Goal: Information Seeking & Learning: Learn about a topic

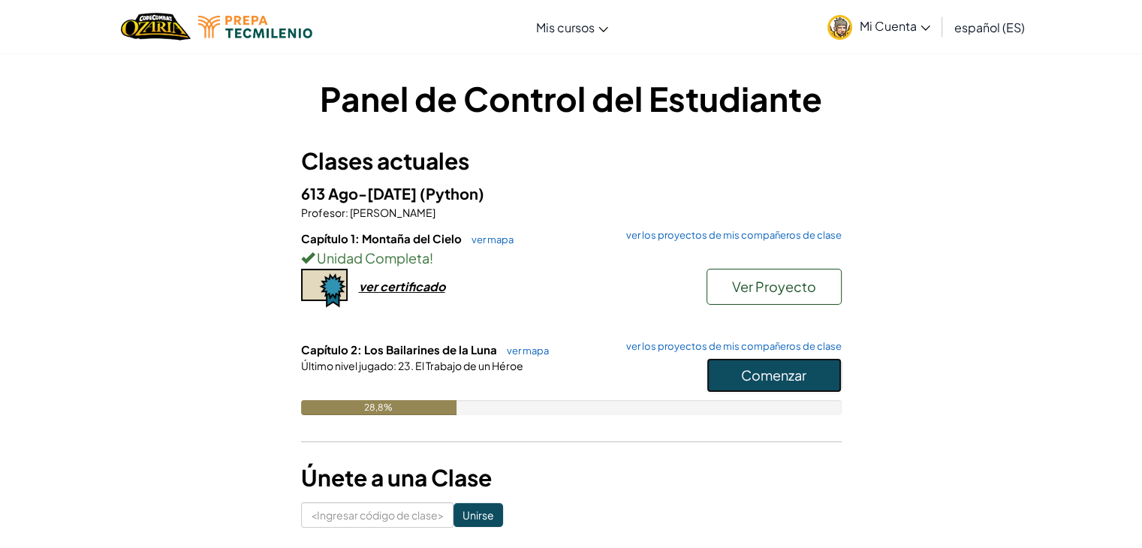
click at [754, 384] on button "Comenzar" at bounding box center [774, 375] width 135 height 35
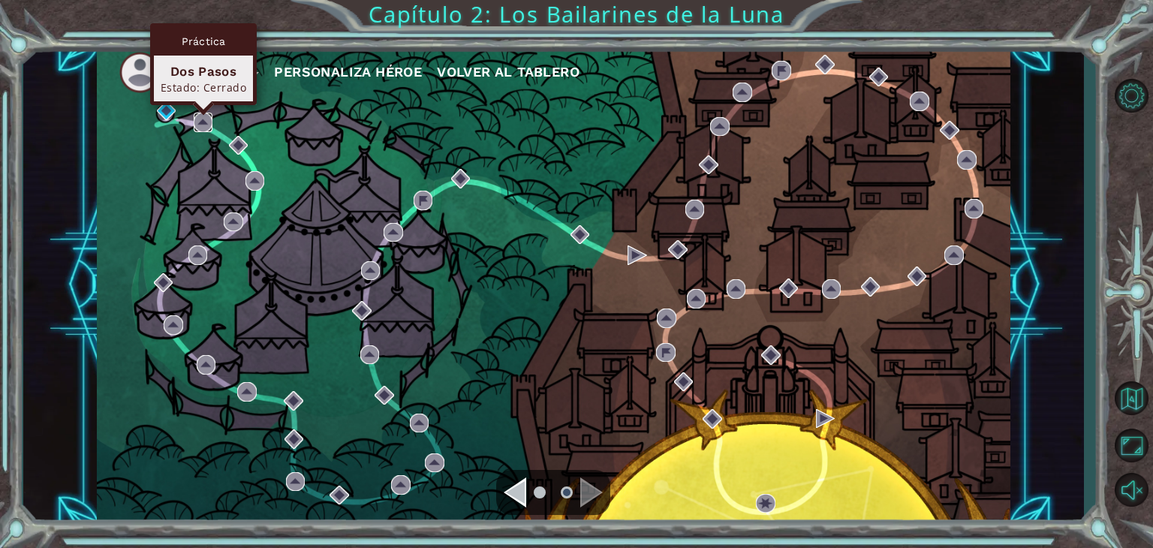
click at [204, 126] on img at bounding box center [204, 123] width 20 height 20
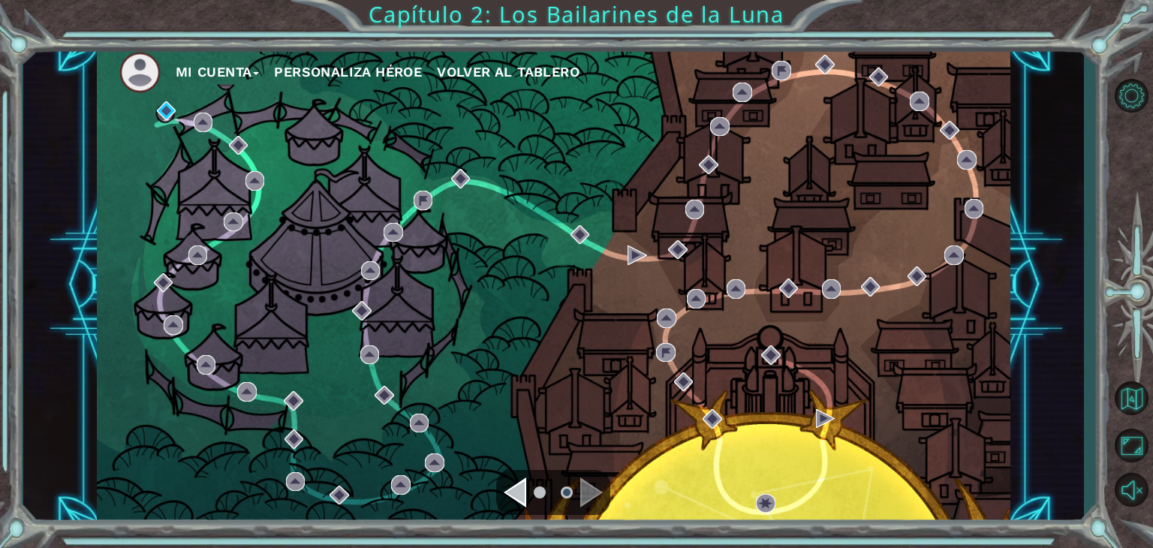
click at [529, 489] on ul at bounding box center [553, 493] width 54 height 30
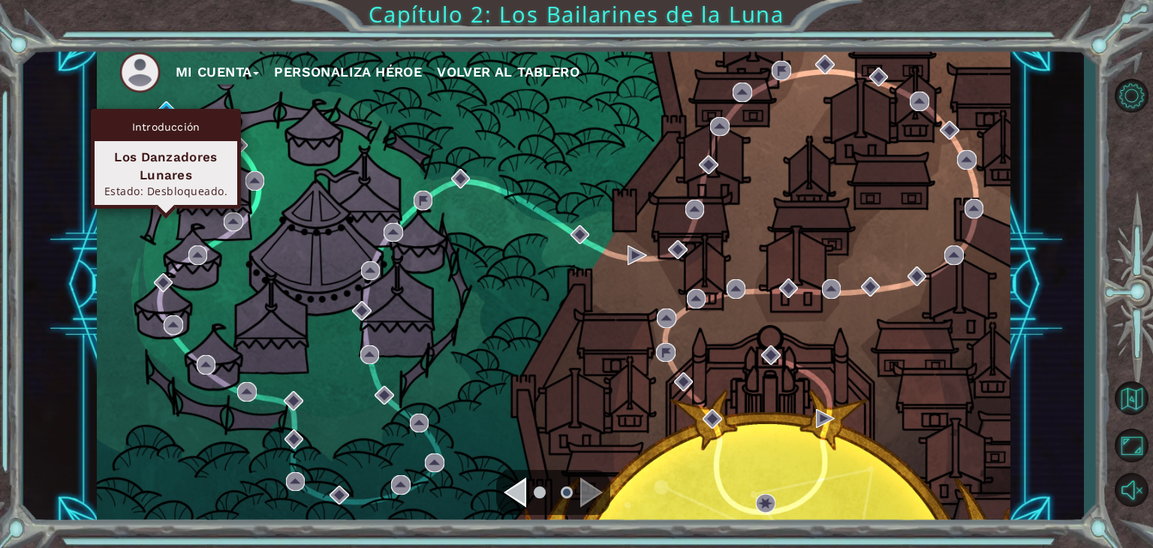
click at [169, 113] on div "Introducción" at bounding box center [166, 127] width 143 height 29
click at [171, 107] on img at bounding box center [167, 111] width 20 height 20
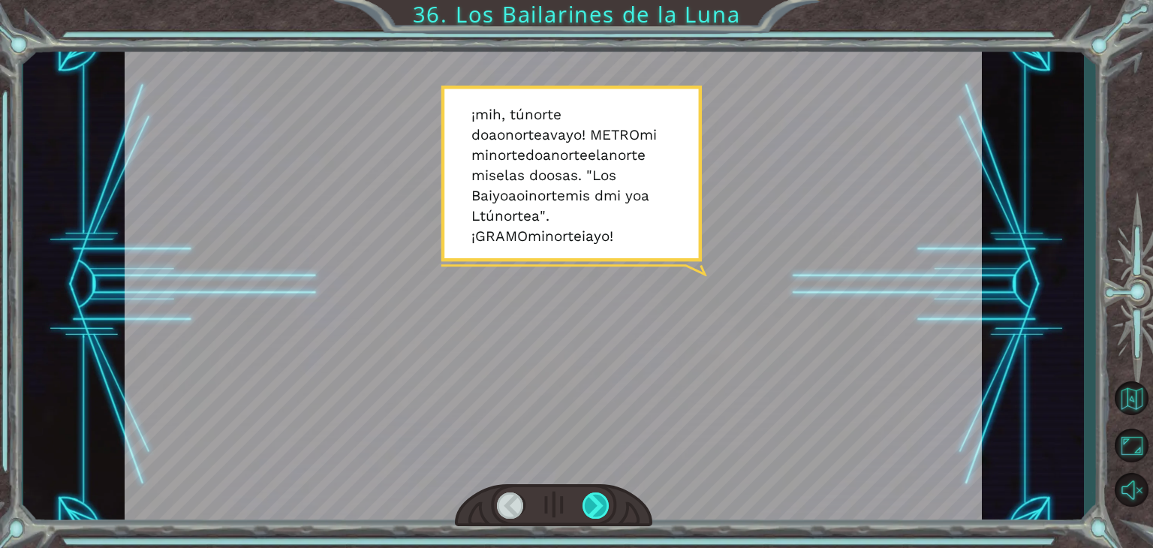
click at [599, 505] on div at bounding box center [596, 506] width 27 height 26
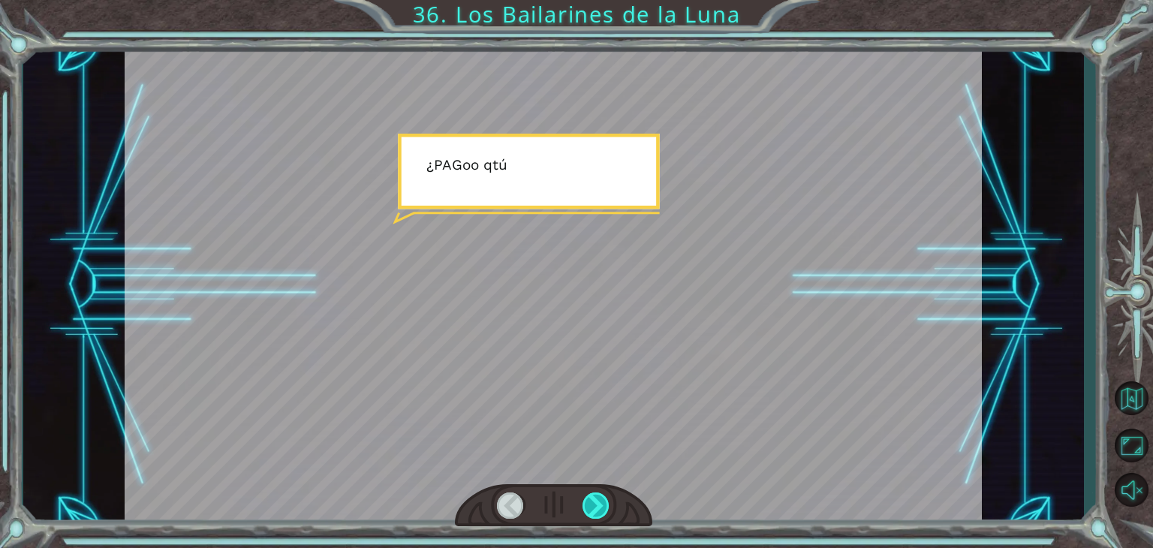
click at [599, 505] on div at bounding box center [596, 506] width 27 height 26
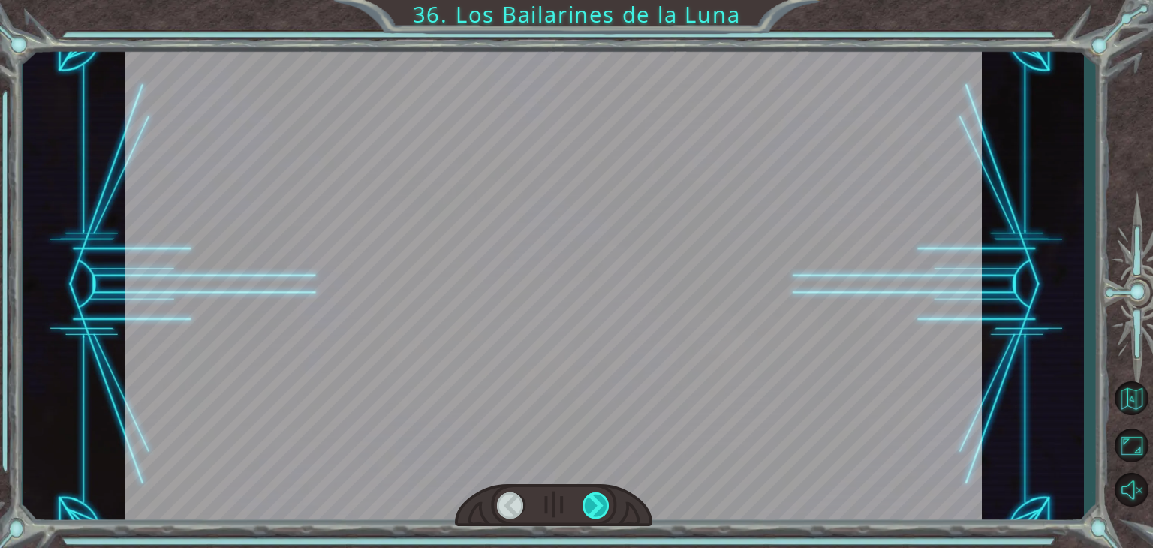
click at [599, 505] on div at bounding box center [596, 506] width 27 height 26
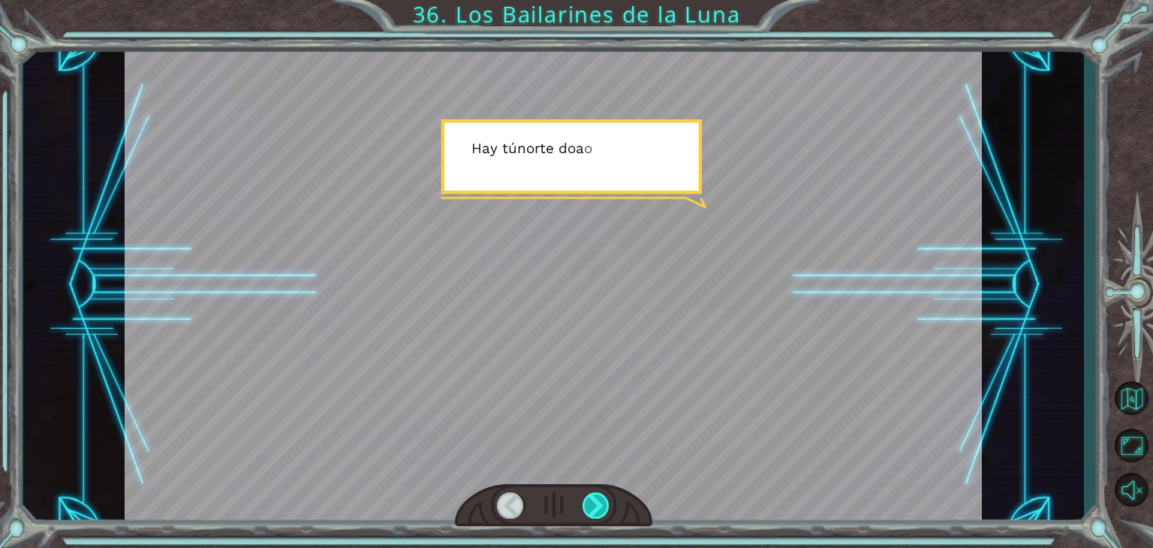
click at [599, 505] on div at bounding box center [596, 506] width 27 height 26
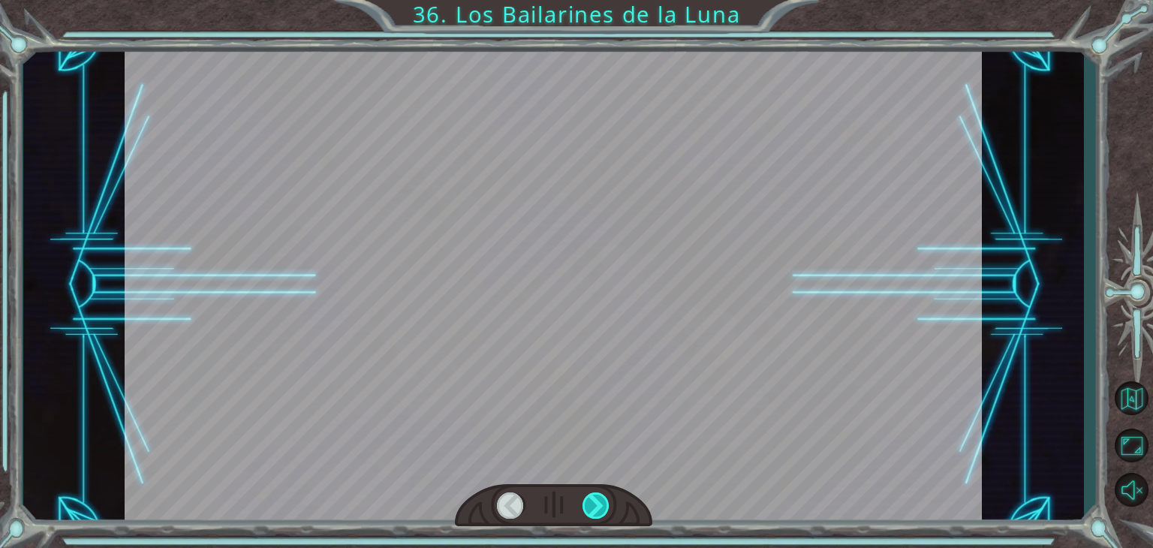
click at [599, 505] on div at bounding box center [596, 506] width 27 height 26
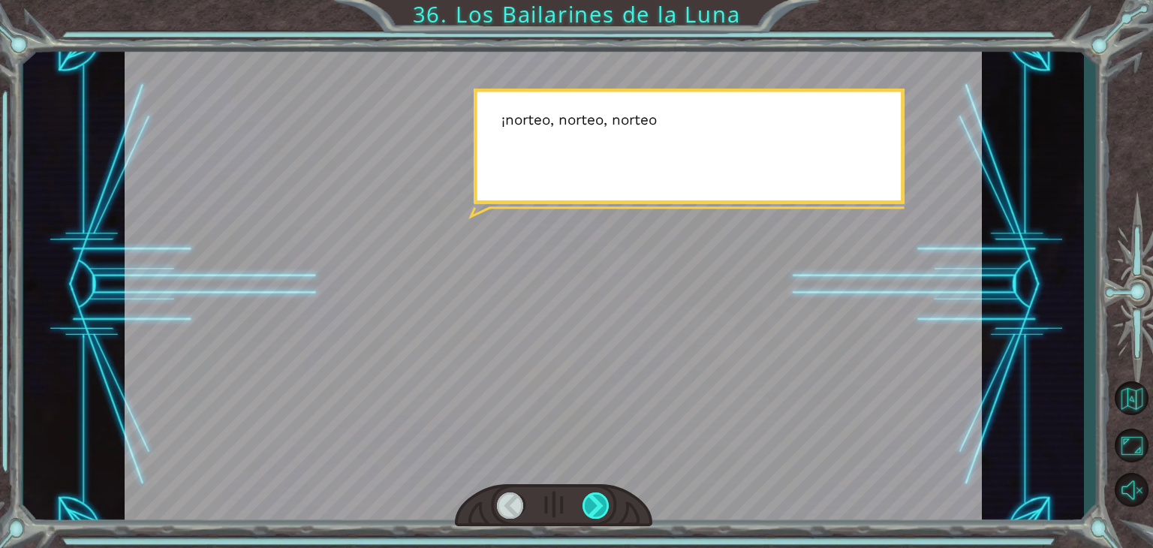
click at [599, 505] on div at bounding box center [596, 506] width 27 height 26
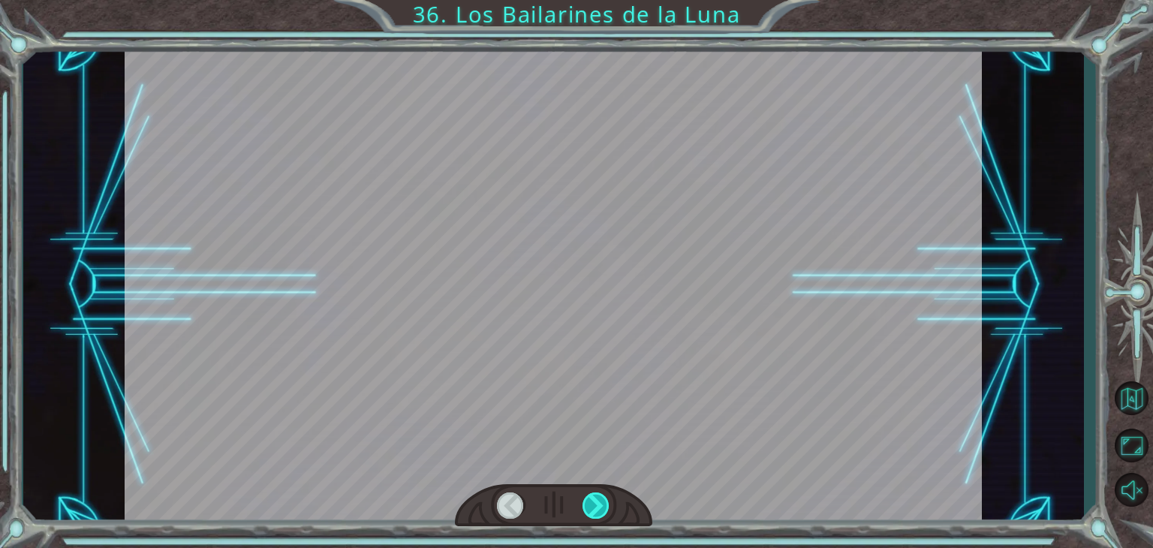
click at [599, 505] on div at bounding box center [596, 506] width 27 height 26
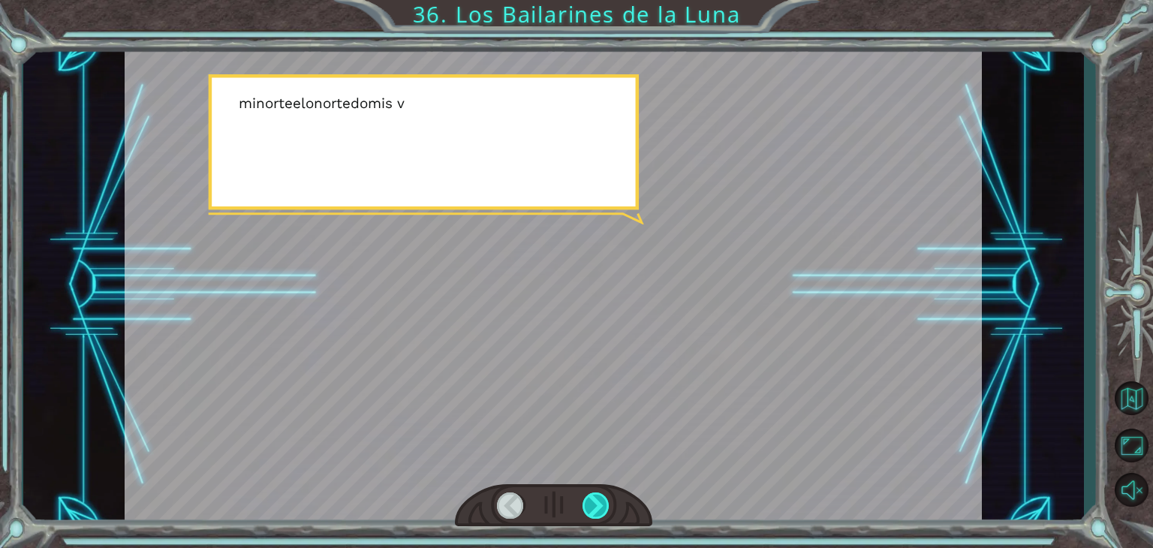
click at [599, 505] on div at bounding box center [596, 506] width 27 height 26
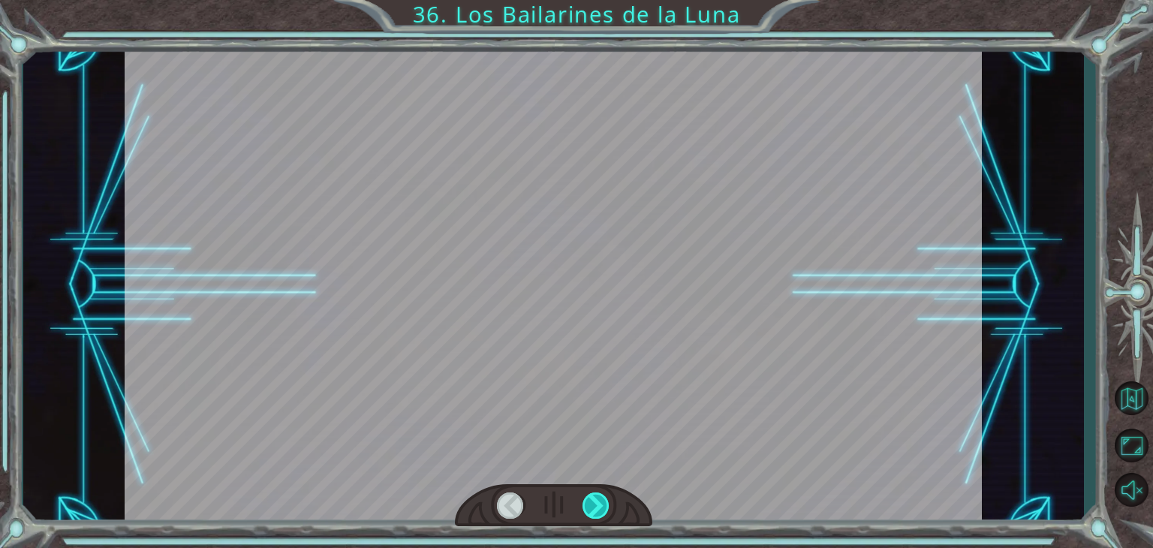
click at [599, 505] on div at bounding box center [596, 506] width 27 height 26
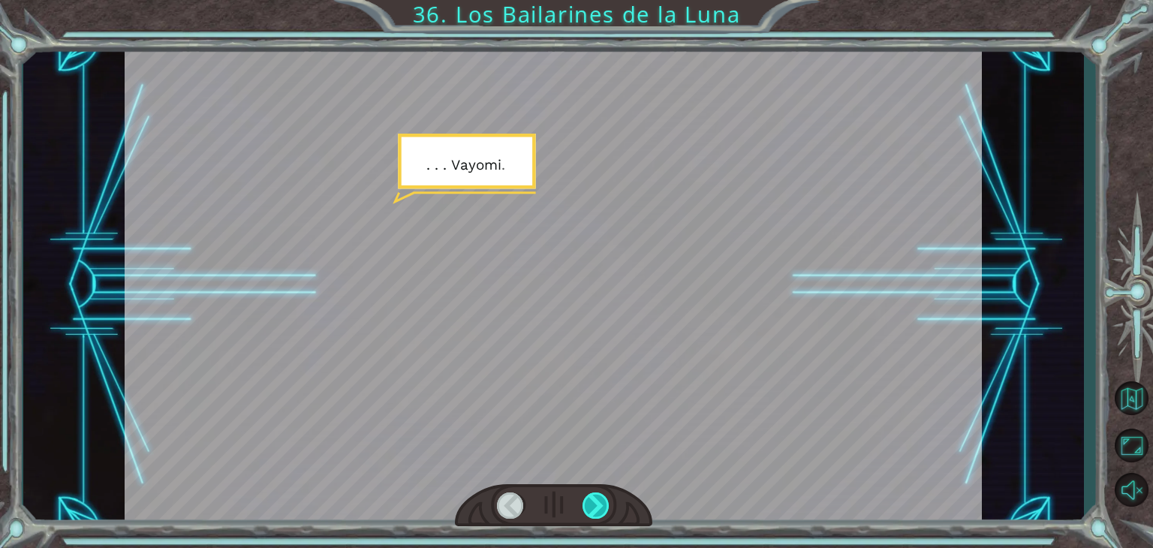
click at [599, 505] on div at bounding box center [596, 506] width 27 height 26
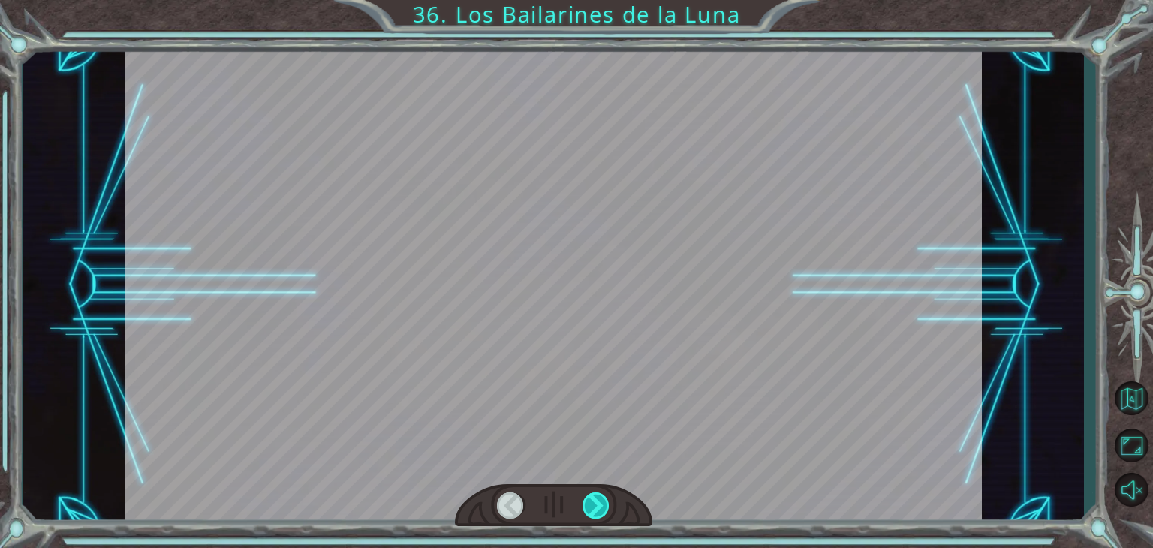
click at [599, 505] on div at bounding box center [596, 506] width 27 height 26
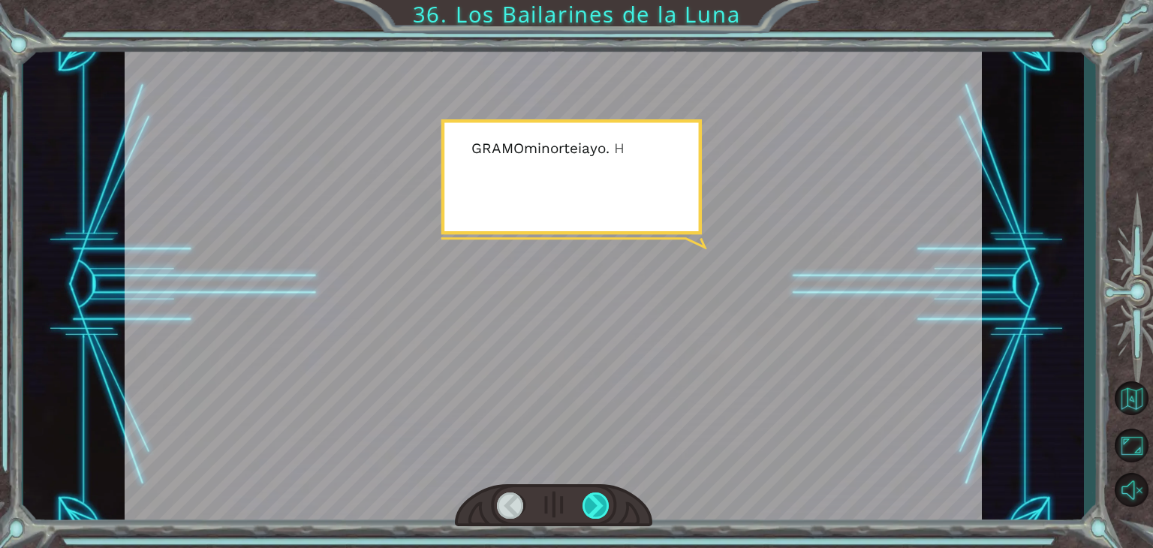
click at [599, 505] on div at bounding box center [596, 506] width 27 height 26
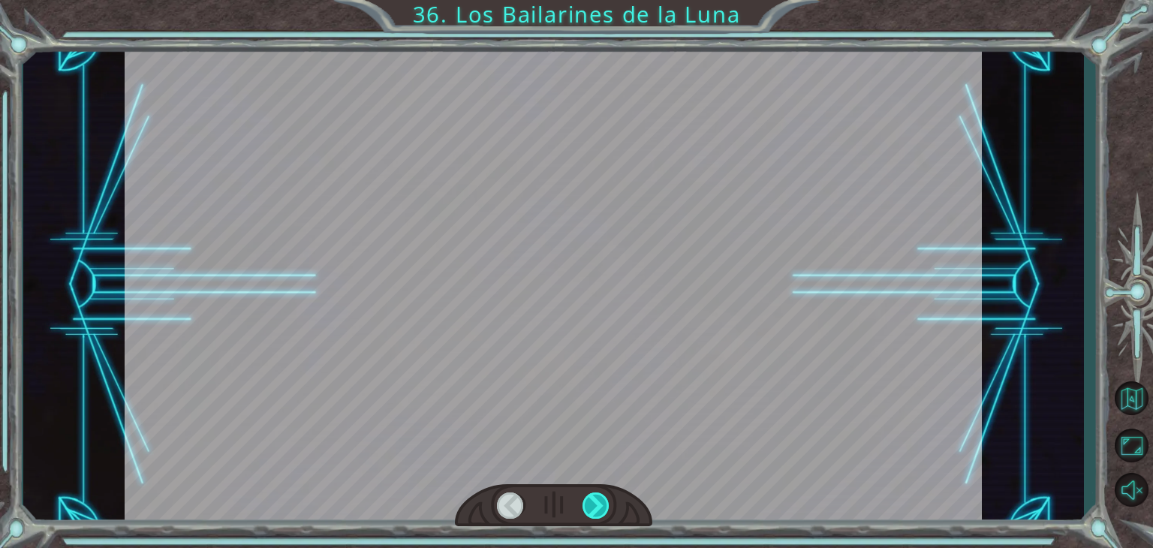
click at [599, 505] on div at bounding box center [596, 506] width 27 height 26
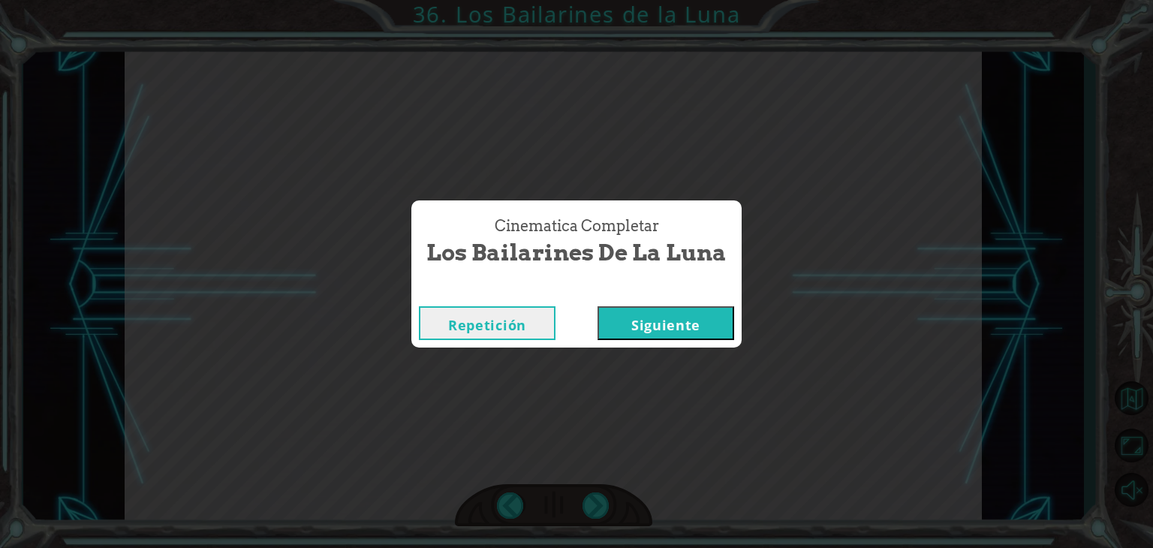
click at [646, 329] on font "Siguiente" at bounding box center [665, 325] width 69 height 18
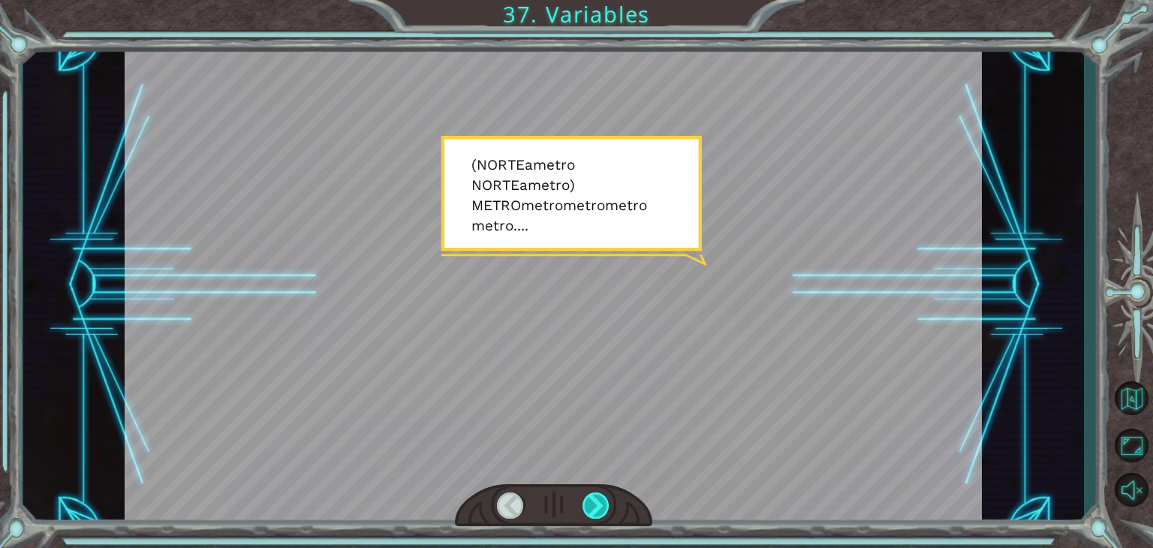
click at [592, 505] on div at bounding box center [596, 506] width 27 height 26
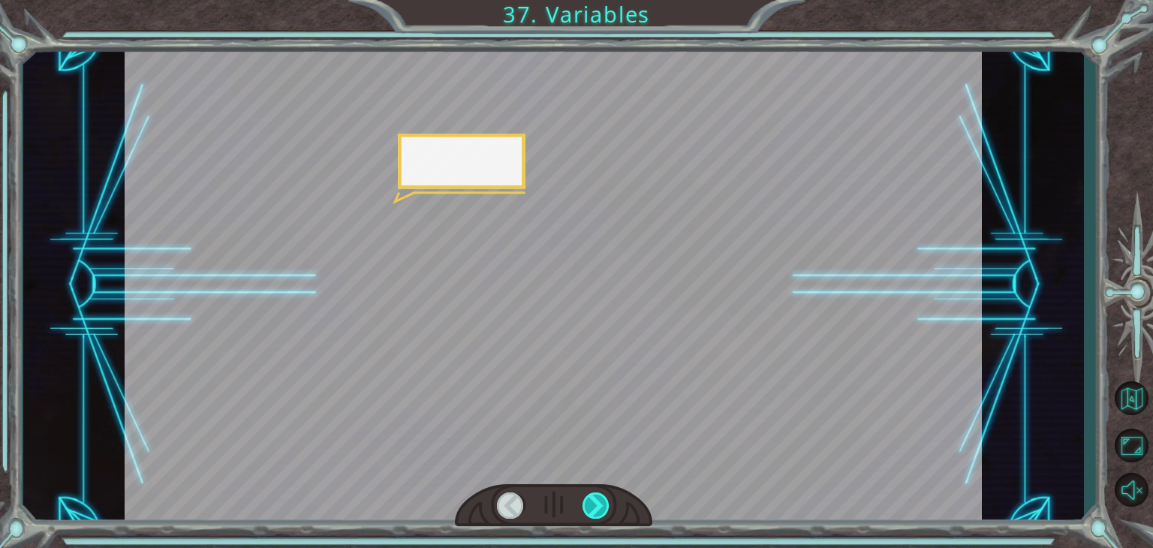
click at [592, 505] on div at bounding box center [596, 506] width 27 height 26
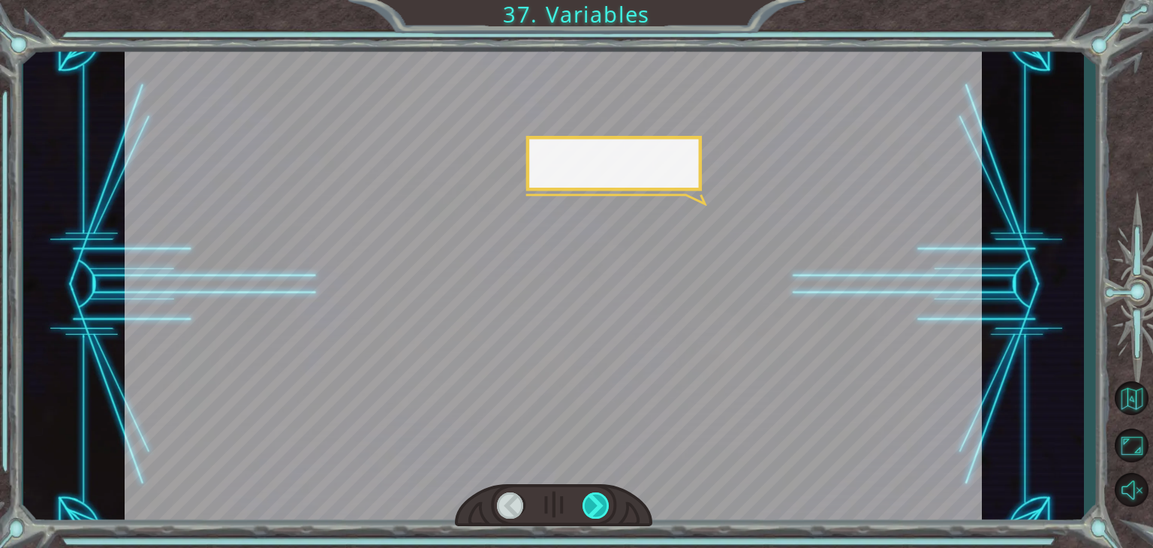
click at [592, 505] on div at bounding box center [596, 506] width 27 height 26
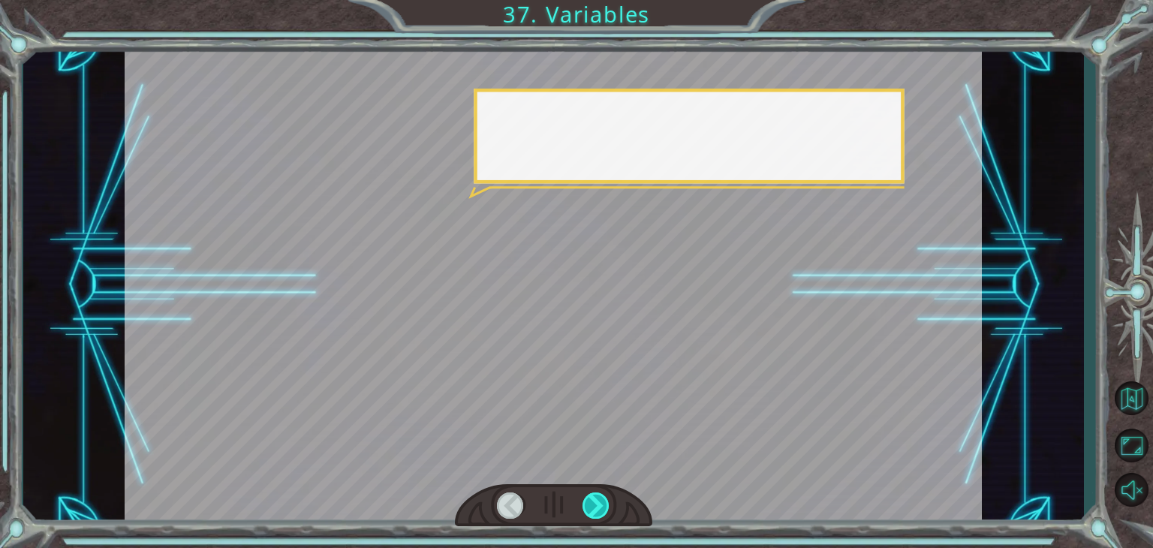
click at [592, 505] on div at bounding box center [596, 506] width 27 height 26
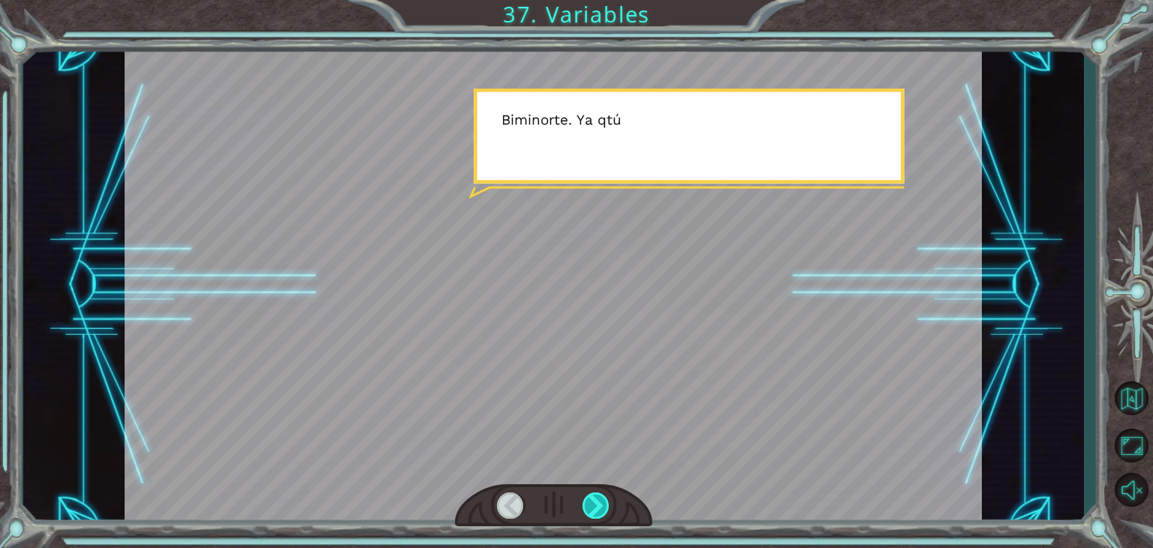
click at [592, 505] on div at bounding box center [596, 506] width 27 height 26
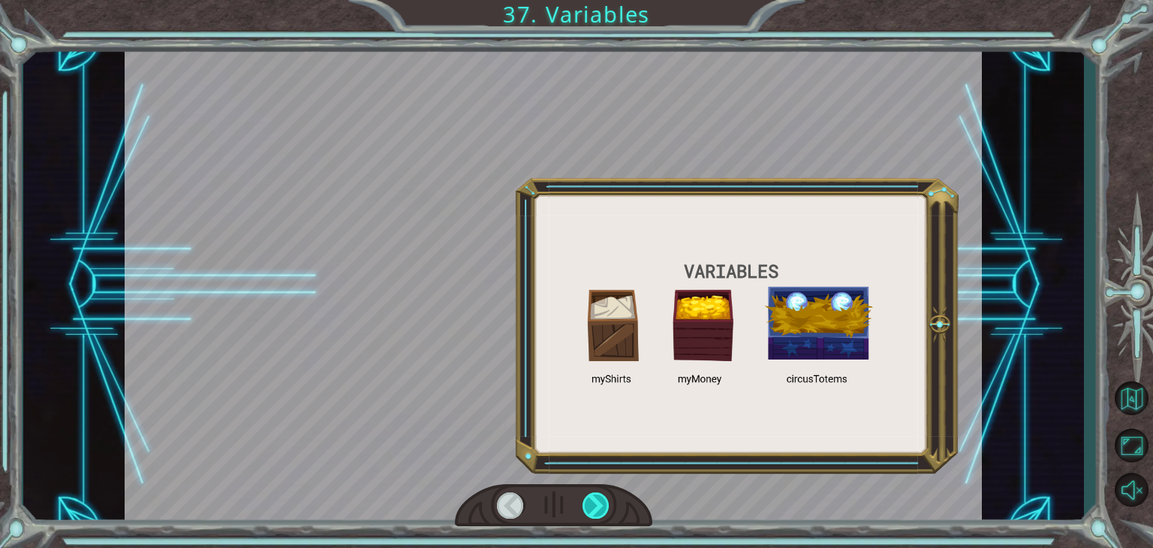
click at [592, 505] on div at bounding box center [596, 506] width 27 height 26
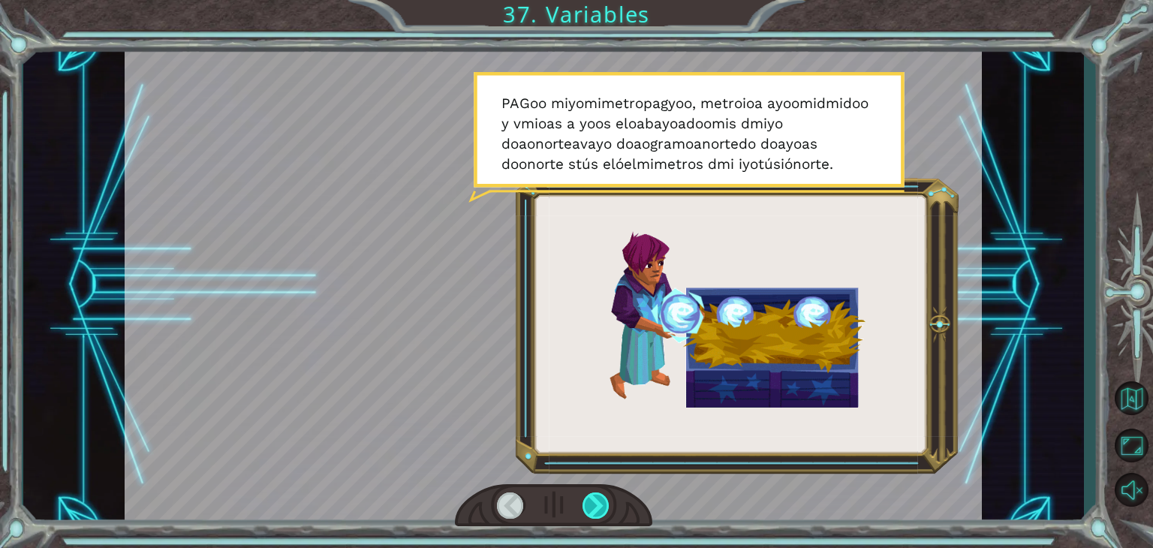
click at [586, 501] on div at bounding box center [596, 506] width 27 height 26
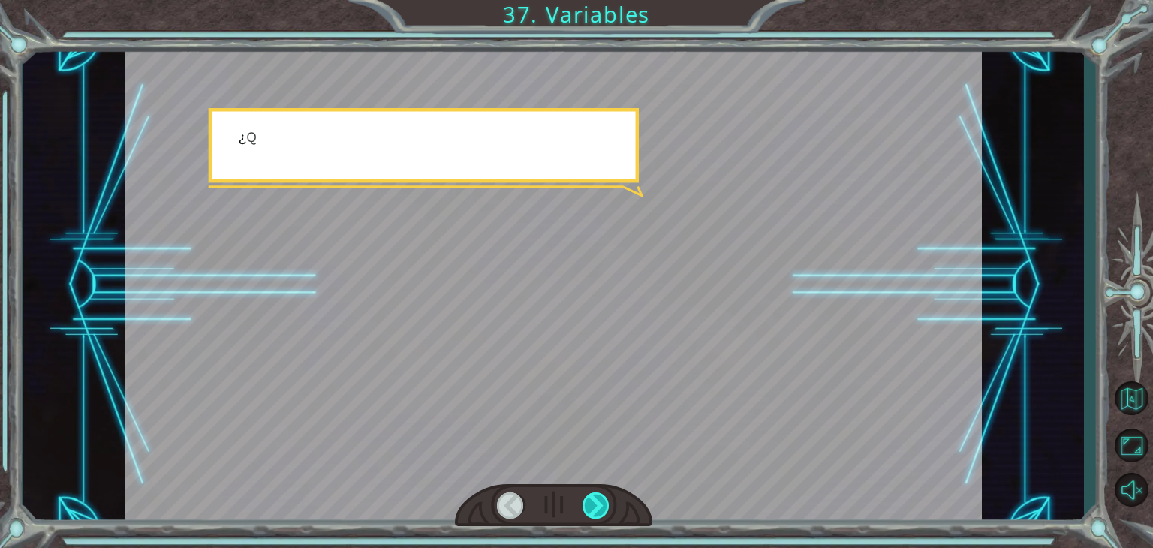
click at [586, 501] on div at bounding box center [596, 506] width 27 height 26
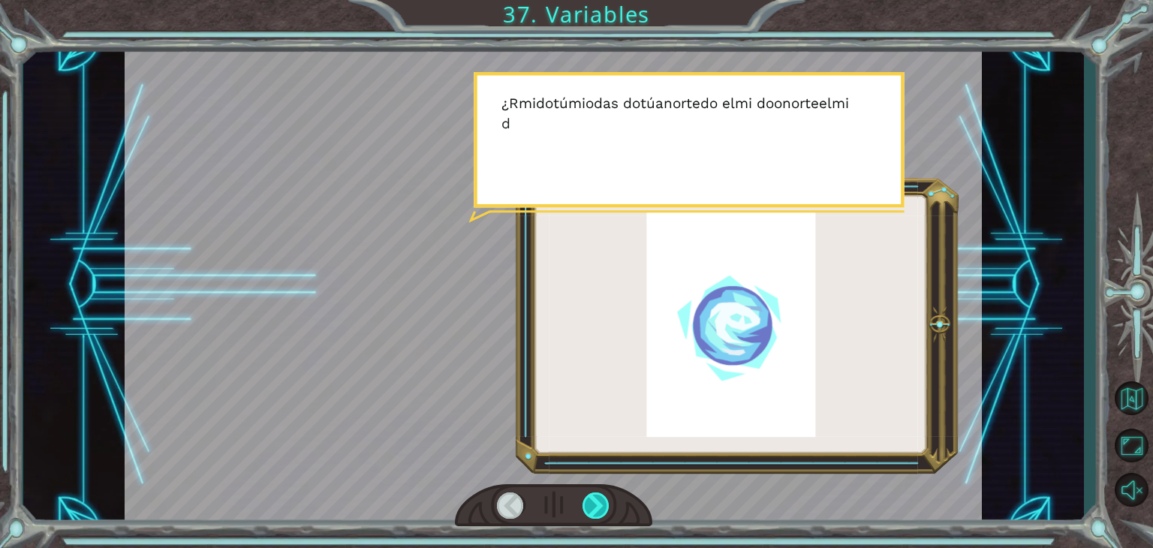
click at [586, 501] on div at bounding box center [596, 506] width 27 height 26
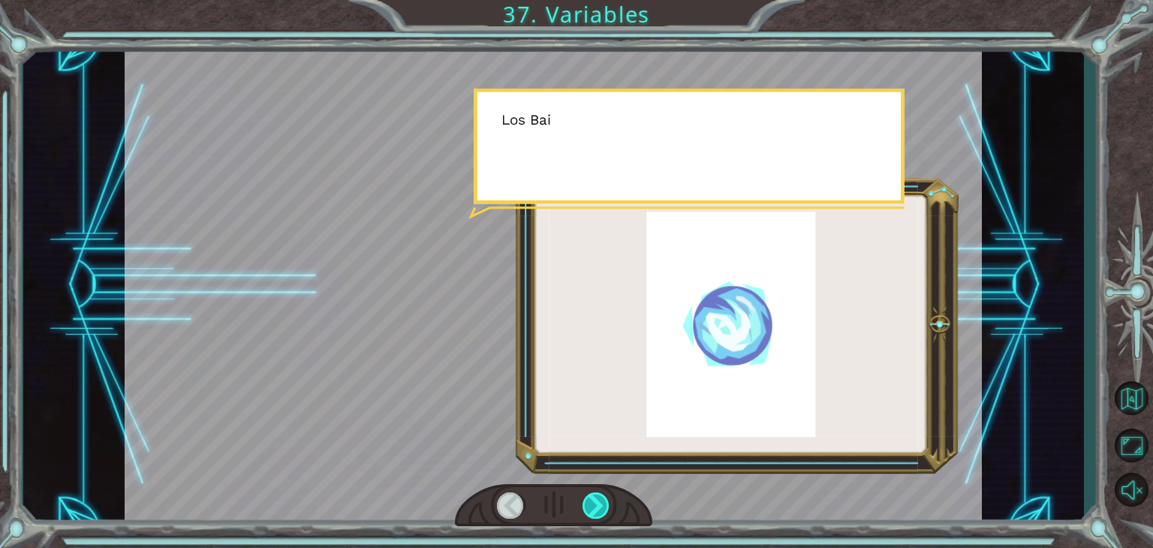
click at [586, 501] on div at bounding box center [596, 506] width 27 height 26
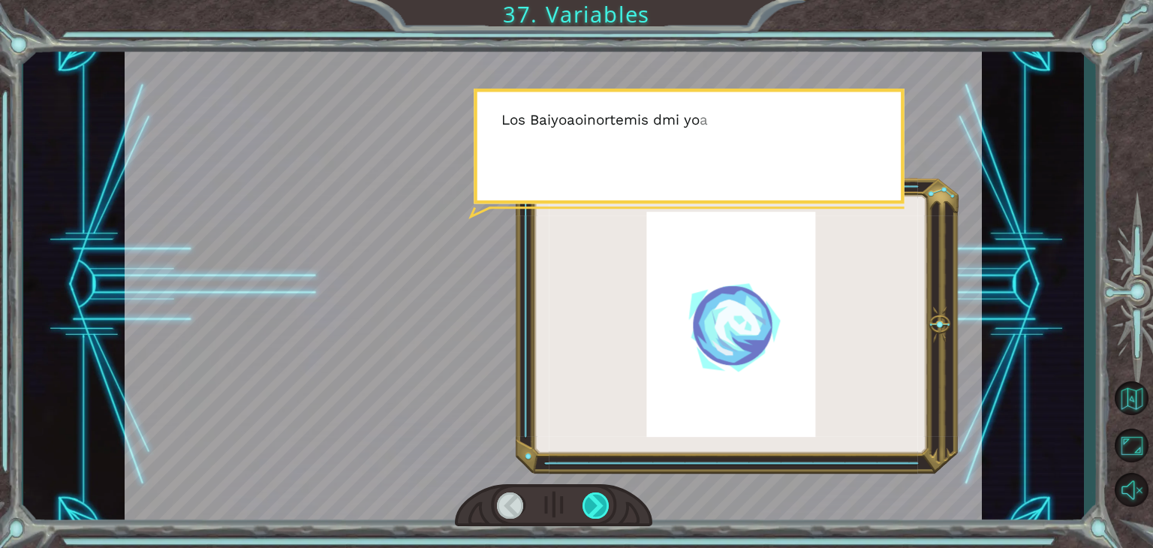
click at [586, 501] on div at bounding box center [596, 506] width 27 height 26
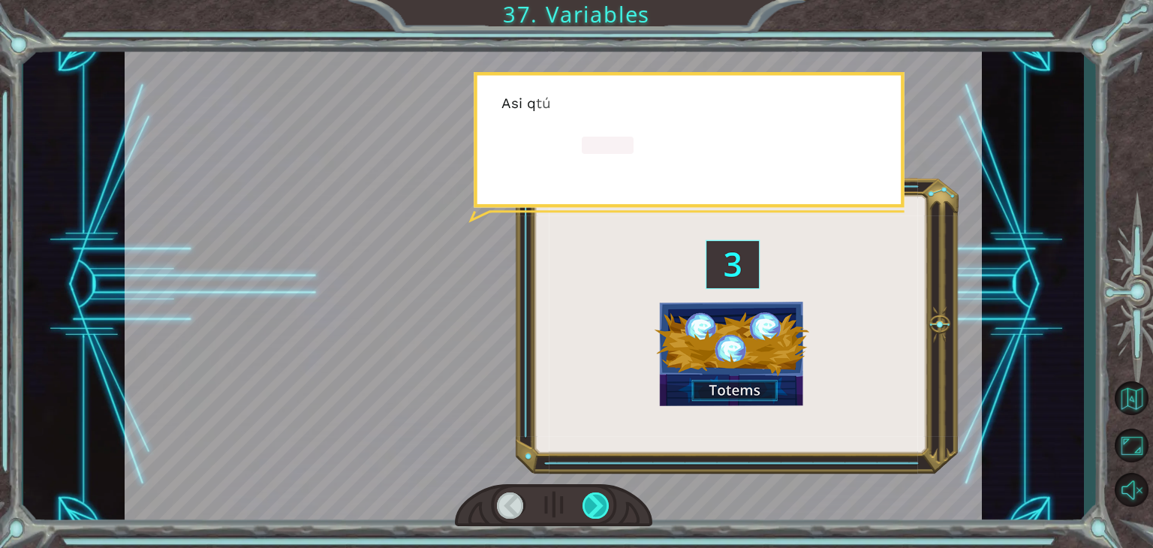
click at [586, 501] on div at bounding box center [596, 506] width 27 height 26
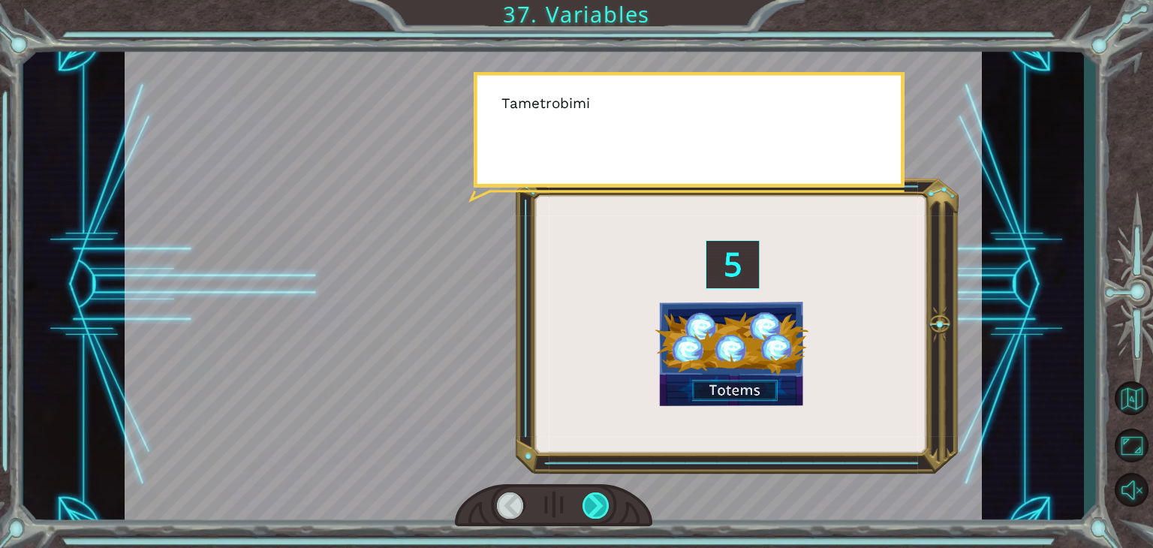
click at [586, 501] on div at bounding box center [596, 506] width 27 height 26
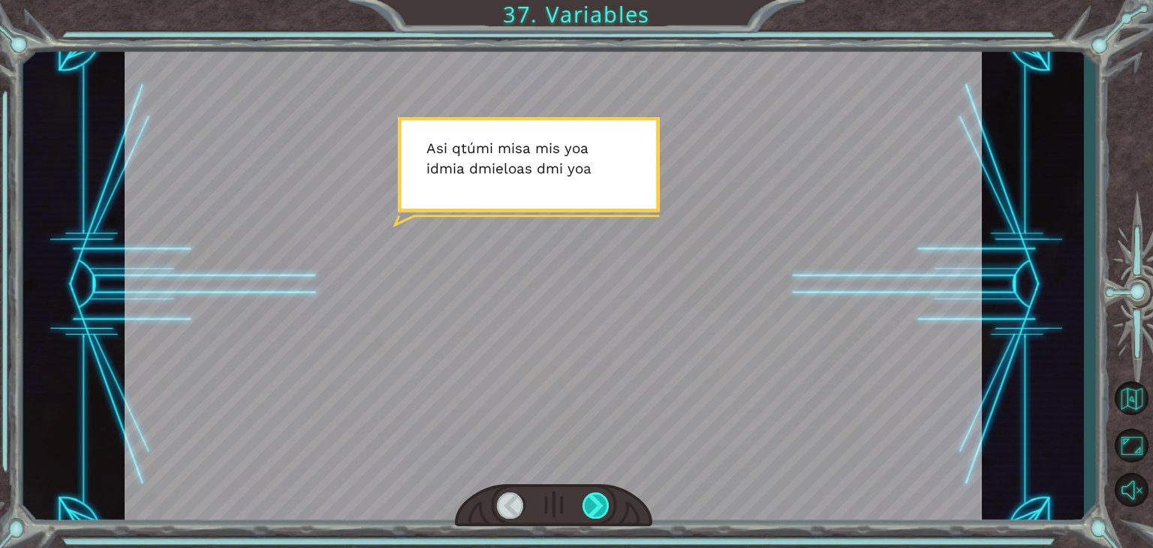
click at [586, 501] on div at bounding box center [596, 506] width 27 height 26
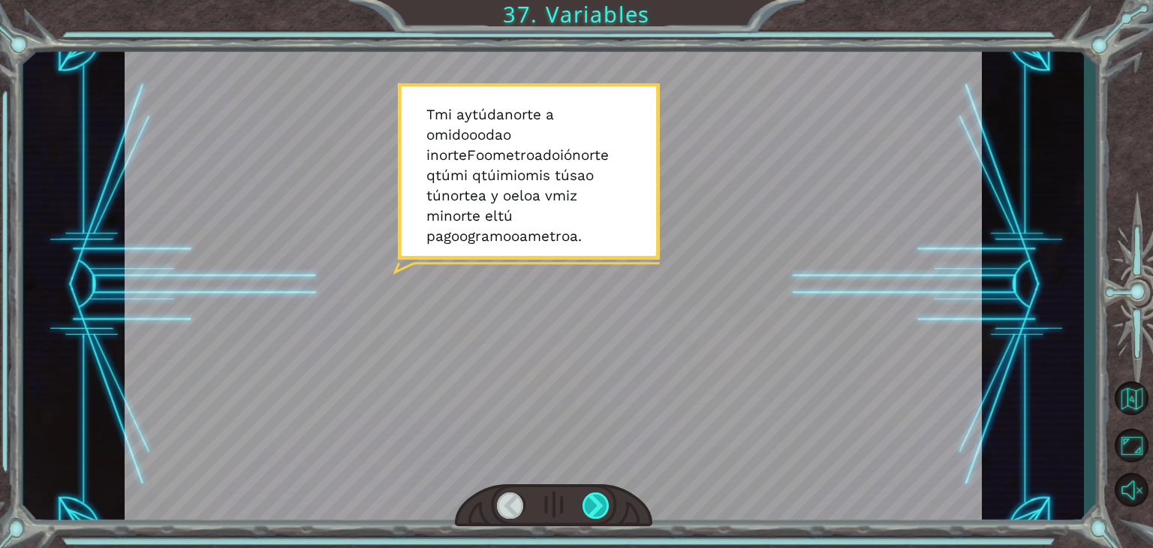
click at [586, 501] on div at bounding box center [596, 506] width 27 height 26
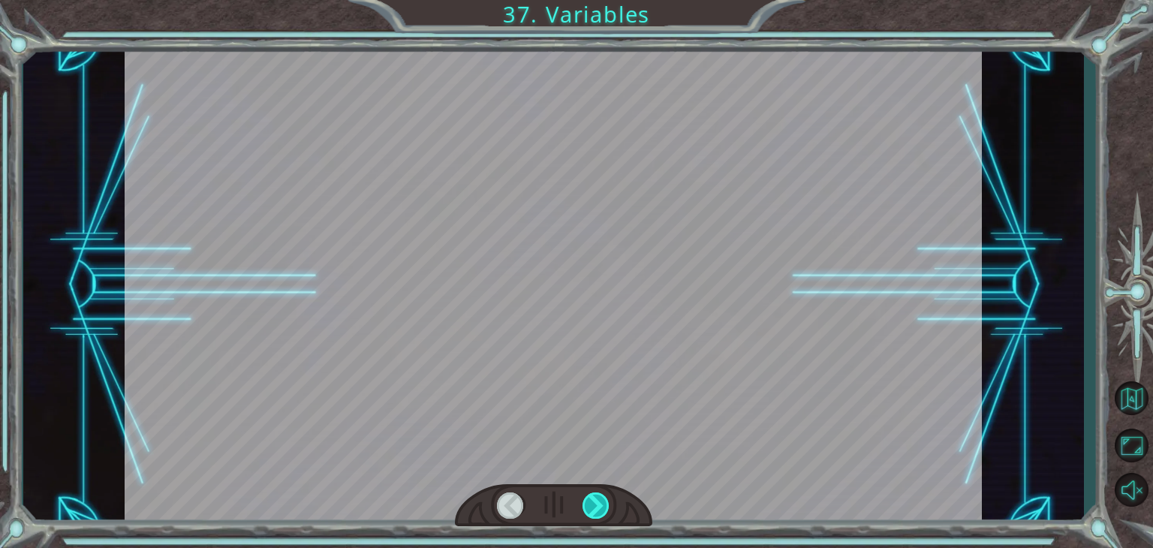
click at [586, 501] on div at bounding box center [596, 506] width 27 height 26
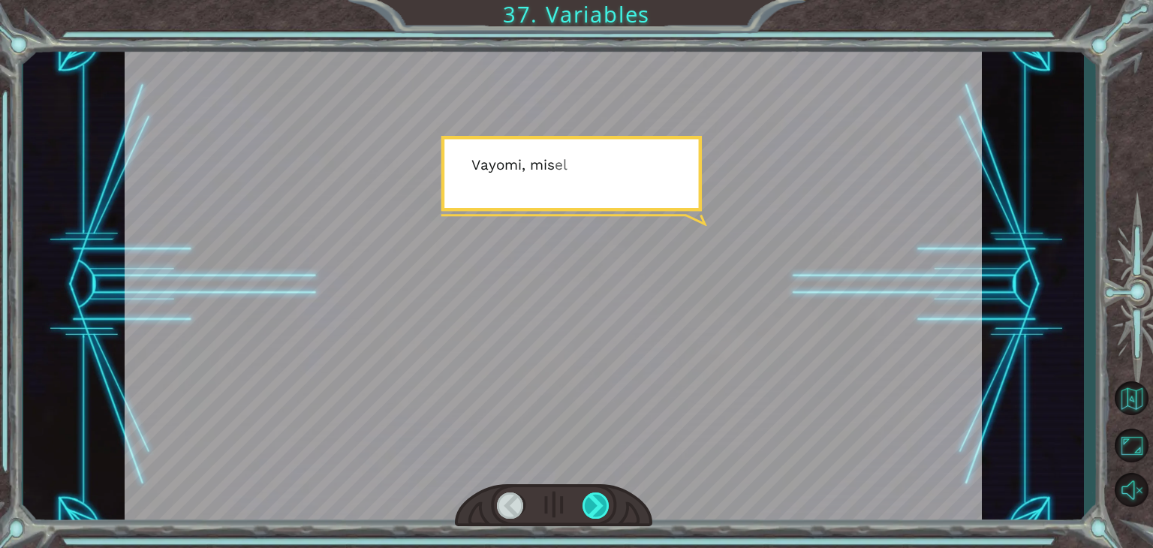
click at [586, 501] on div at bounding box center [596, 506] width 27 height 26
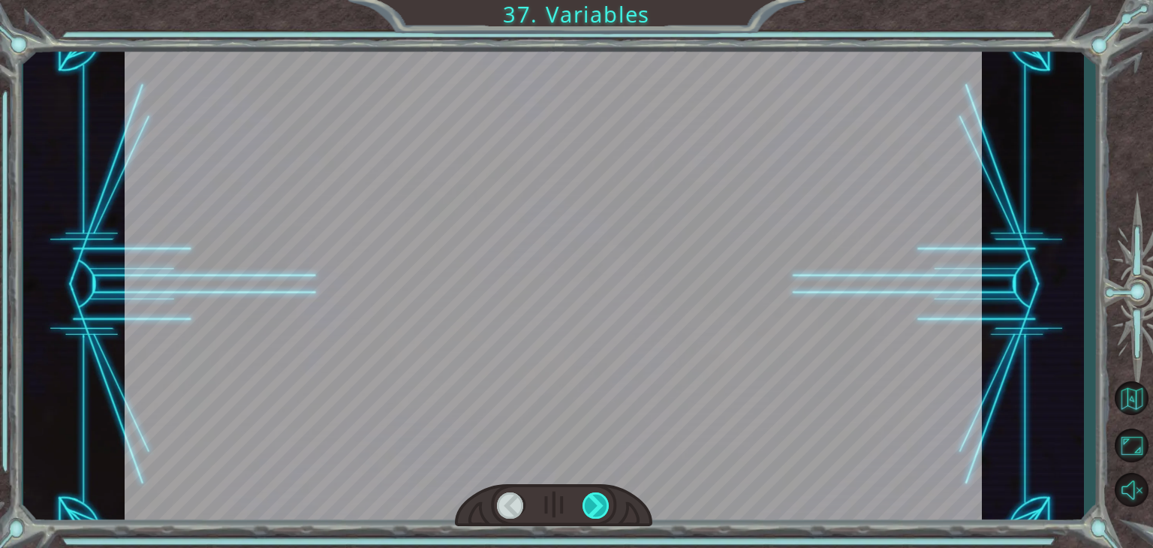
click at [586, 501] on div at bounding box center [596, 506] width 27 height 26
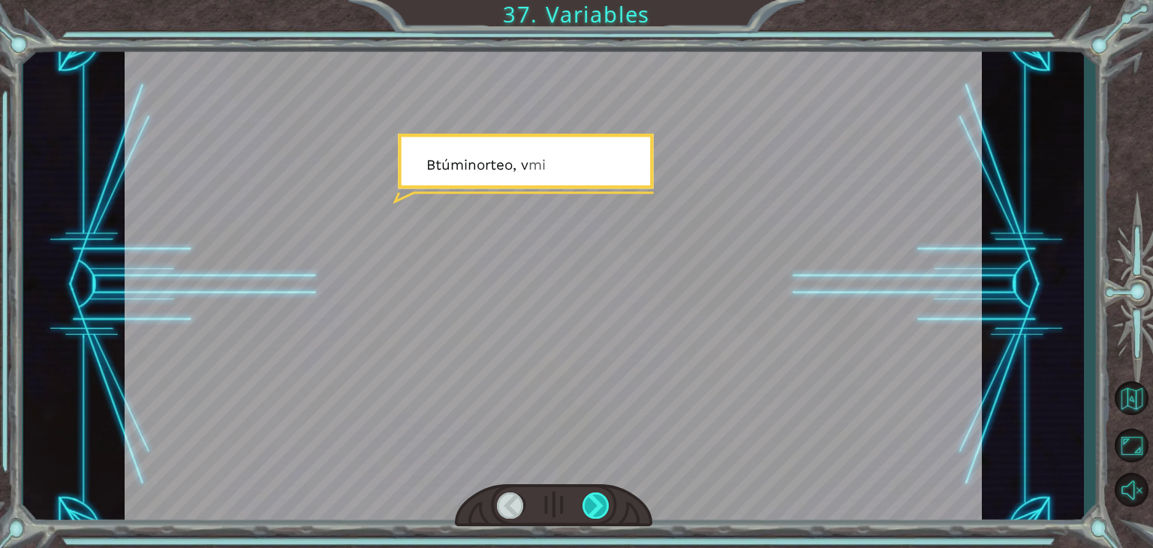
click at [586, 501] on div at bounding box center [596, 506] width 27 height 26
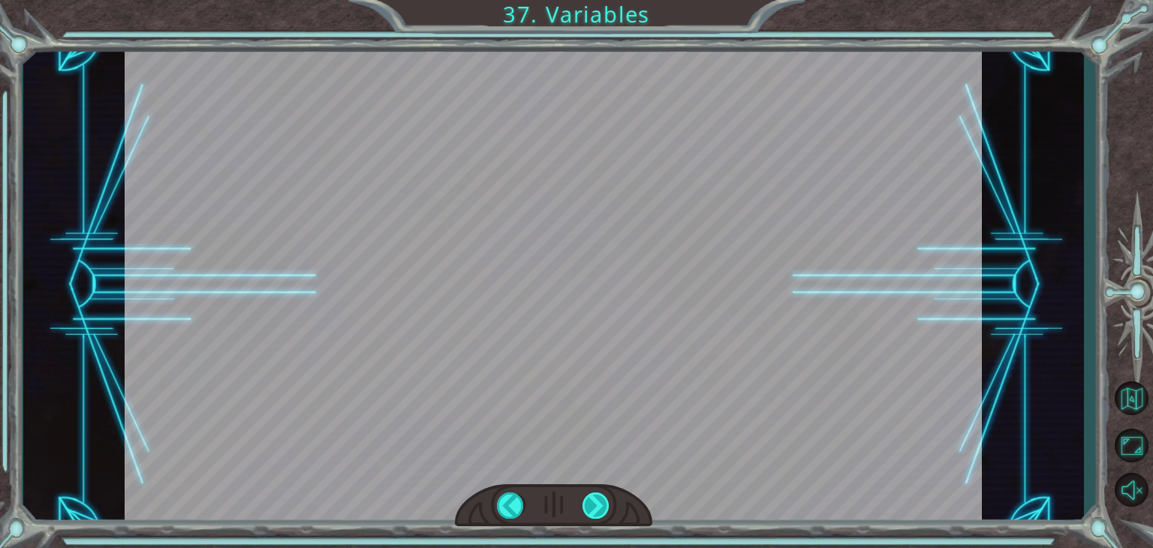
click at [586, 501] on div at bounding box center [596, 506] width 27 height 26
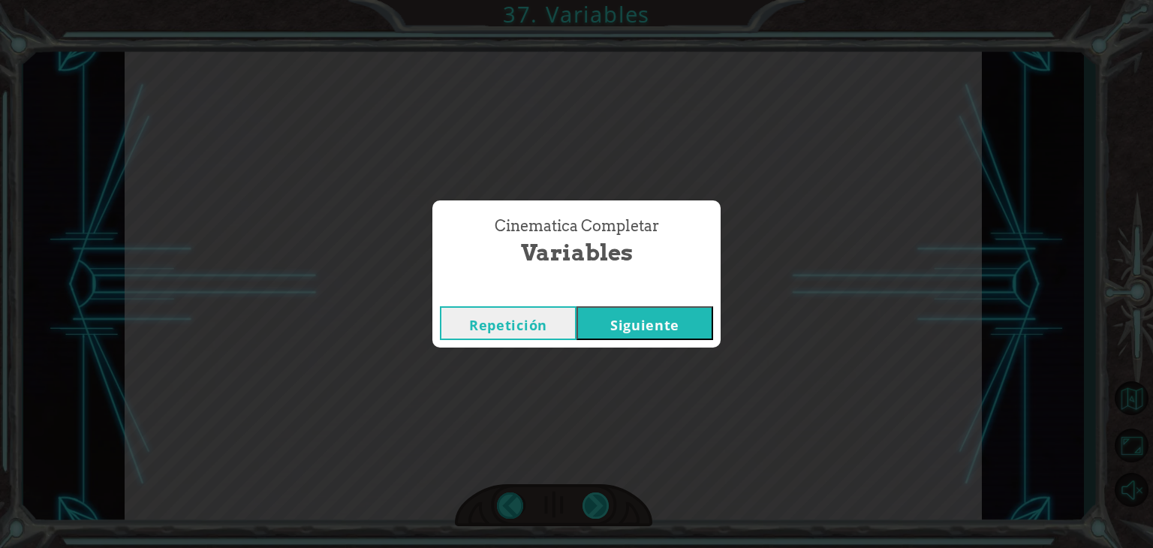
click at [586, 501] on div "Cinematica Completar Variables Repetición [GEOGRAPHIC_DATA]" at bounding box center [576, 274] width 1153 height 548
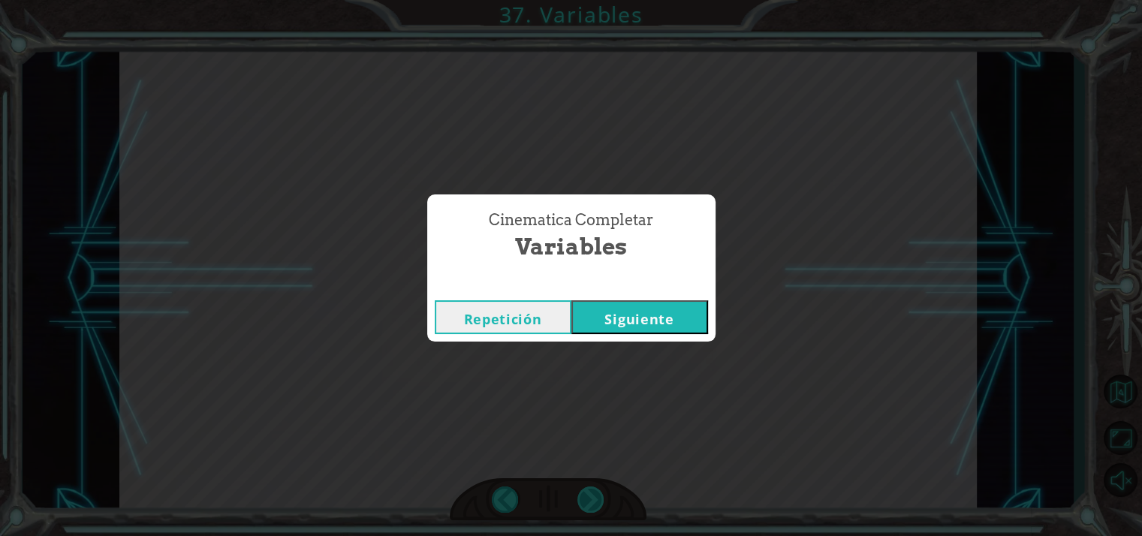
click at [586, 501] on div "Cinematica Completar Variables Repetición [GEOGRAPHIC_DATA]" at bounding box center [571, 268] width 1142 height 536
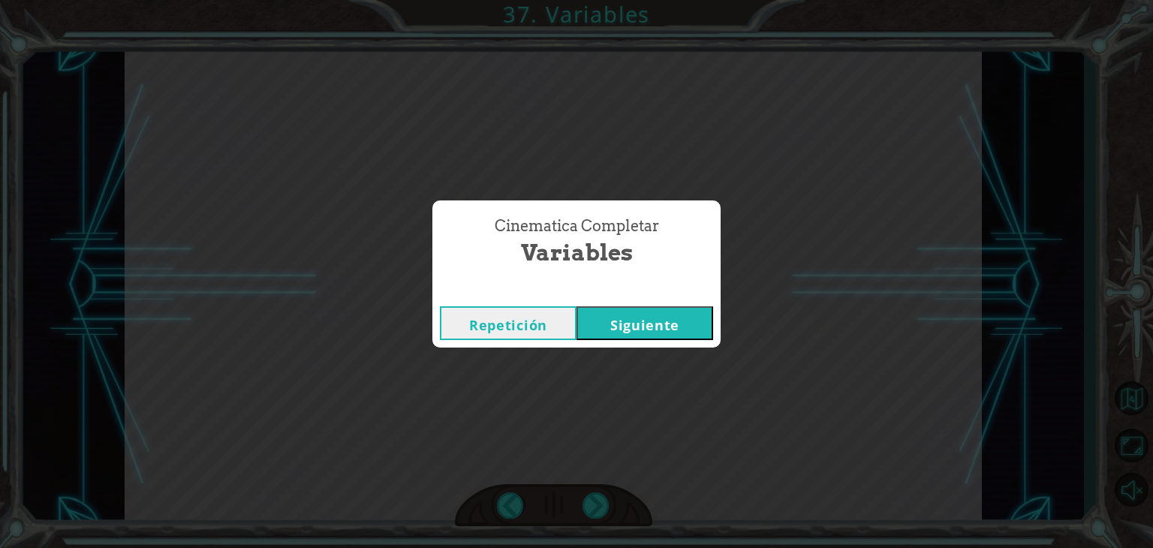
click at [597, 327] on button "Siguiente" at bounding box center [645, 323] width 137 height 34
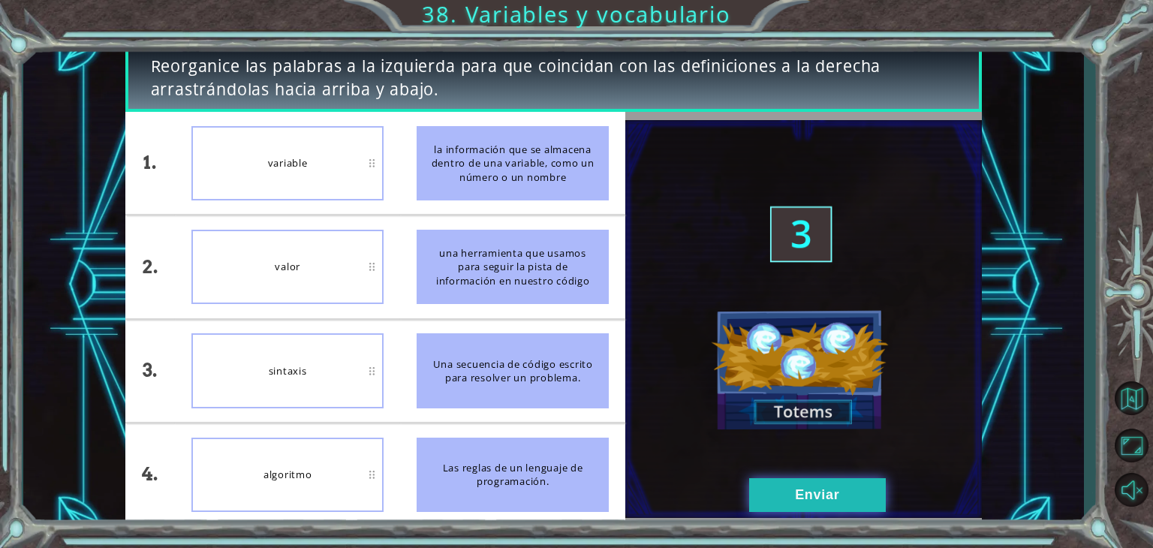
click at [821, 473] on div "1. 2. 3. 4. variable valor [GEOGRAPHIC_DATA] algoritmo la información que se al…" at bounding box center [553, 319] width 857 height 414
click at [811, 491] on font "Enviar" at bounding box center [817, 494] width 44 height 15
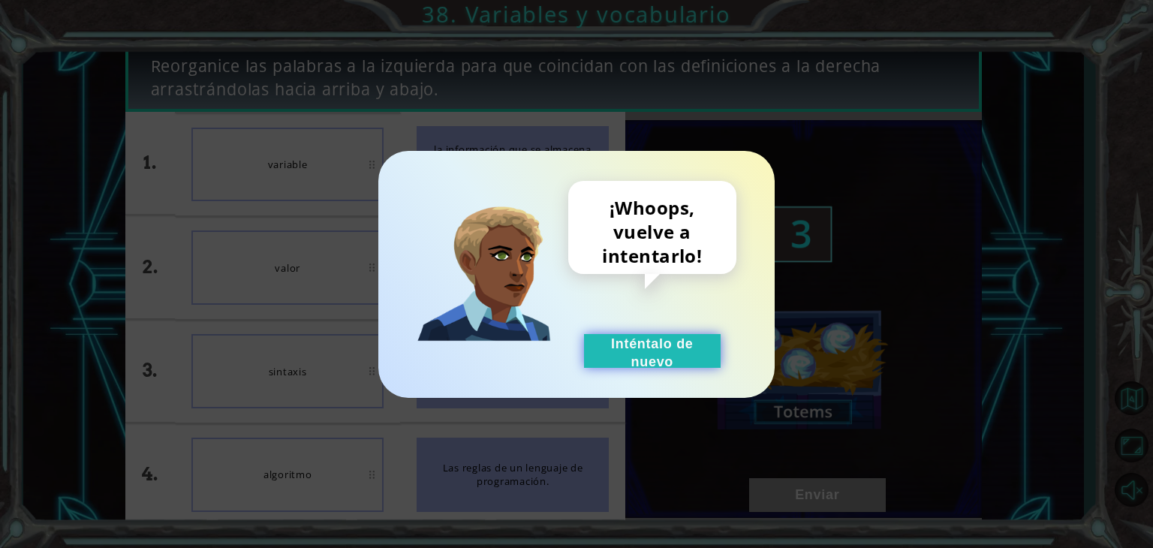
click at [654, 344] on button "Inténtalo de nuevo" at bounding box center [652, 351] width 137 height 34
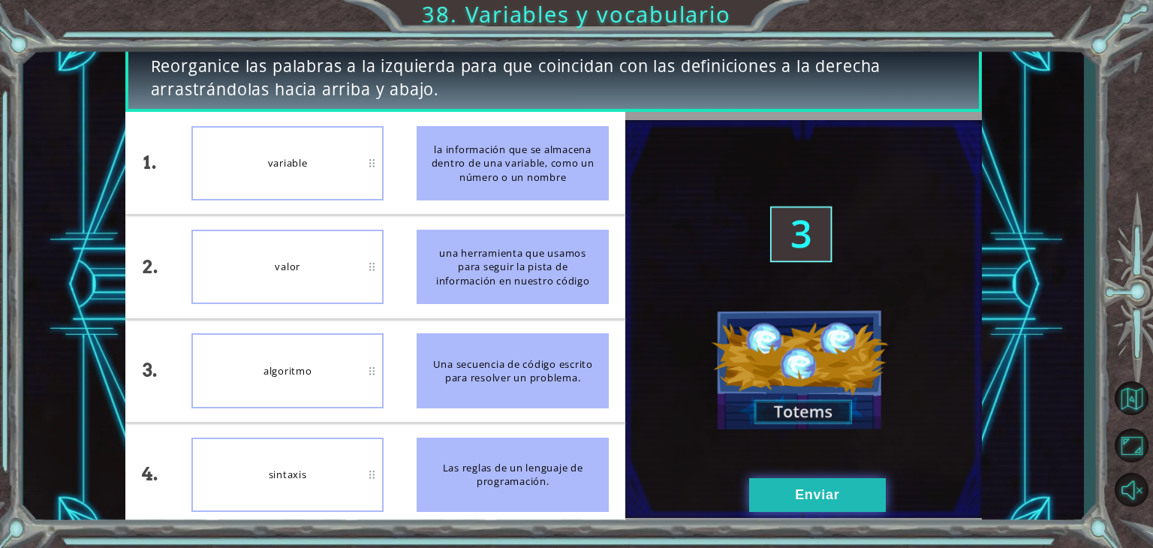
click at [822, 505] on button "Enviar" at bounding box center [817, 495] width 137 height 34
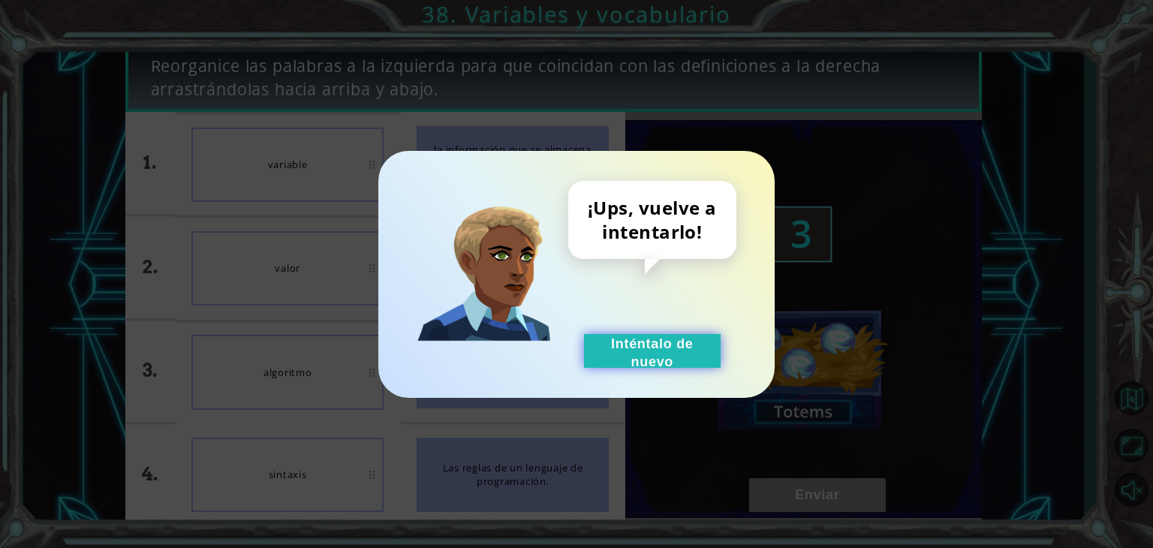
click at [655, 340] on font "Inténtalo de nuevo" at bounding box center [652, 352] width 83 height 33
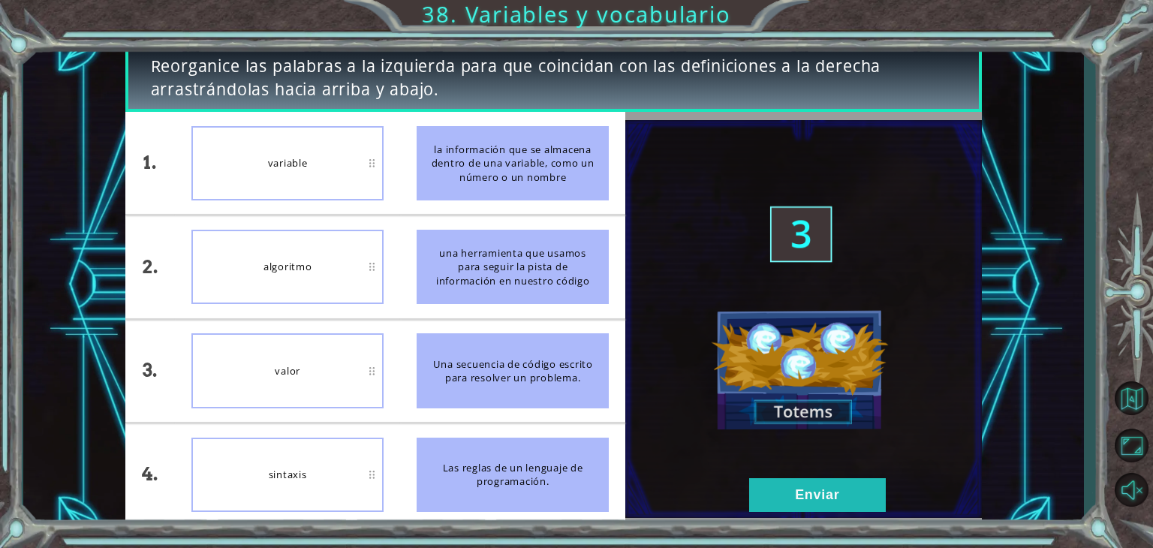
click at [305, 364] on div "valor" at bounding box center [287, 370] width 192 height 74
click at [796, 475] on img at bounding box center [803, 319] width 357 height 398
click at [790, 485] on button "Enviar" at bounding box center [817, 495] width 137 height 34
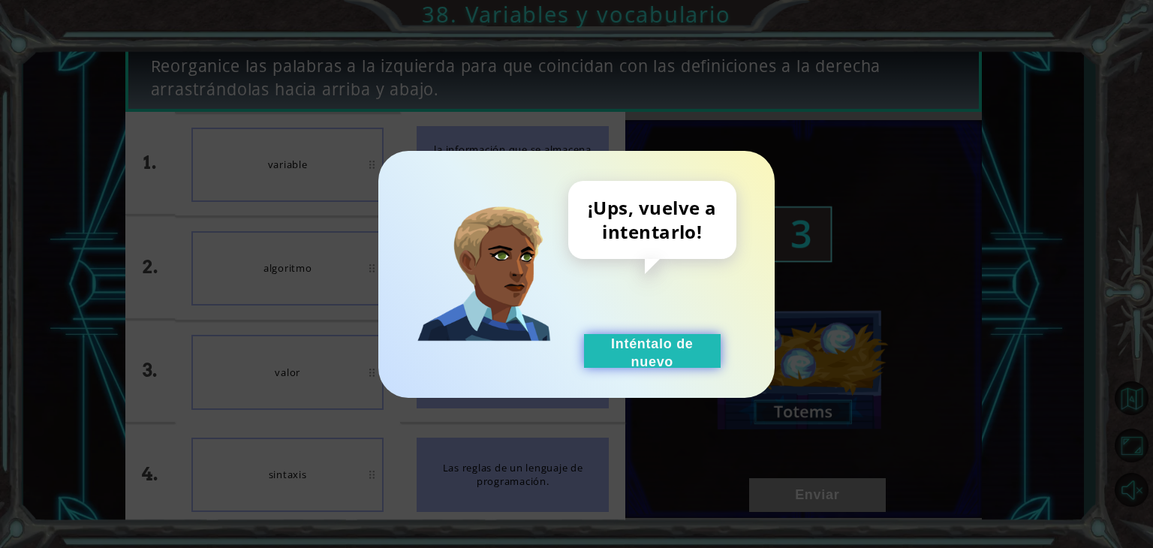
click at [676, 352] on button "Inténtalo de nuevo" at bounding box center [652, 351] width 137 height 34
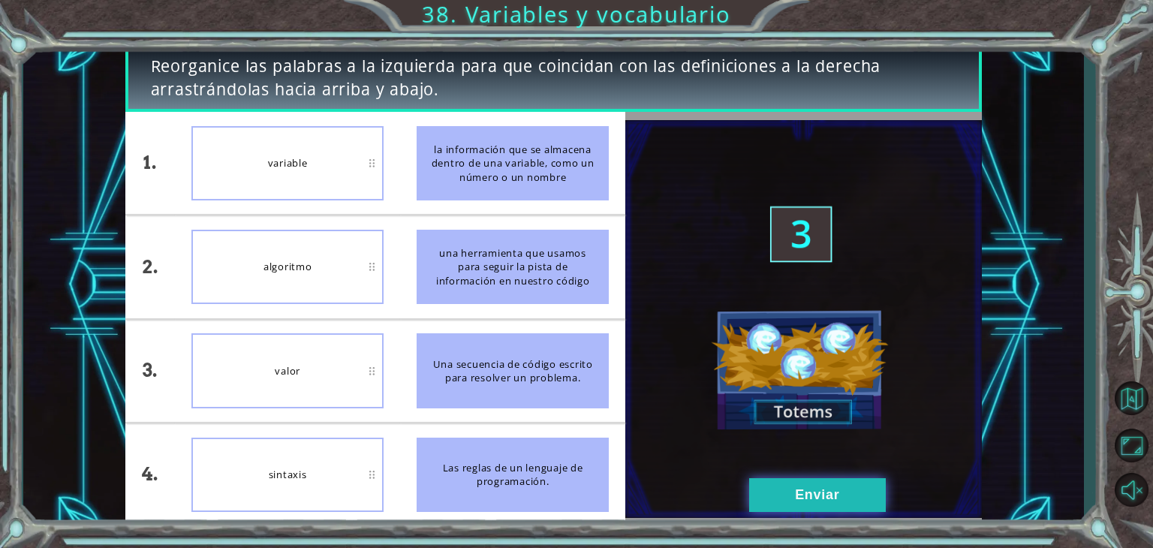
click at [831, 481] on button "Enviar" at bounding box center [817, 495] width 137 height 34
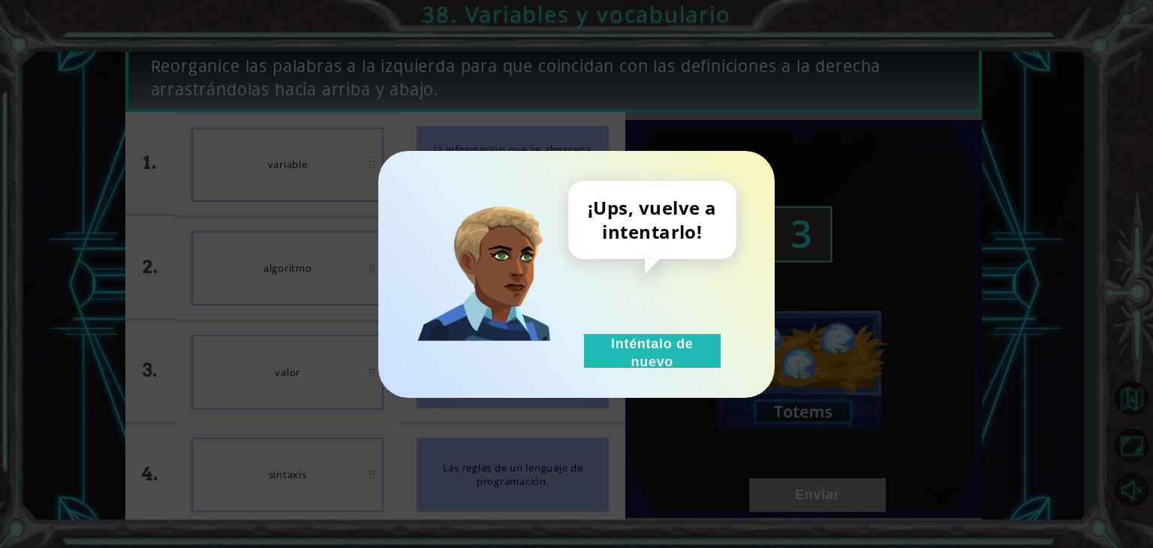
click at [674, 387] on div "¡Ups, vuelve a intentarlo! Inténtalo de nuevo" at bounding box center [576, 274] width 396 height 247
click at [659, 358] on font "Inténtalo de nuevo" at bounding box center [652, 352] width 83 height 33
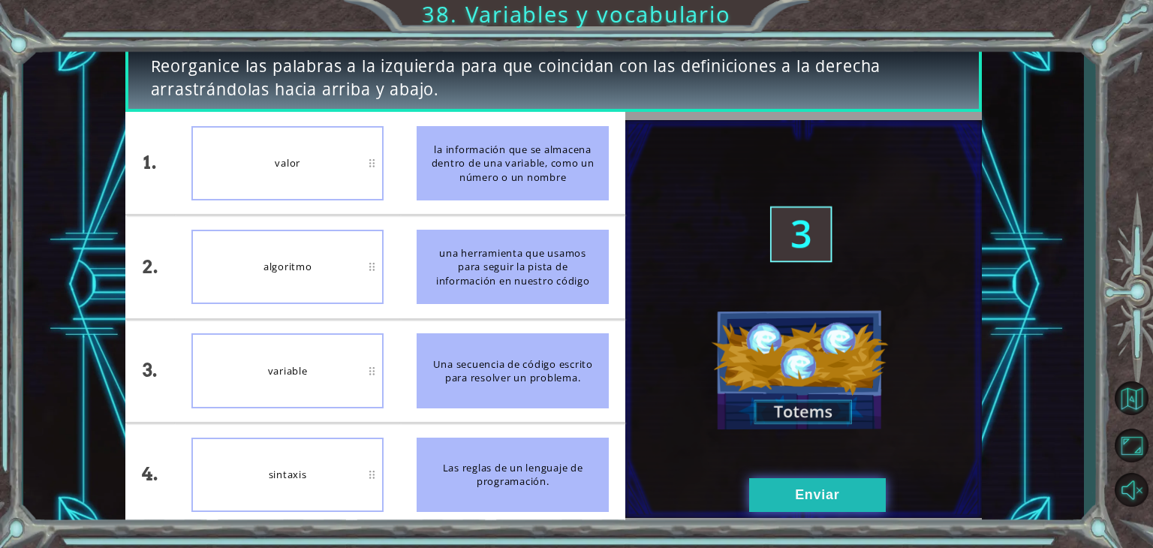
click at [785, 499] on button "Enviar" at bounding box center [817, 495] width 137 height 34
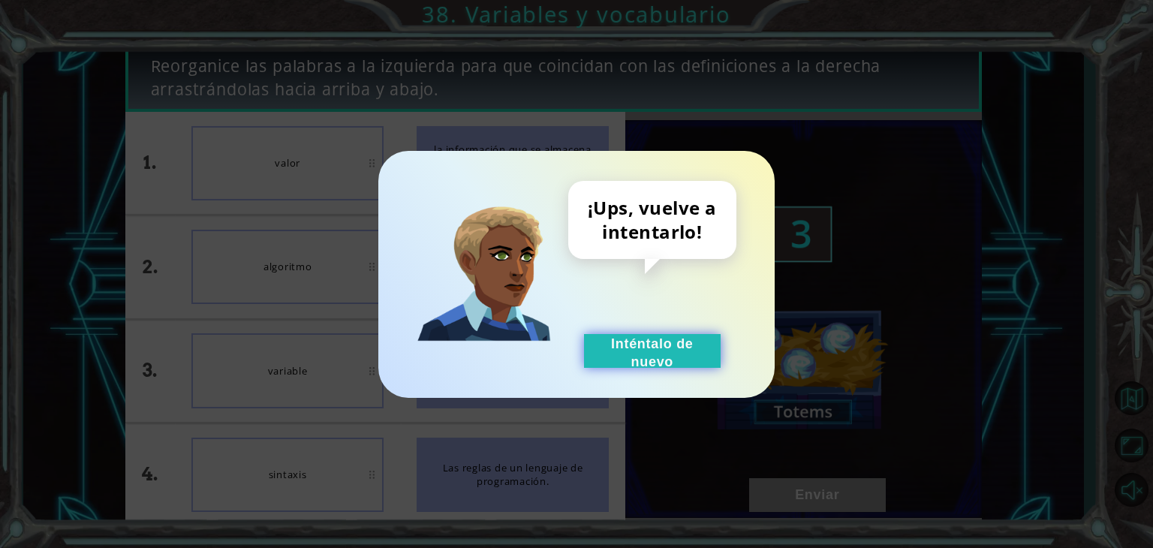
click at [668, 336] on font "Inténtalo de nuevo" at bounding box center [652, 352] width 83 height 33
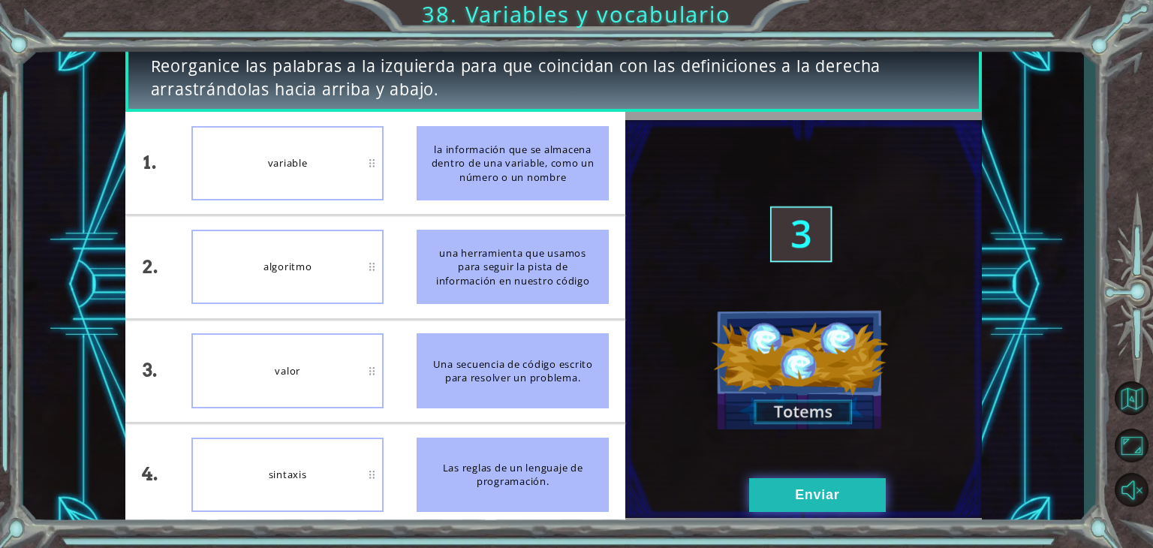
click at [806, 500] on font "Enviar" at bounding box center [817, 494] width 44 height 15
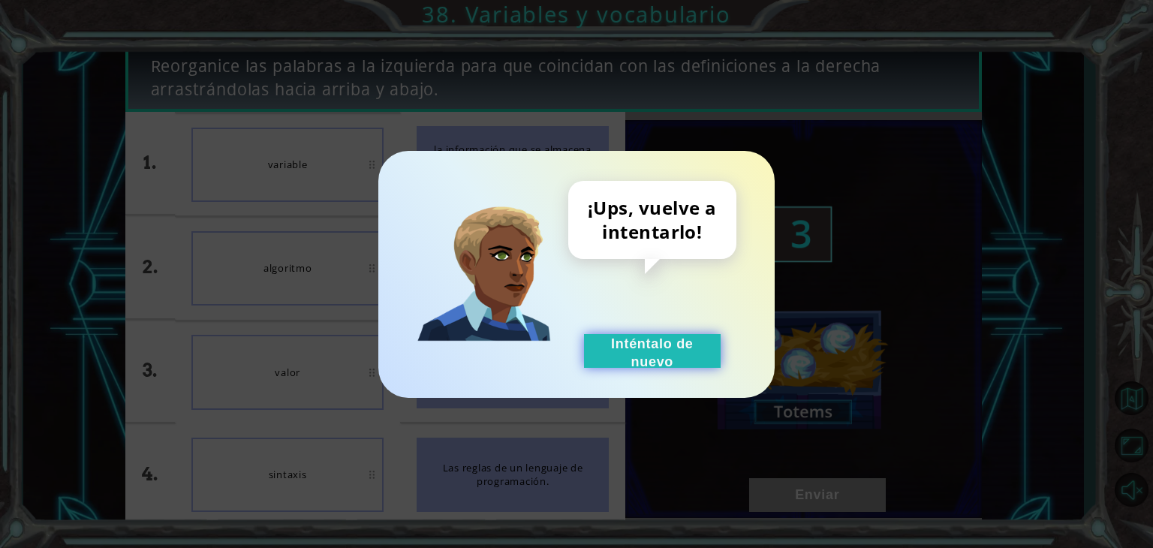
click at [610, 355] on button "Inténtalo de nuevo" at bounding box center [652, 351] width 137 height 34
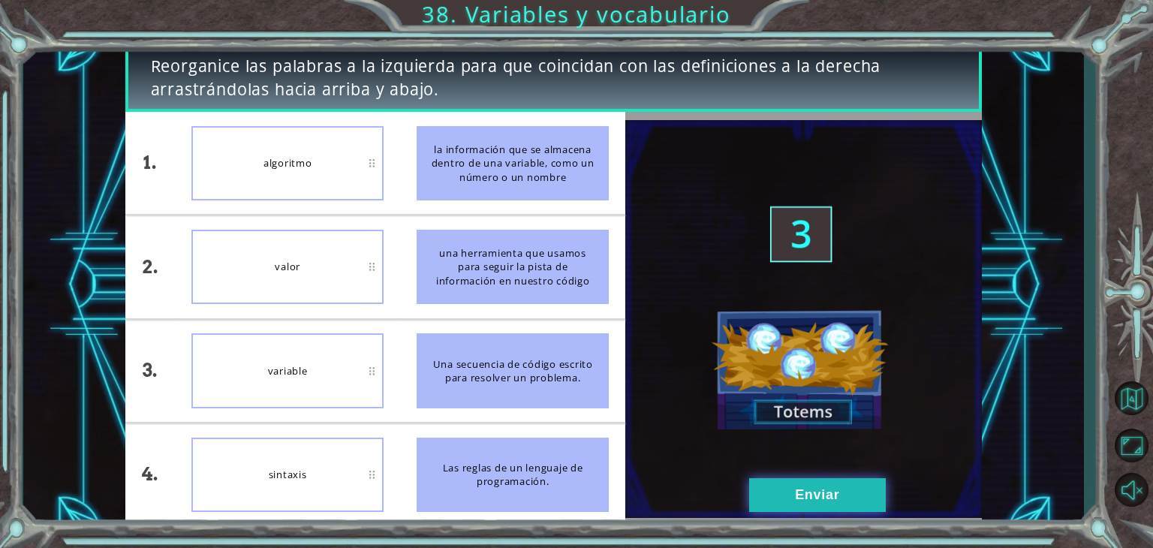
click at [755, 496] on button "Enviar" at bounding box center [817, 495] width 137 height 34
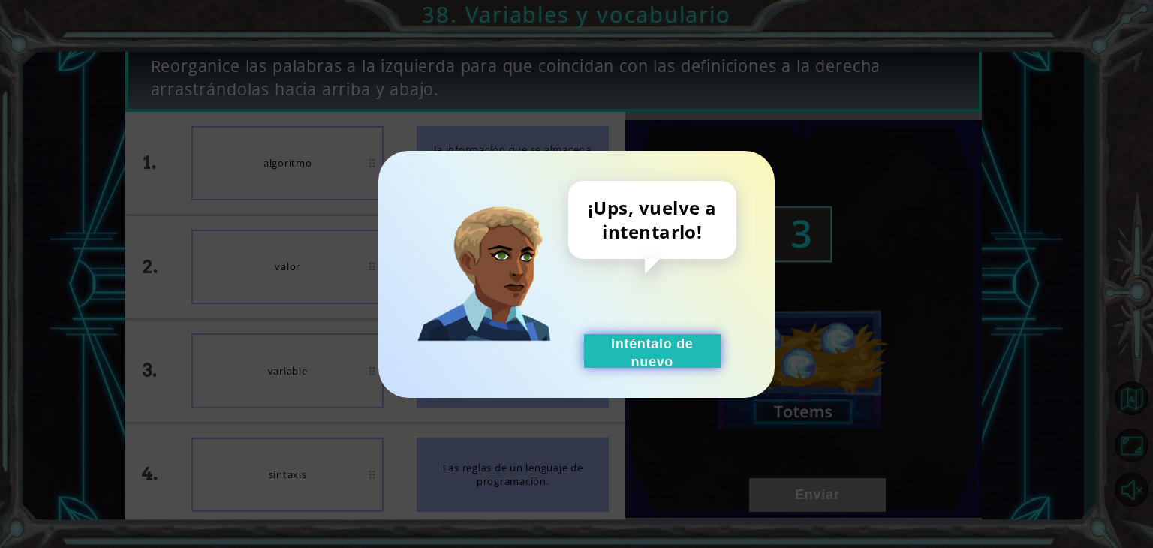
click at [588, 334] on button "Inténtalo de nuevo" at bounding box center [652, 351] width 137 height 34
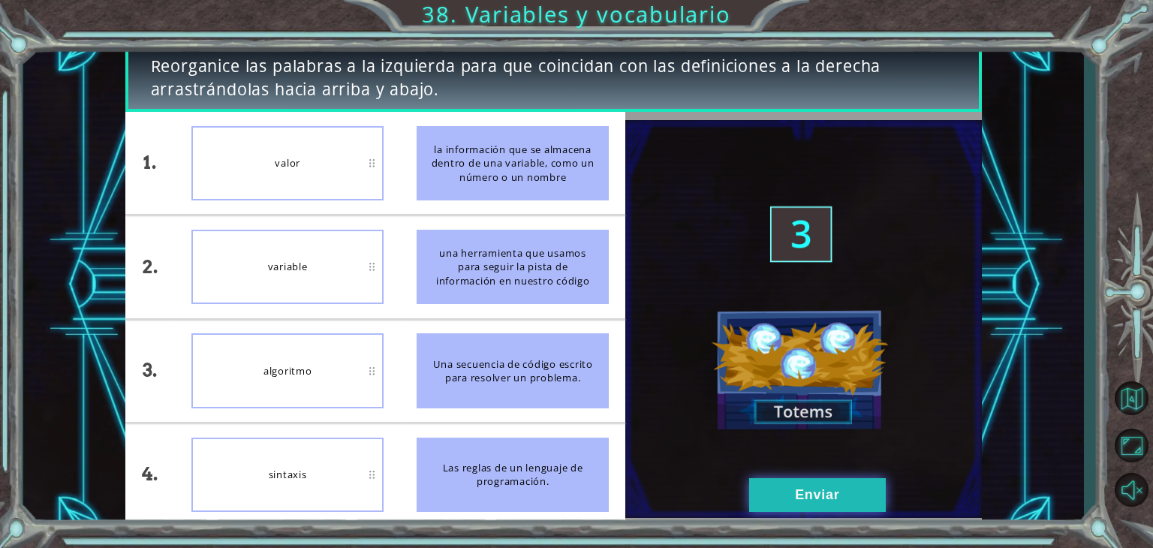
click at [842, 481] on button "Enviar" at bounding box center [817, 495] width 137 height 34
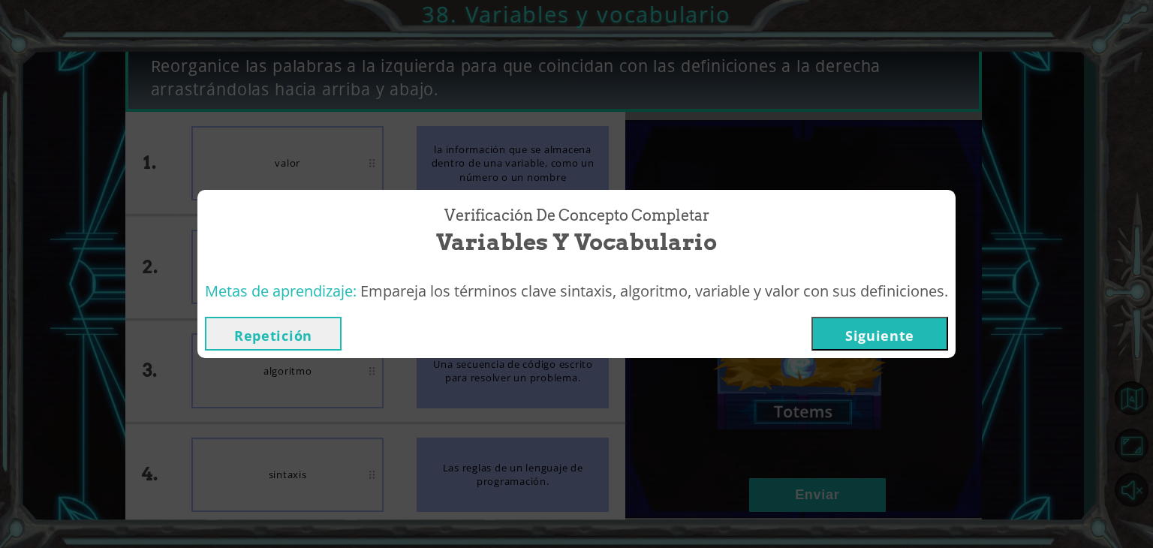
click at [871, 343] on font "Siguiente" at bounding box center [879, 336] width 69 height 18
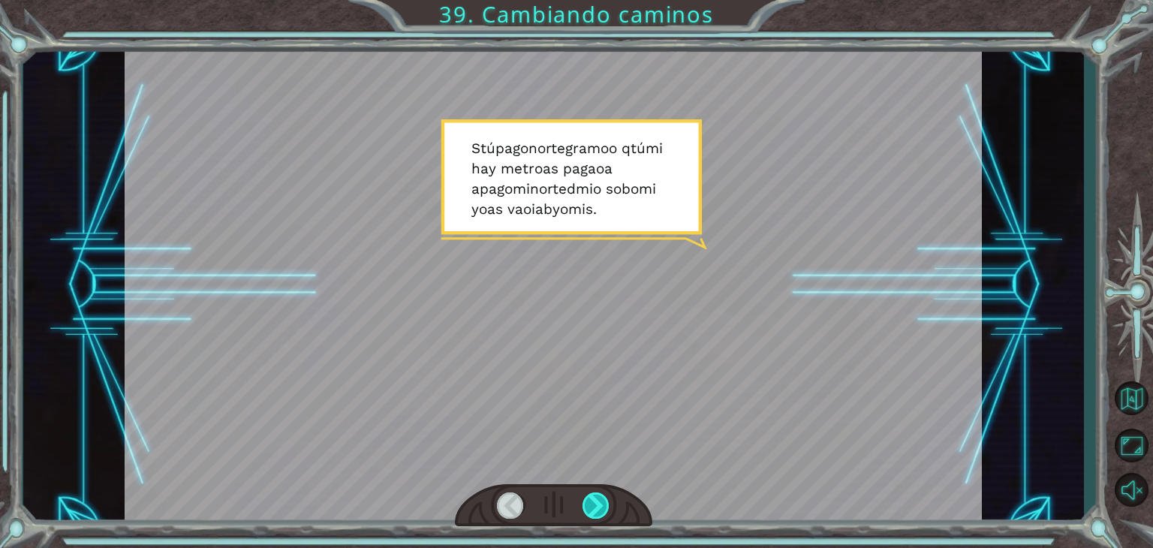
click at [595, 511] on div at bounding box center [596, 506] width 27 height 26
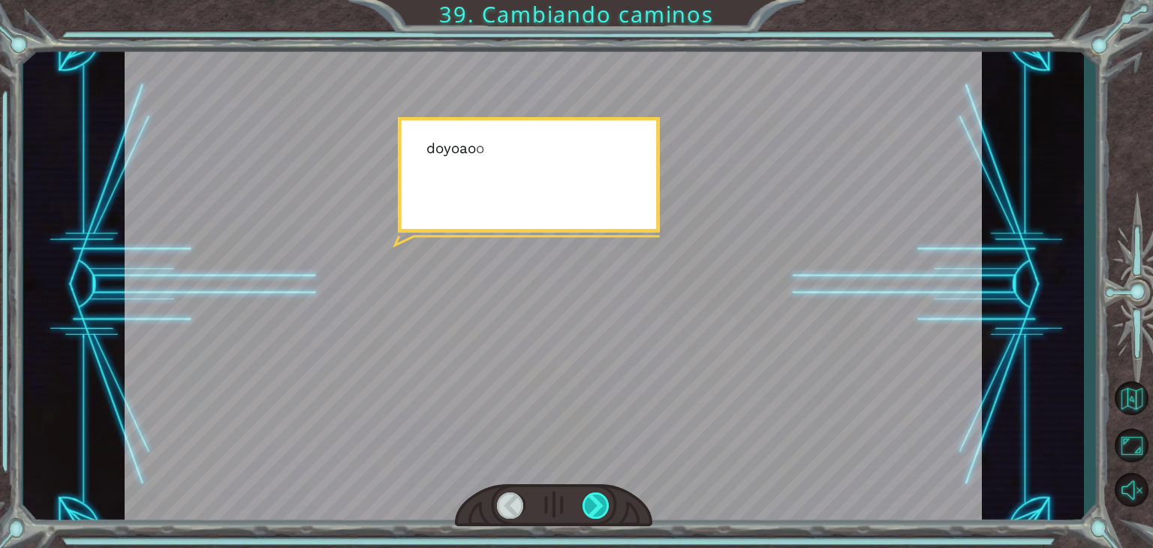
click at [595, 511] on div at bounding box center [596, 506] width 27 height 26
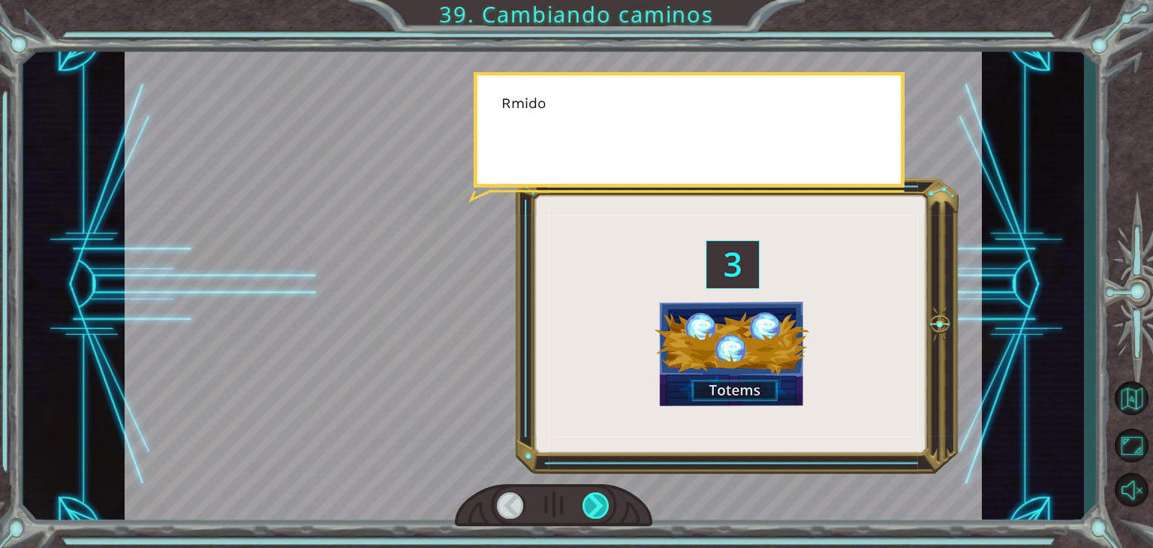
click at [595, 511] on div at bounding box center [596, 506] width 27 height 26
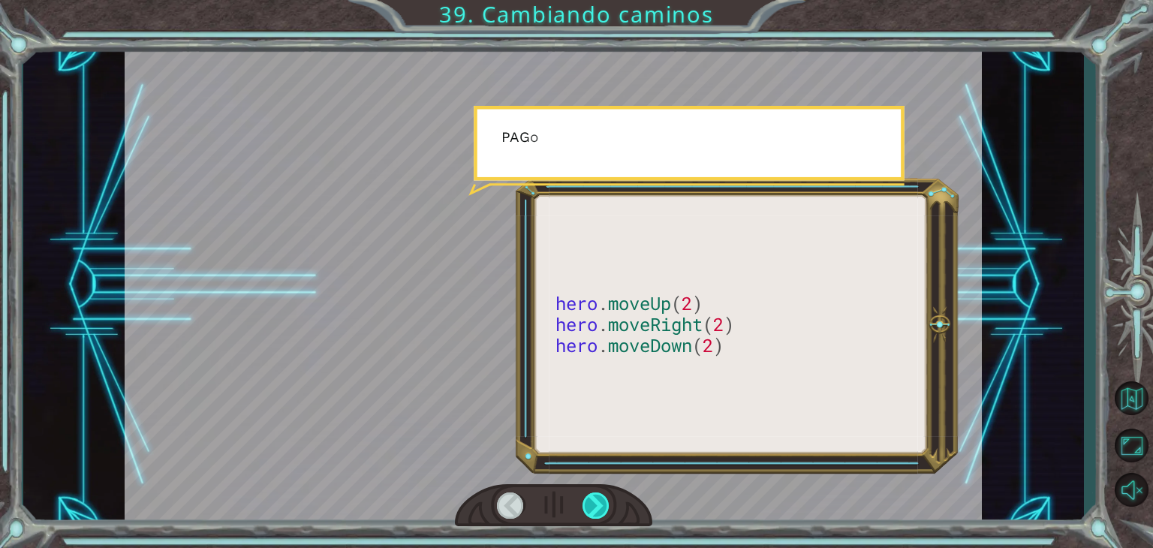
click at [595, 511] on div at bounding box center [596, 506] width 27 height 26
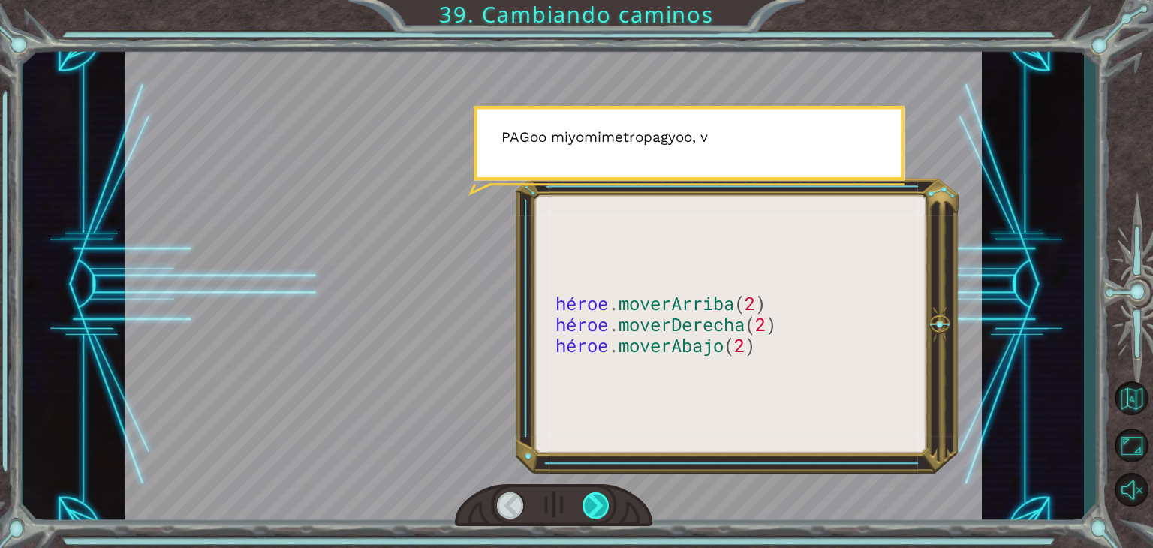
click at [595, 511] on div at bounding box center [596, 506] width 27 height 26
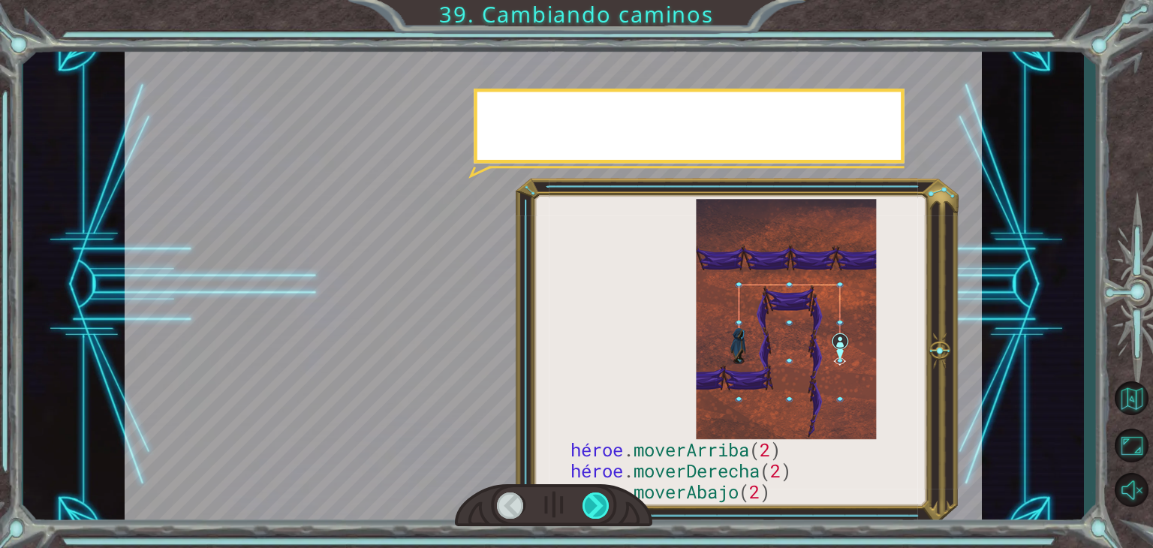
click at [595, 511] on div at bounding box center [596, 506] width 27 height 26
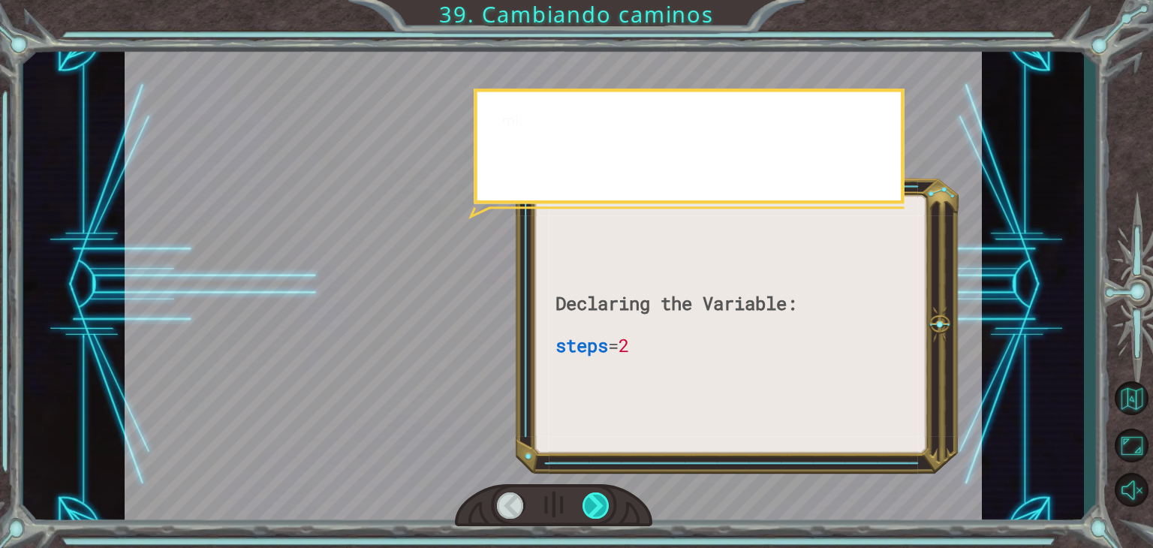
click at [595, 511] on div at bounding box center [596, 506] width 27 height 26
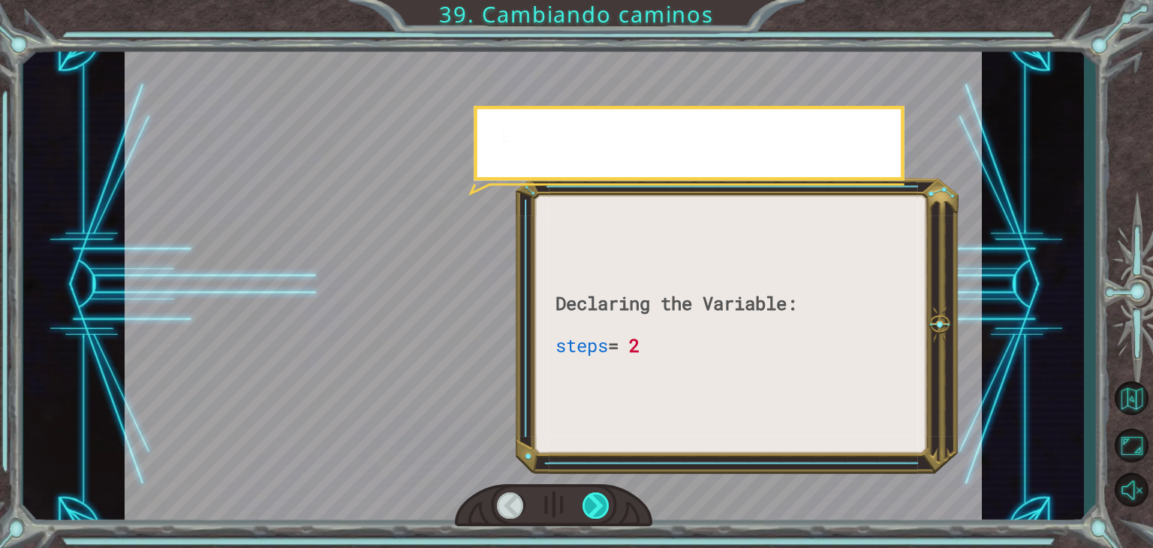
click at [595, 511] on div at bounding box center [596, 506] width 27 height 26
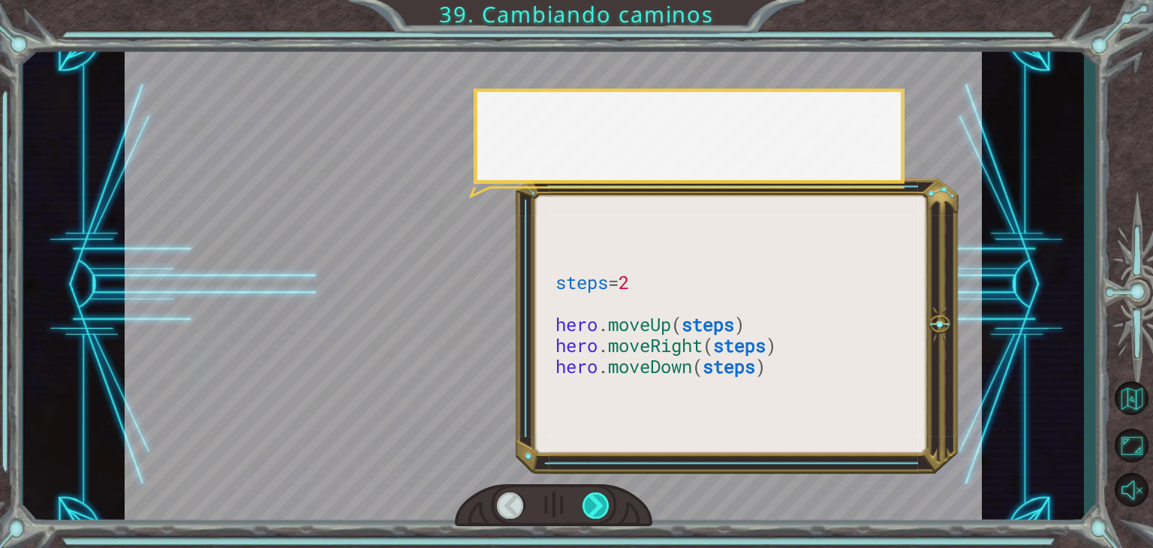
click at [595, 511] on div at bounding box center [596, 506] width 27 height 26
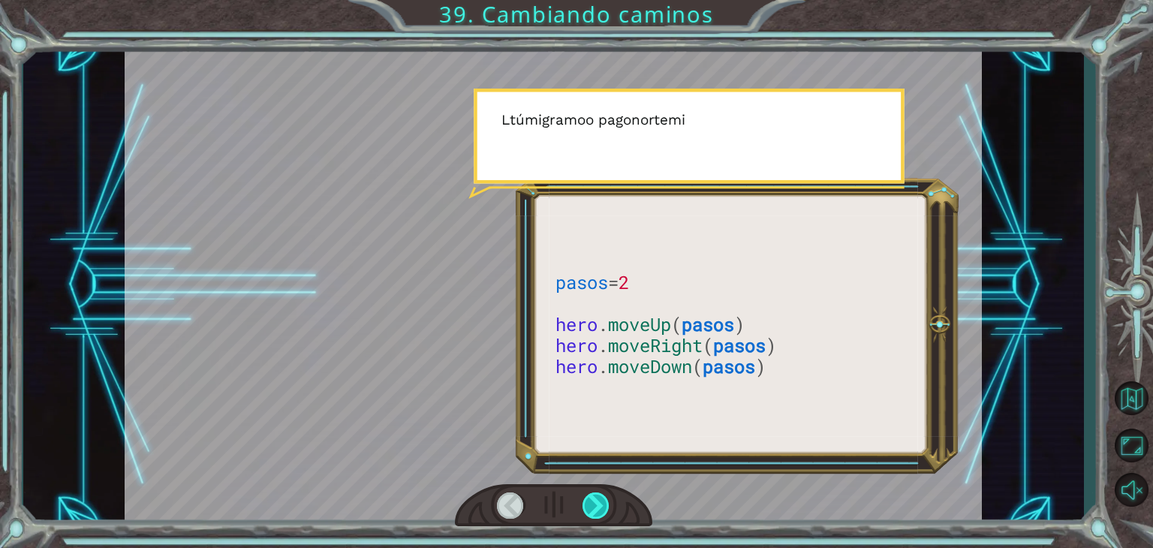
click at [595, 511] on div at bounding box center [596, 506] width 27 height 26
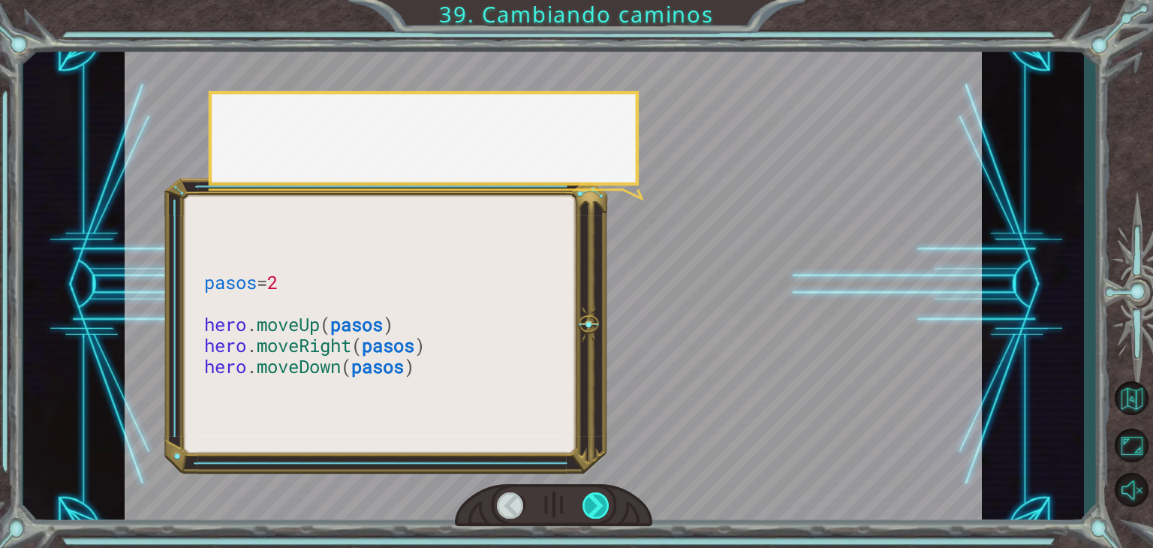
click at [595, 511] on div at bounding box center [596, 506] width 27 height 26
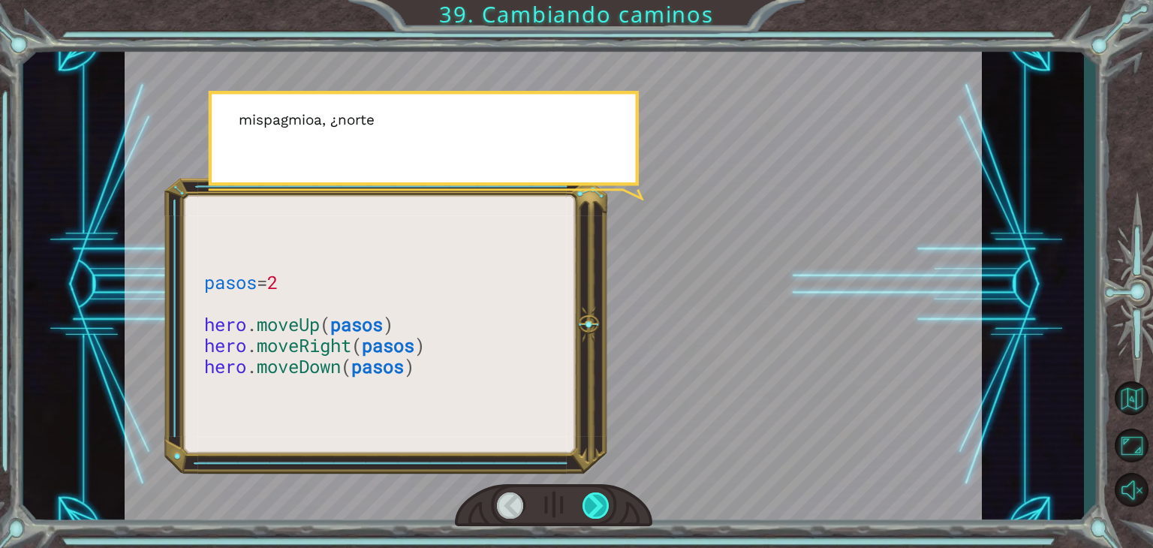
click at [595, 511] on div at bounding box center [596, 506] width 27 height 26
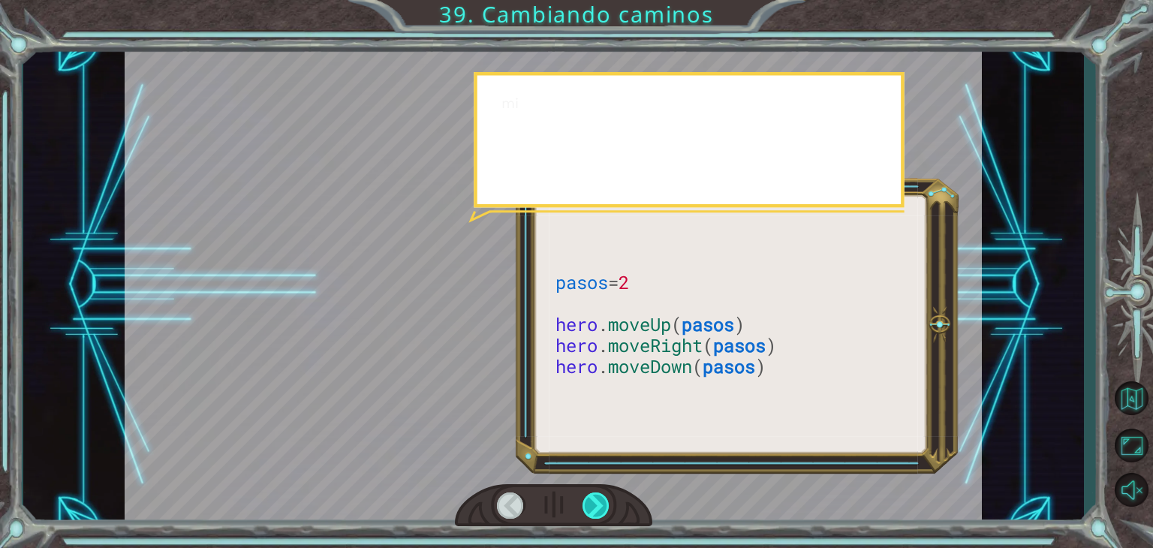
click at [595, 511] on div at bounding box center [596, 506] width 27 height 26
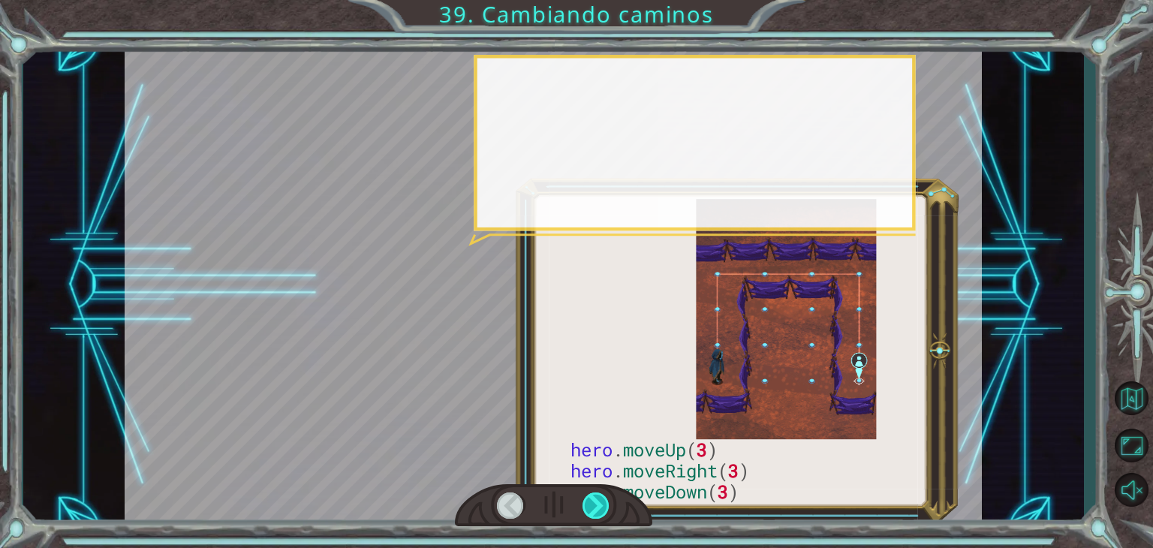
click at [595, 511] on div at bounding box center [596, 506] width 27 height 26
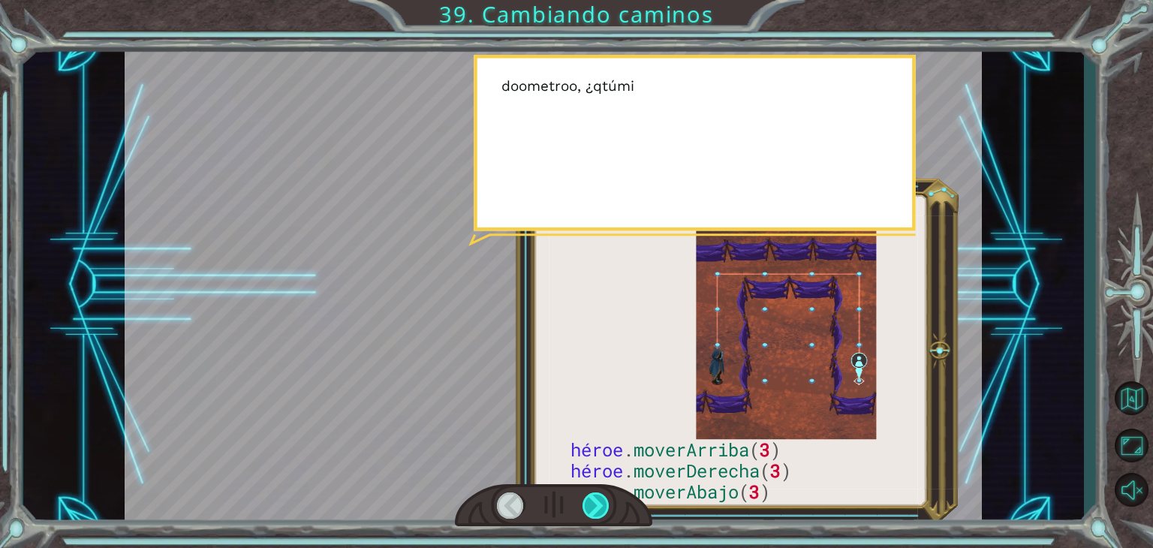
click at [595, 511] on div at bounding box center [596, 506] width 27 height 26
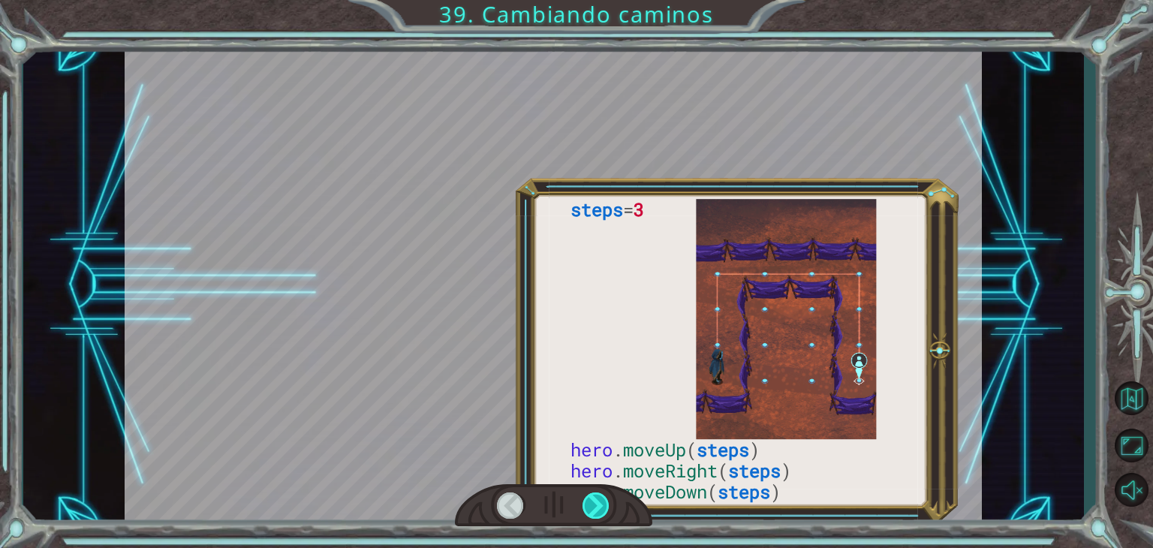
click at [595, 511] on div at bounding box center [596, 506] width 27 height 26
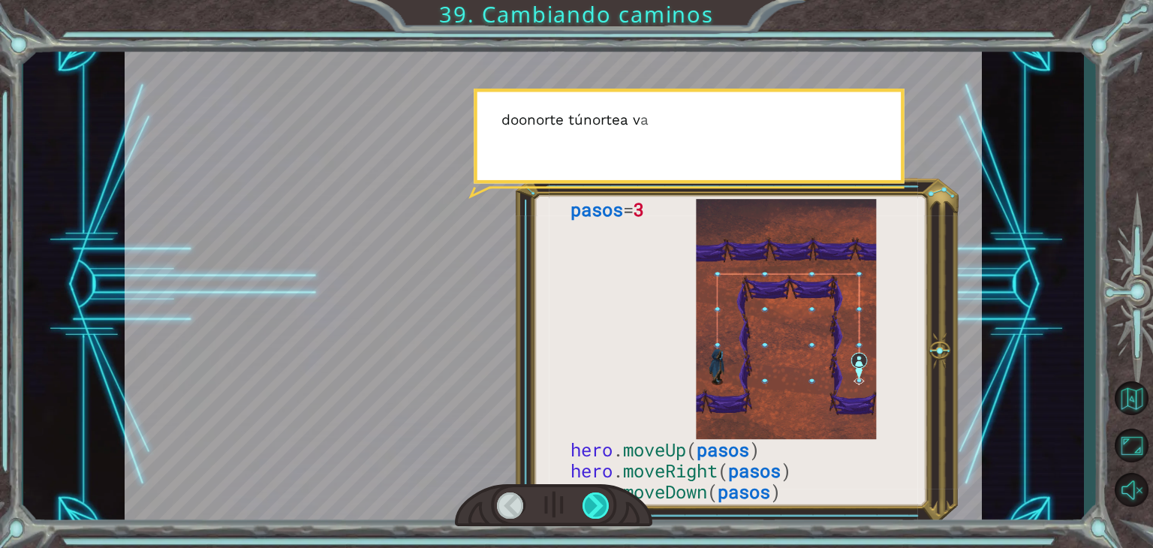
click at [595, 511] on div at bounding box center [596, 506] width 27 height 26
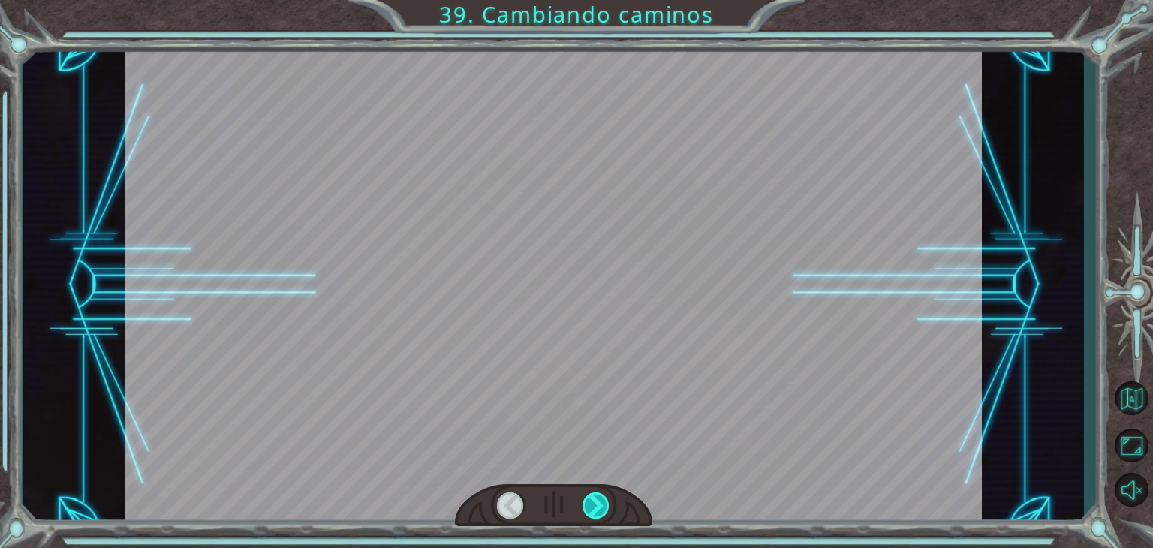
click at [595, 511] on div at bounding box center [596, 506] width 27 height 26
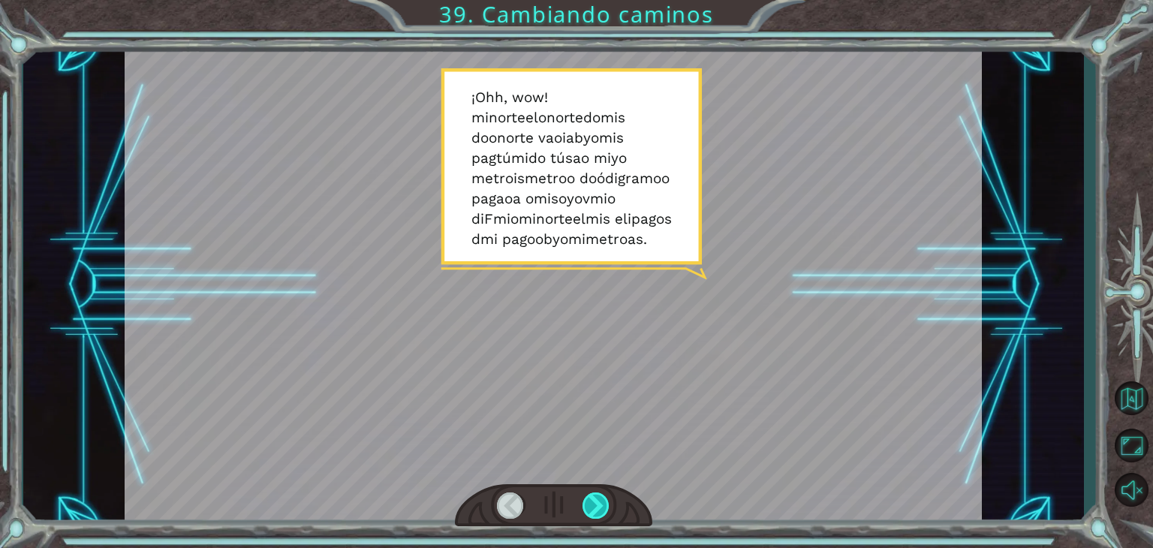
click at [595, 511] on div at bounding box center [596, 506] width 27 height 26
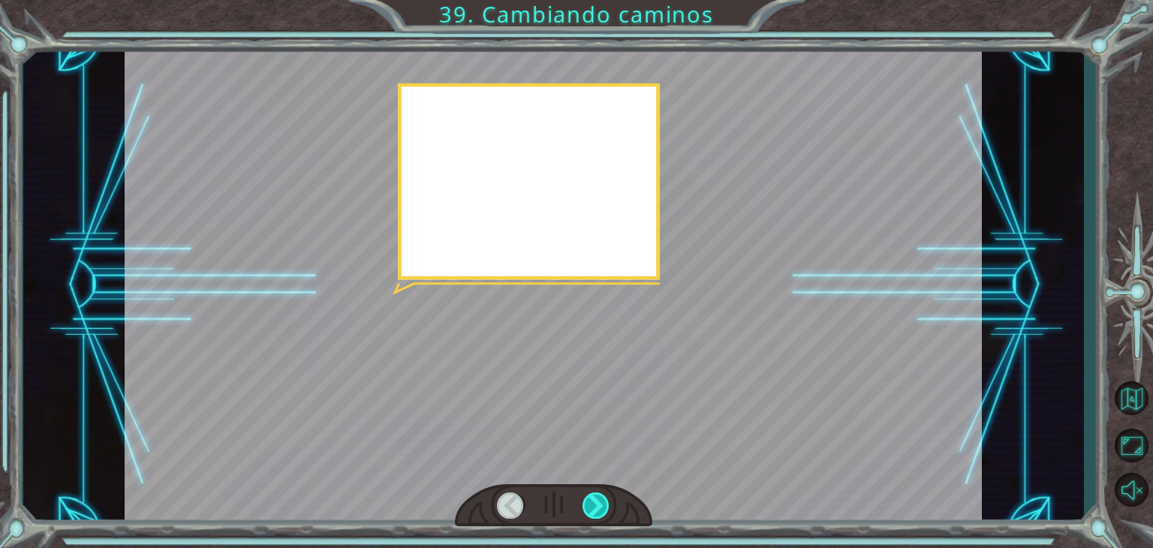
click at [595, 511] on div at bounding box center [596, 506] width 27 height 26
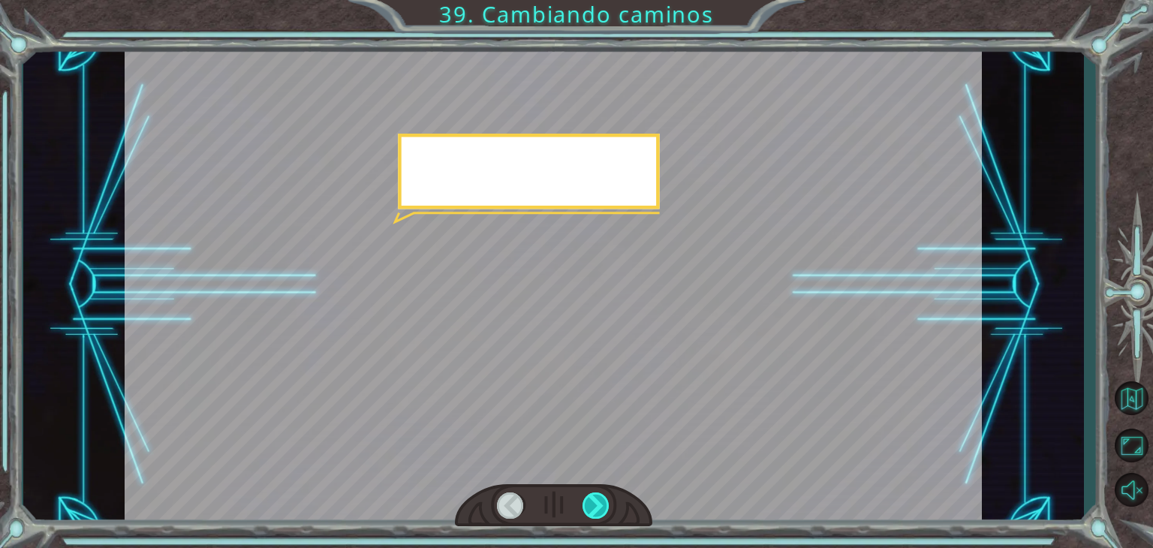
click at [595, 511] on div at bounding box center [596, 506] width 27 height 26
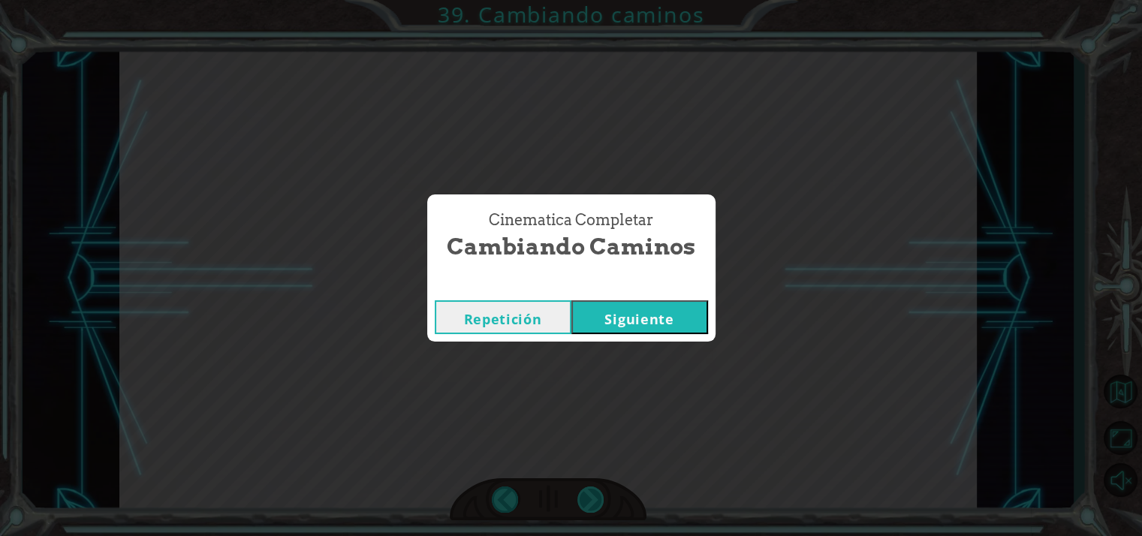
click at [595, 511] on div "Cinematica Completar Cambiando caminos Repetición [GEOGRAPHIC_DATA]" at bounding box center [571, 268] width 1142 height 536
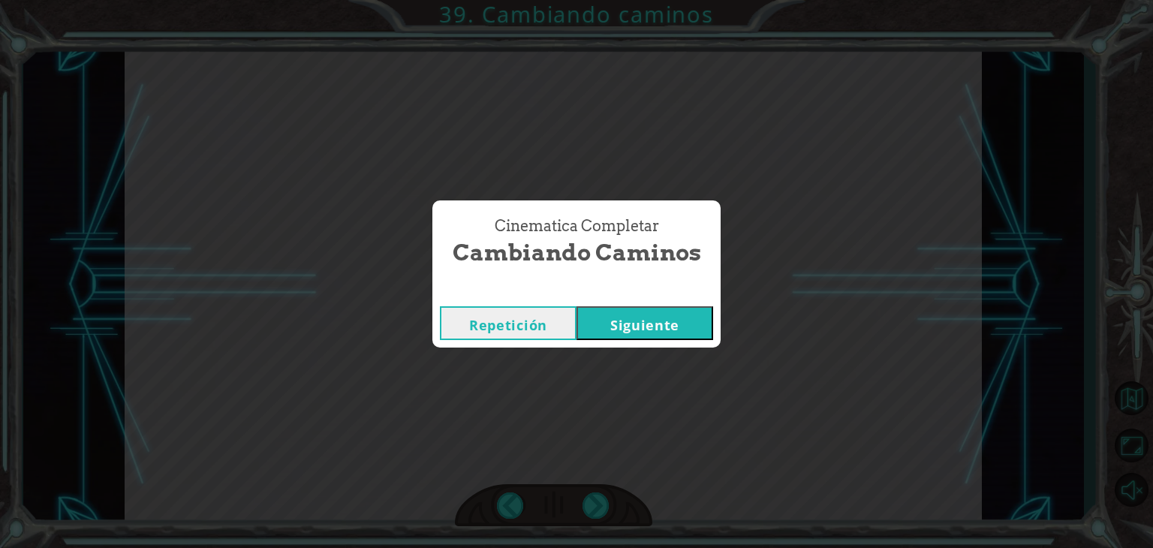
click at [601, 337] on button "Siguiente" at bounding box center [645, 323] width 137 height 34
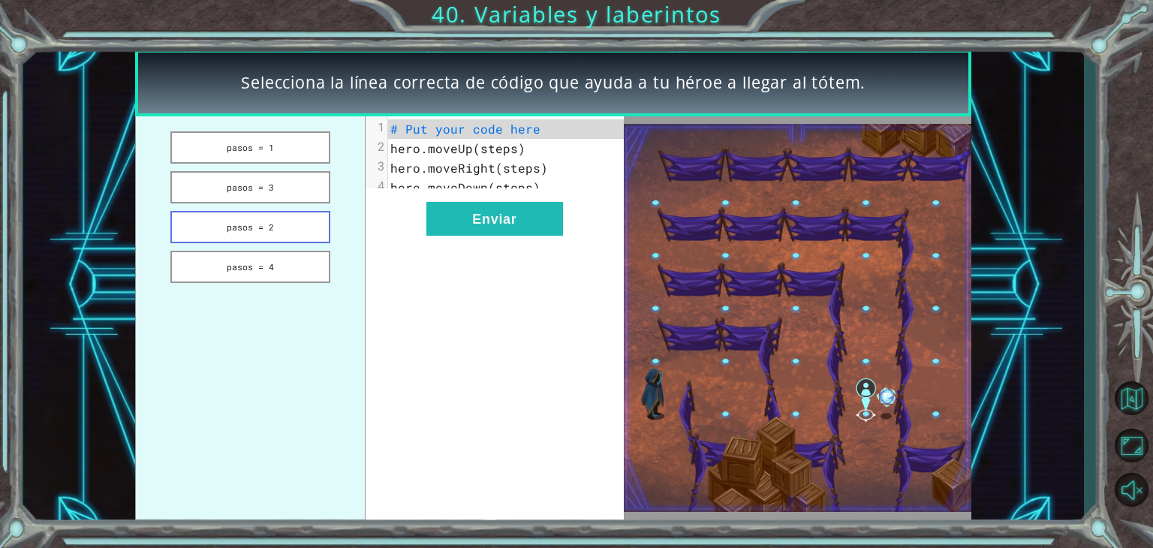
click at [289, 211] on button "pasos = 2" at bounding box center [250, 227] width 160 height 32
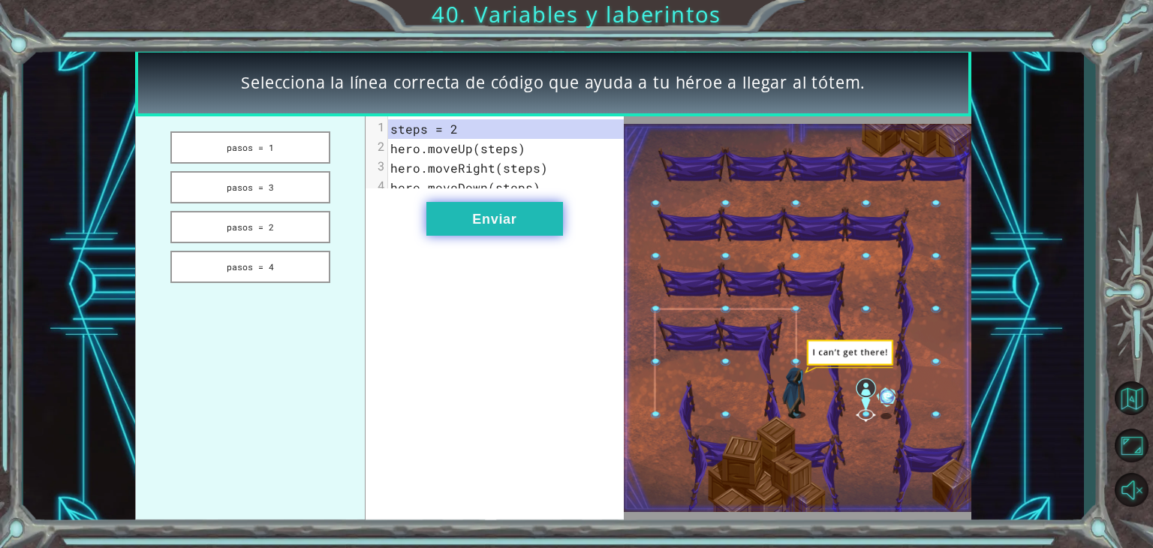
click at [529, 236] on button "Enviar" at bounding box center [494, 219] width 137 height 34
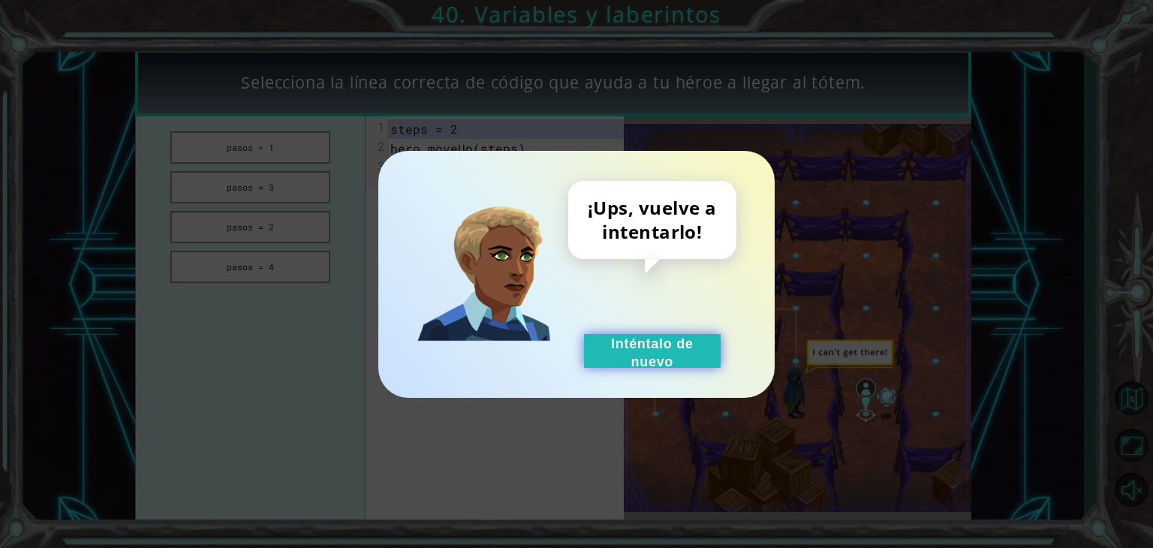
click at [622, 351] on button "Inténtalo de nuevo" at bounding box center [652, 351] width 137 height 34
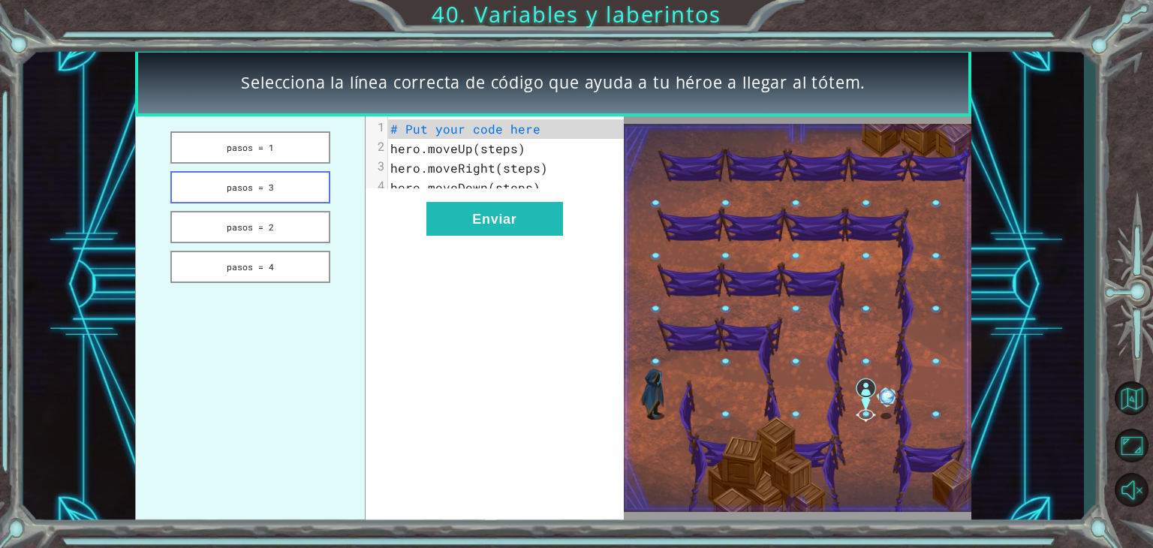
click at [306, 183] on button "pasos = 3" at bounding box center [250, 187] width 160 height 32
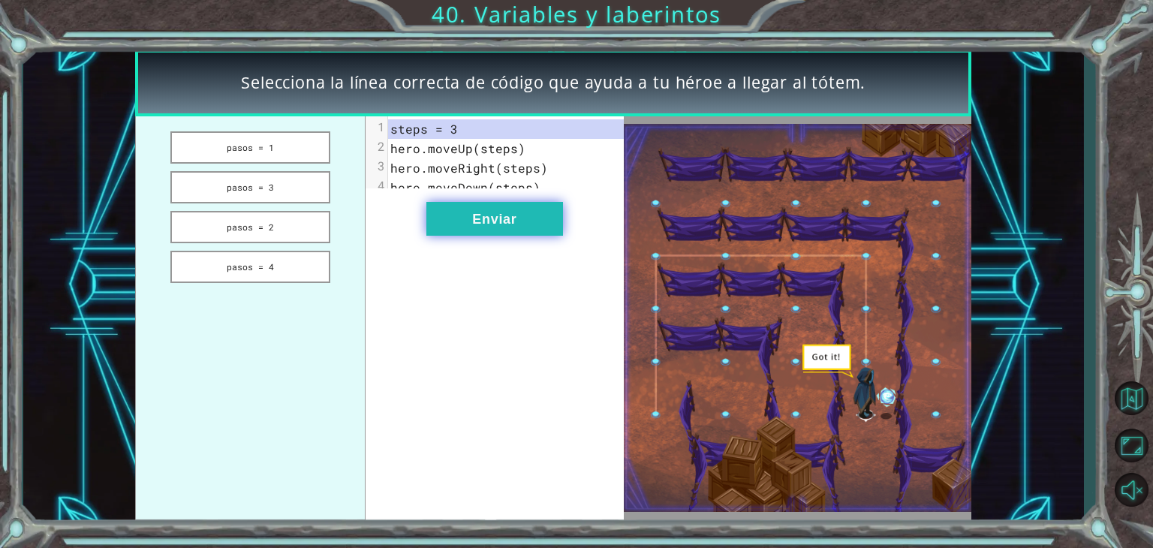
click at [508, 227] on font "Enviar" at bounding box center [494, 219] width 44 height 15
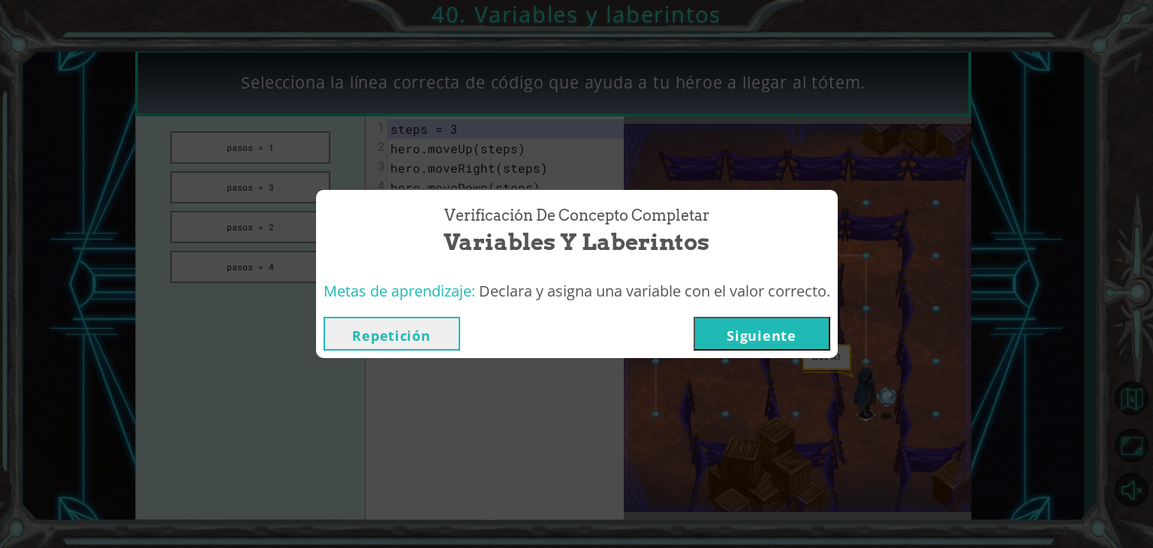
click at [727, 340] on button "Siguiente" at bounding box center [762, 334] width 137 height 34
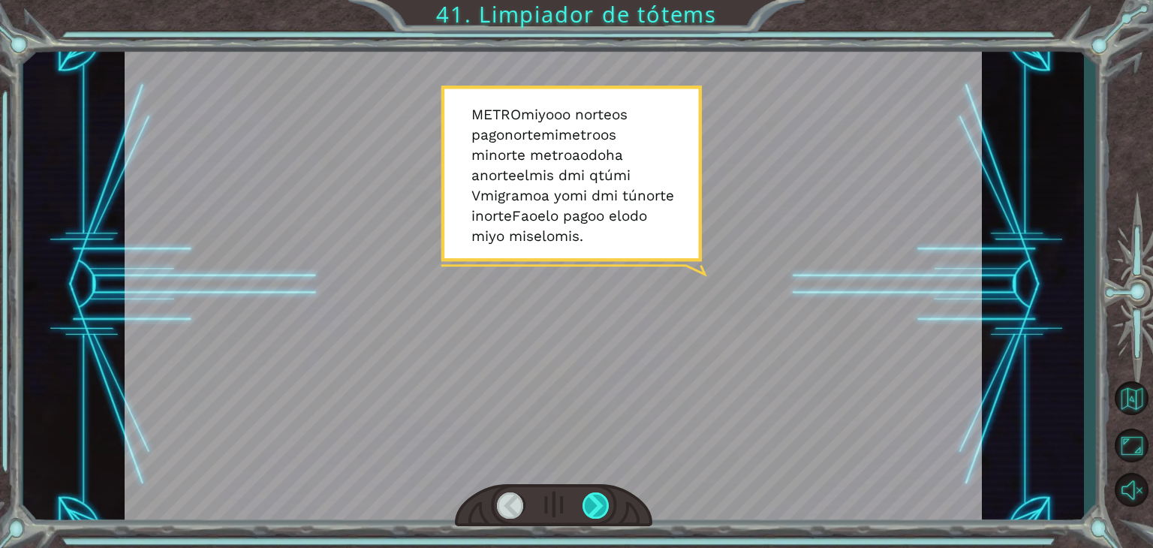
click at [598, 496] on div at bounding box center [596, 506] width 27 height 26
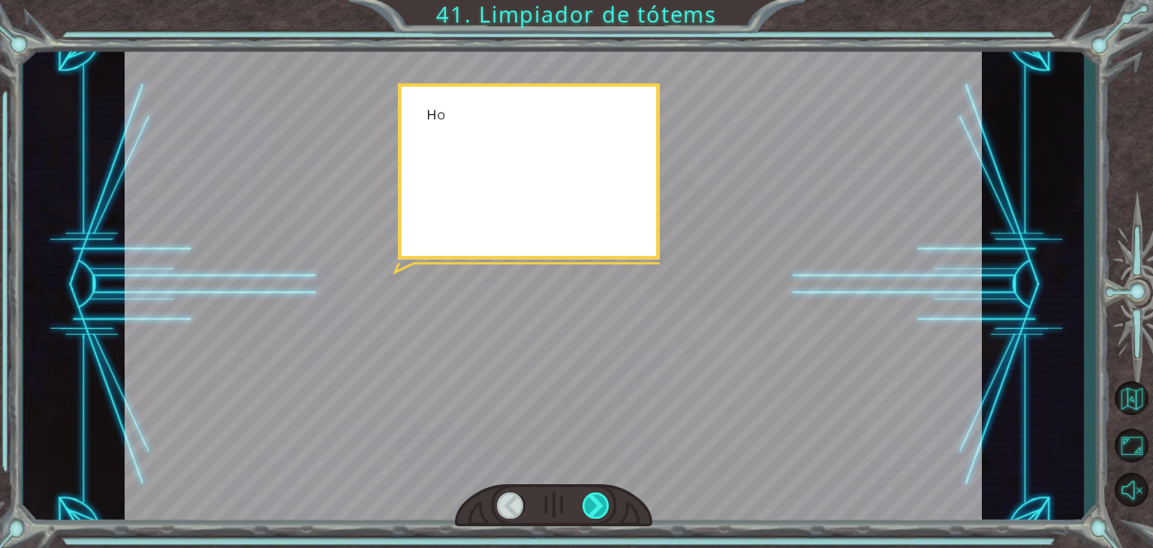
click at [598, 496] on div at bounding box center [596, 506] width 27 height 26
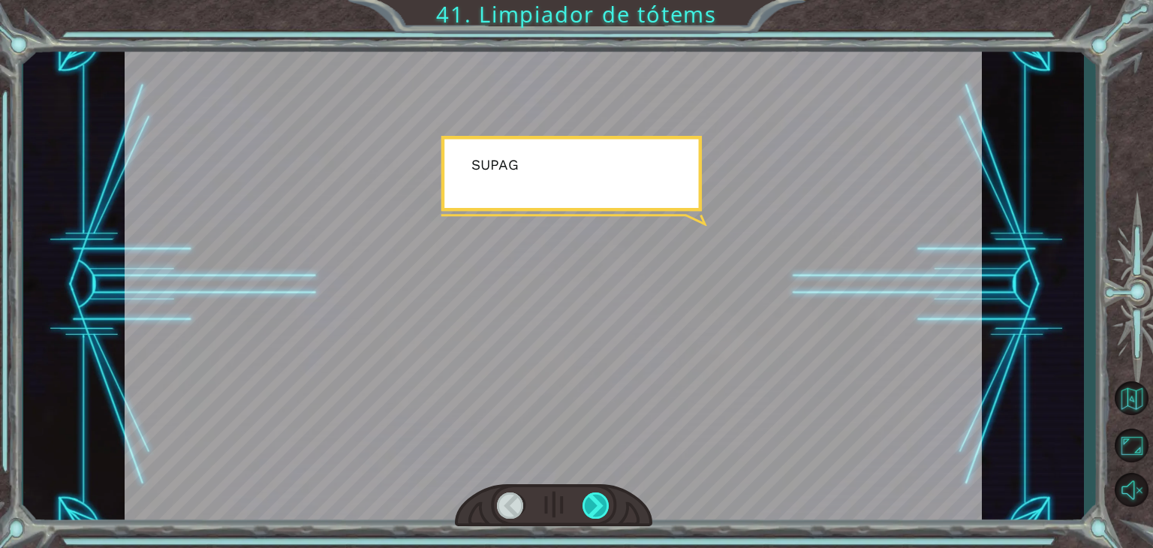
click at [598, 496] on div at bounding box center [596, 506] width 27 height 26
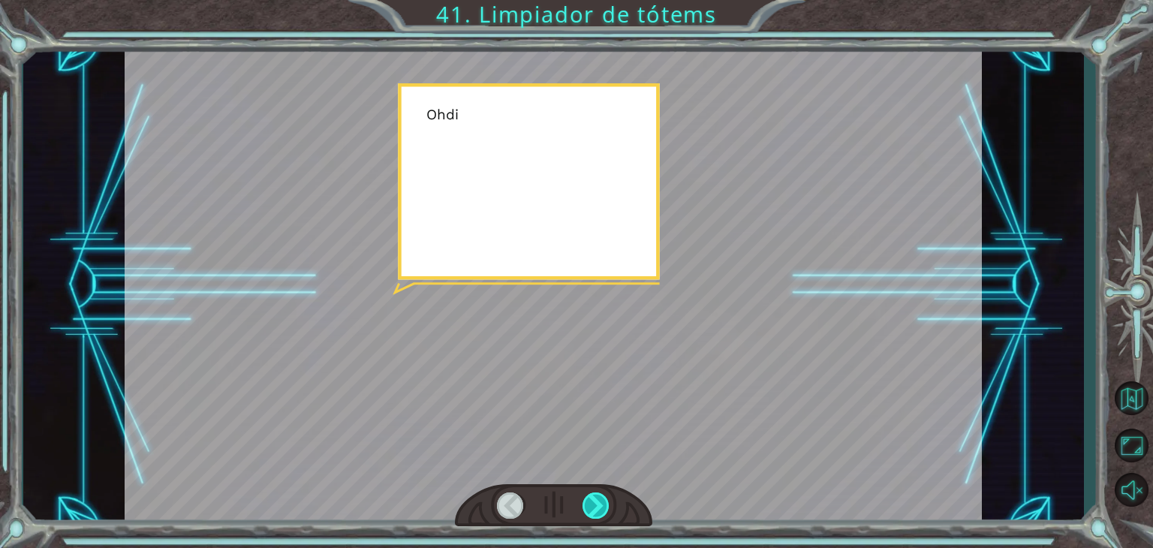
click at [598, 496] on div at bounding box center [596, 506] width 27 height 26
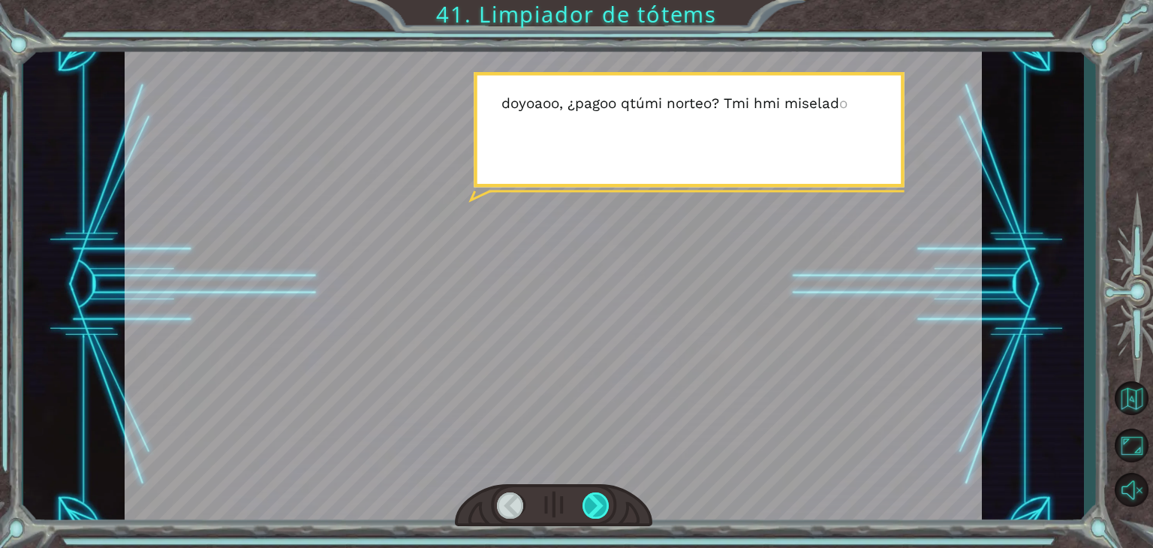
click at [598, 496] on div at bounding box center [596, 506] width 27 height 26
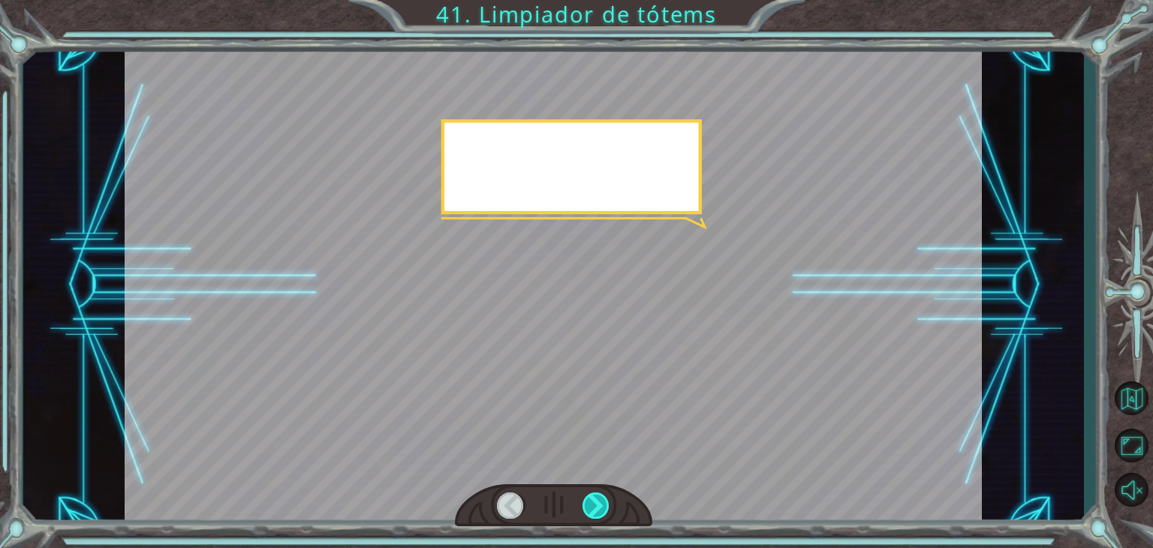
click at [598, 496] on div at bounding box center [596, 506] width 27 height 26
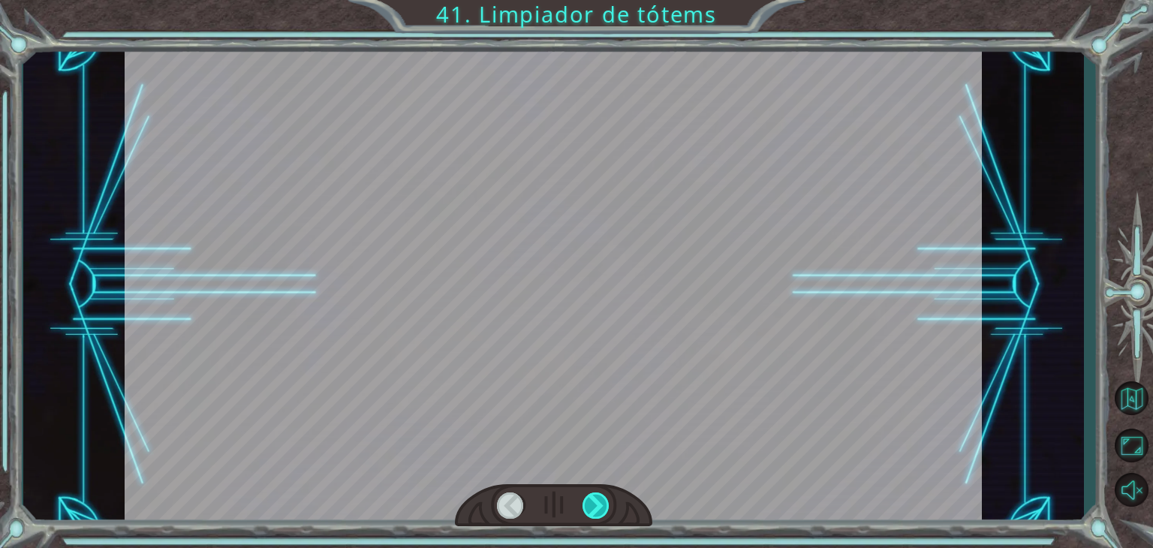
click at [598, 496] on div at bounding box center [596, 506] width 27 height 26
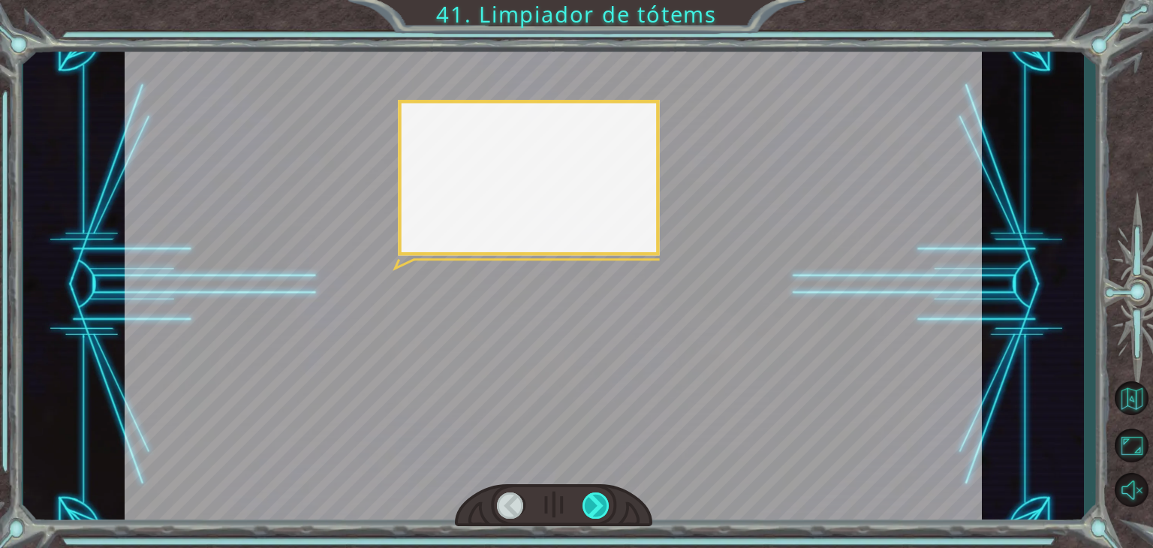
click at [598, 496] on div at bounding box center [596, 506] width 27 height 26
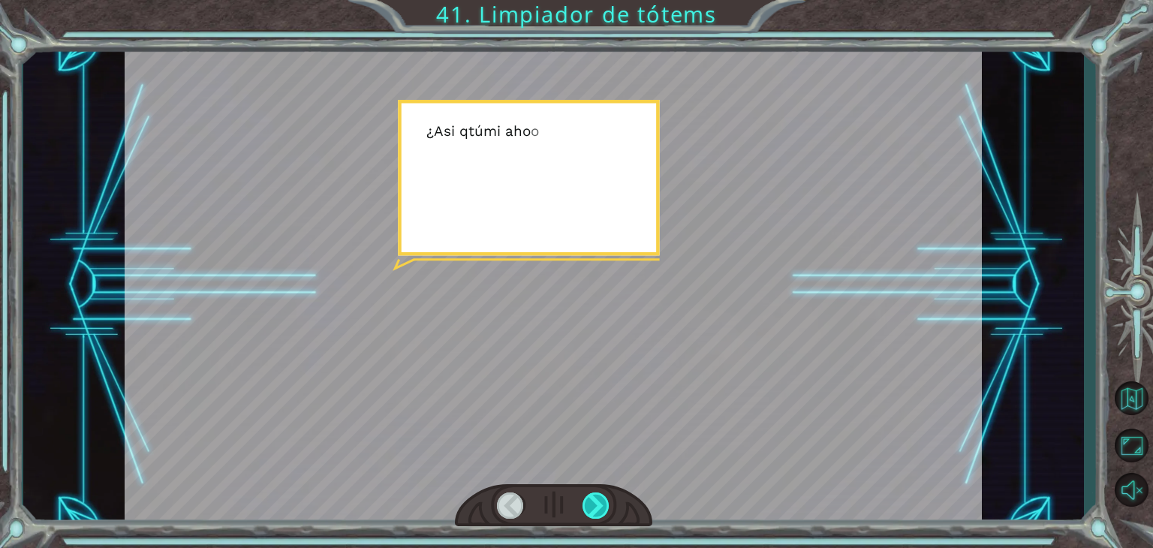
click at [598, 496] on div at bounding box center [596, 506] width 27 height 26
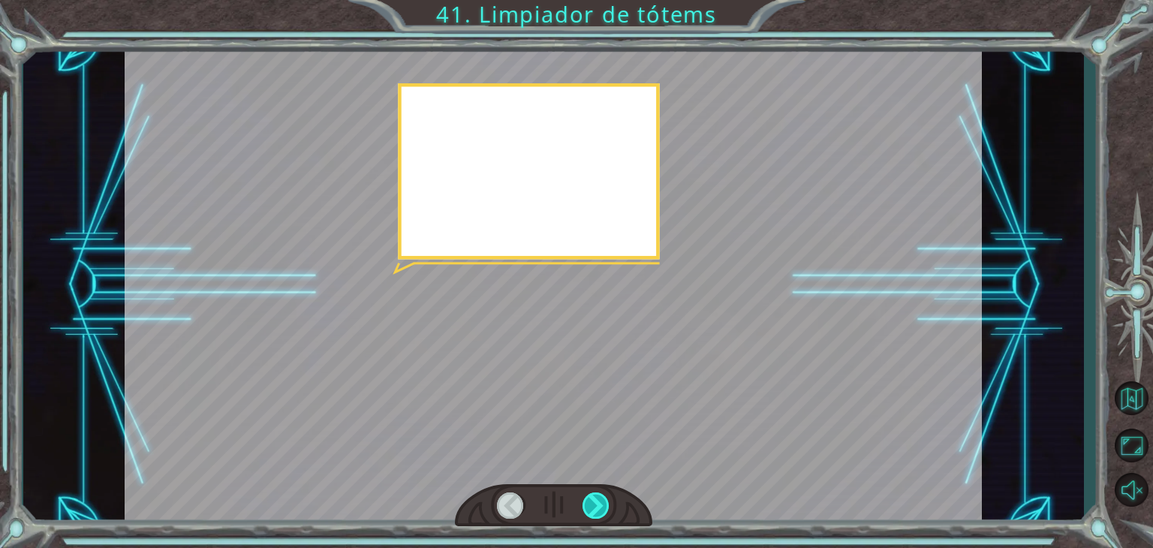
click at [598, 496] on div at bounding box center [596, 506] width 27 height 26
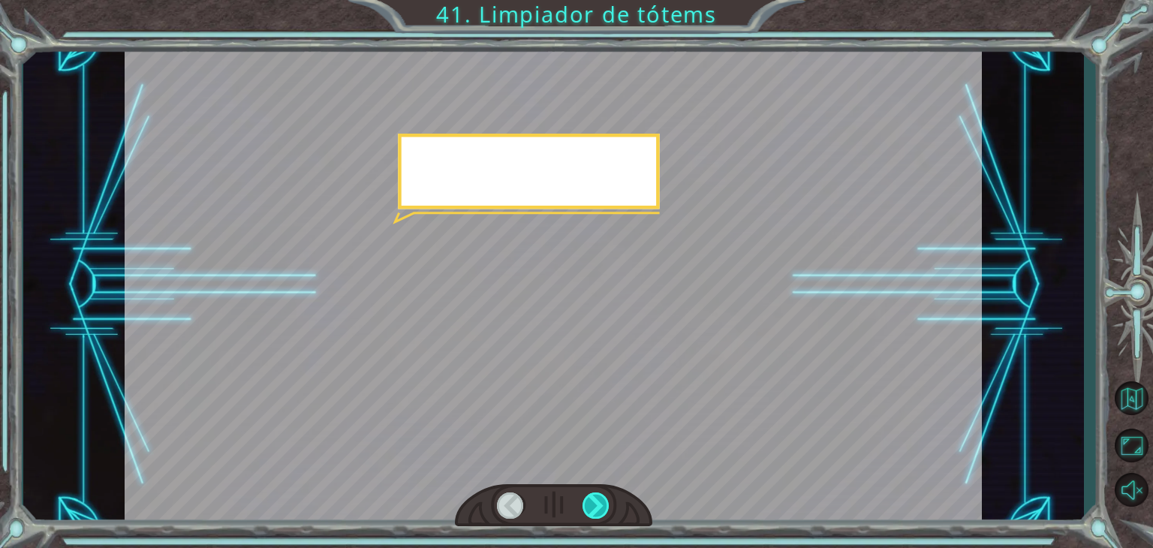
click at [598, 496] on div at bounding box center [596, 506] width 27 height 26
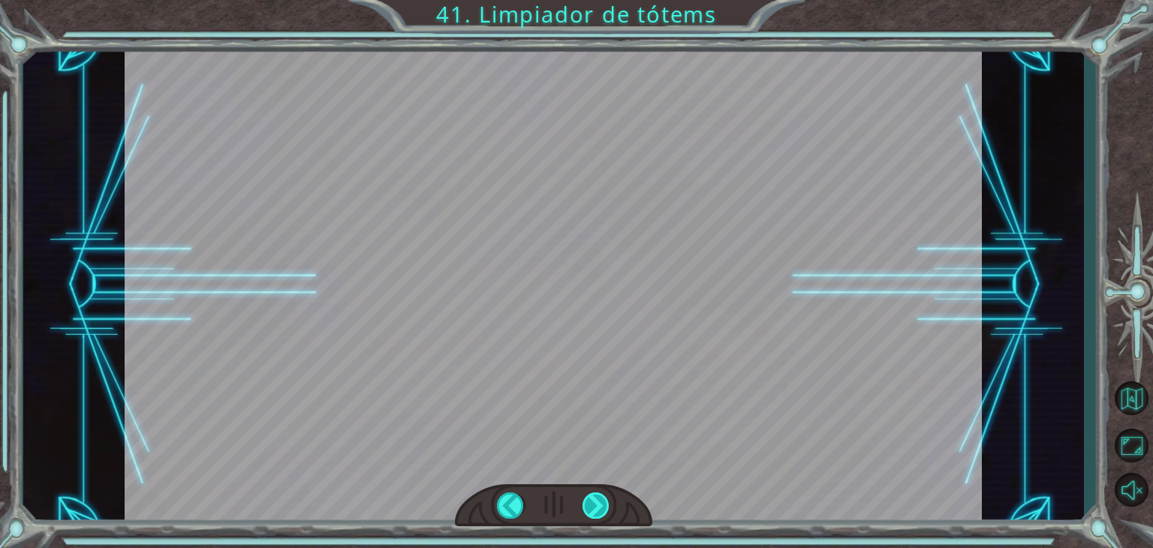
click at [598, 0] on div "Temporary Text METRO mi yo o o norte o s pag o norte mi metro o s mi norte metr…" at bounding box center [576, 0] width 1153 height 0
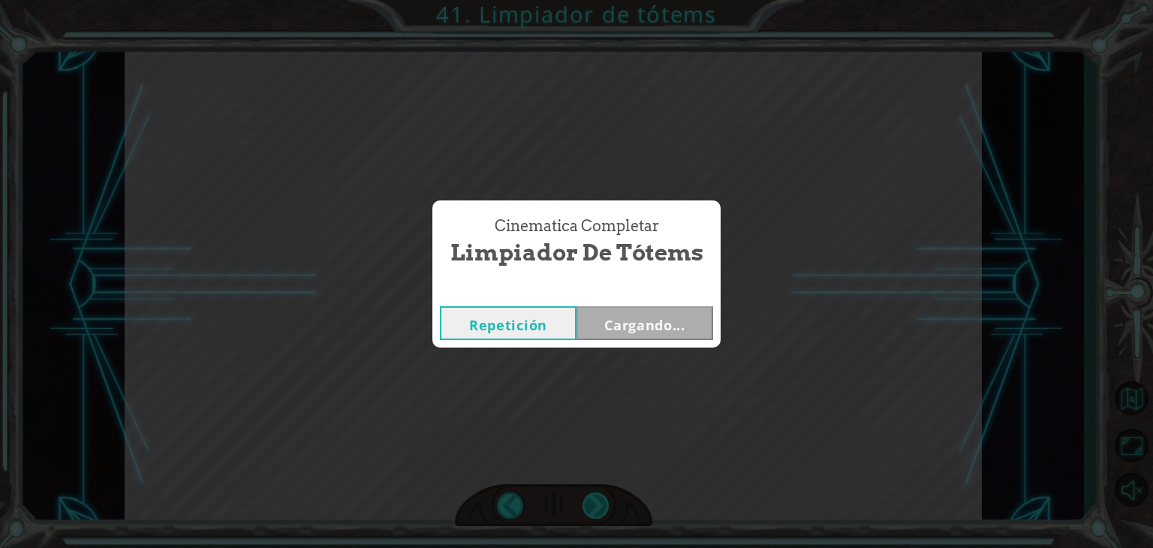
click at [598, 496] on div "Cinematica Completar Limpiador de tótems Repetición Cargando..." at bounding box center [576, 274] width 1153 height 548
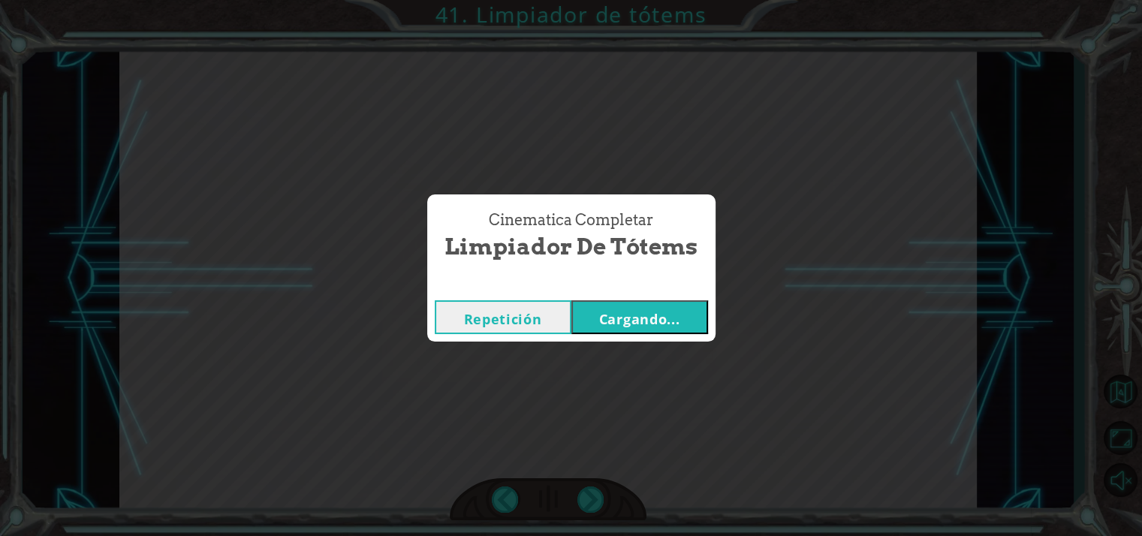
click at [589, 332] on button "Cargando..." at bounding box center [639, 317] width 137 height 34
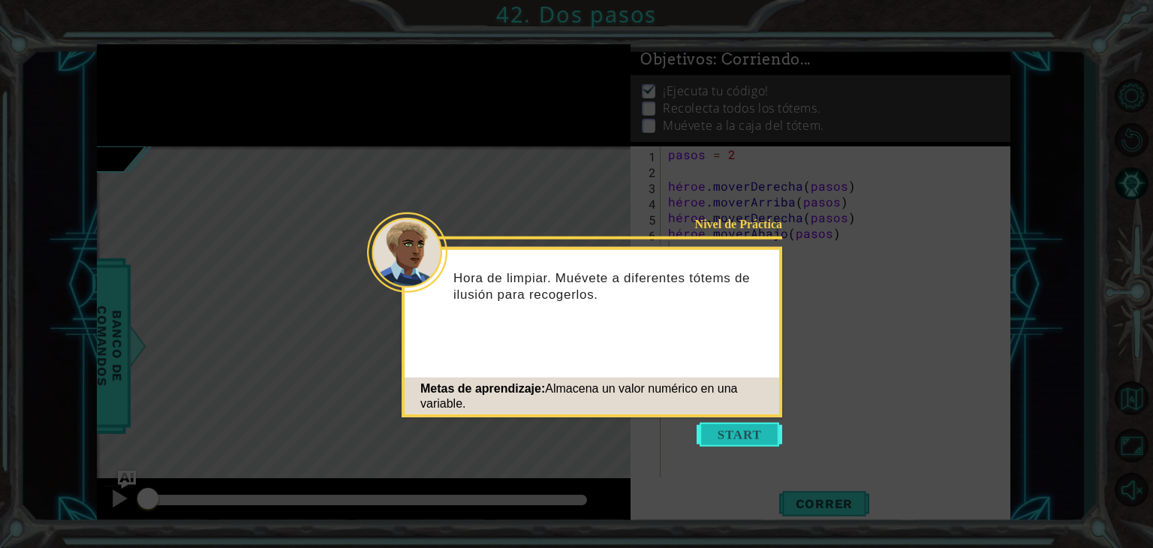
click at [743, 434] on button "Comenzar" at bounding box center [740, 435] width 86 height 24
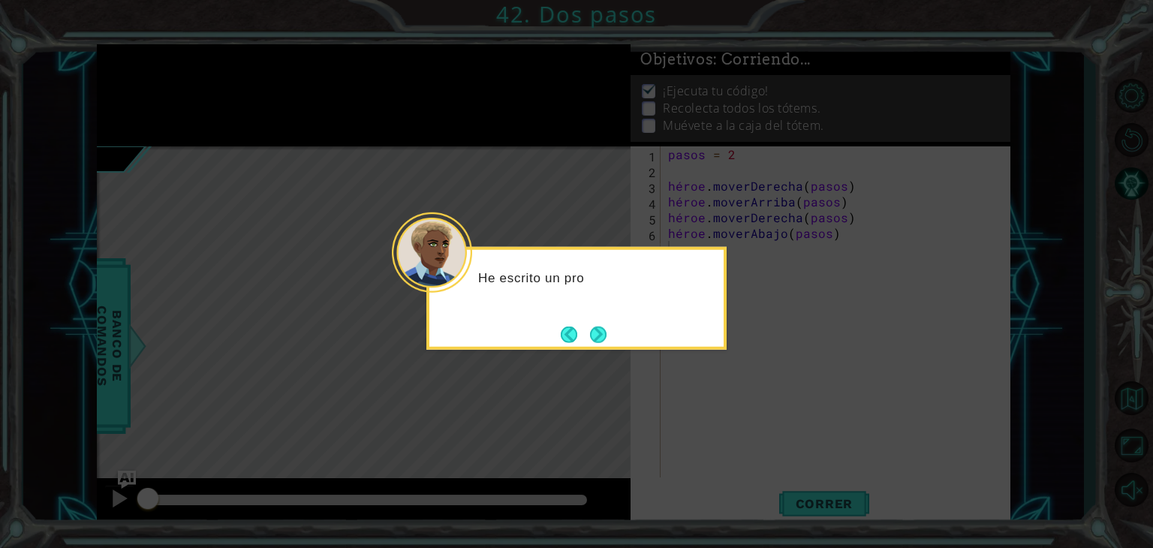
click at [601, 349] on div "He escrito un pro" at bounding box center [576, 298] width 300 height 103
click at [601, 343] on button "Próximo" at bounding box center [597, 334] width 17 height 17
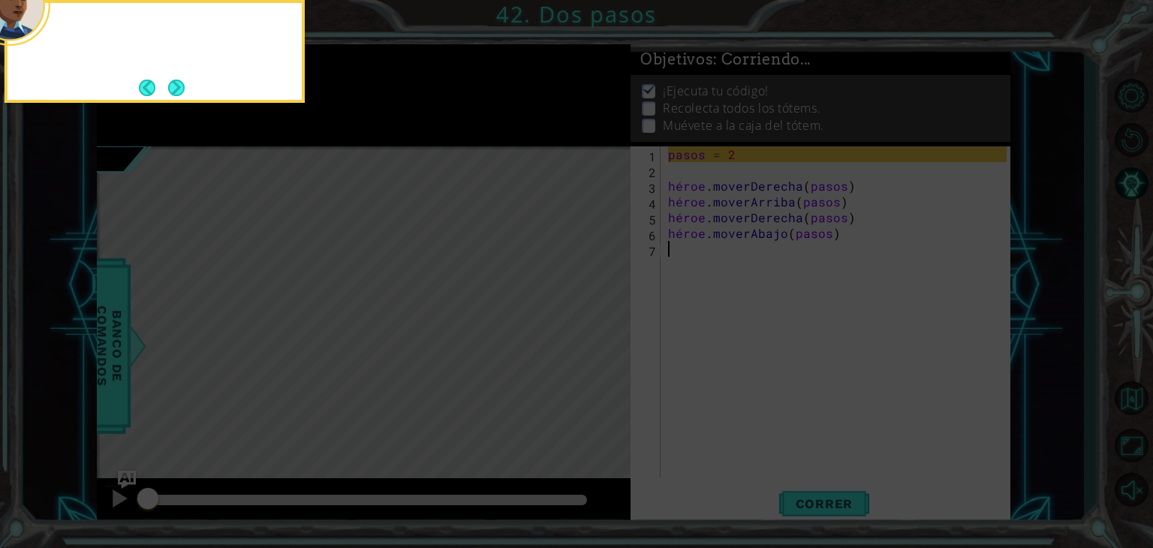
click at [601, 343] on icon at bounding box center [576, 82] width 1153 height 932
click at [172, 94] on button "Próximo" at bounding box center [176, 87] width 27 height 27
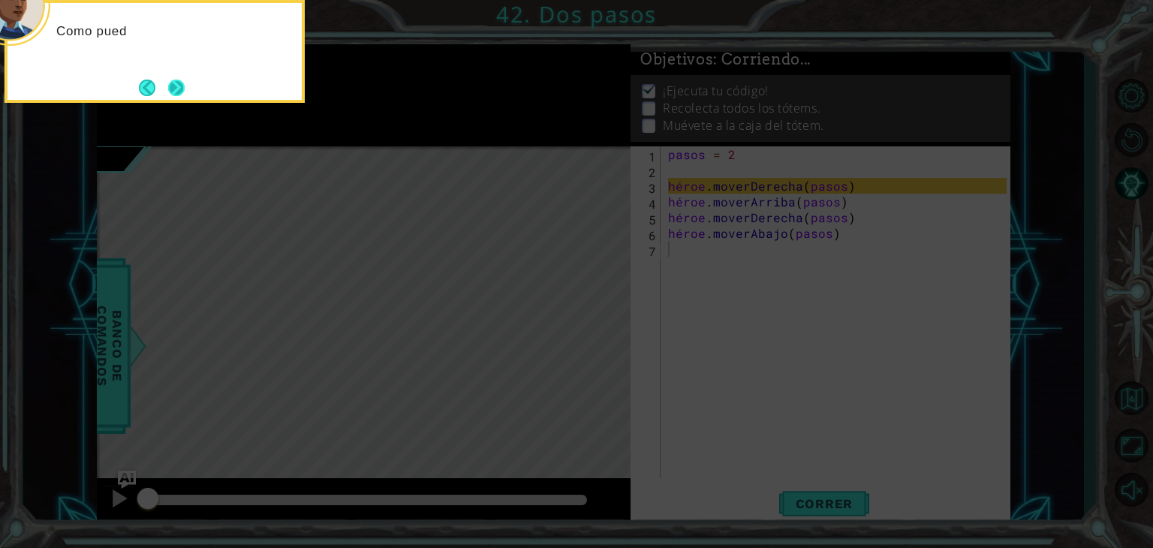
click at [182, 88] on button "Próximo" at bounding box center [175, 87] width 17 height 17
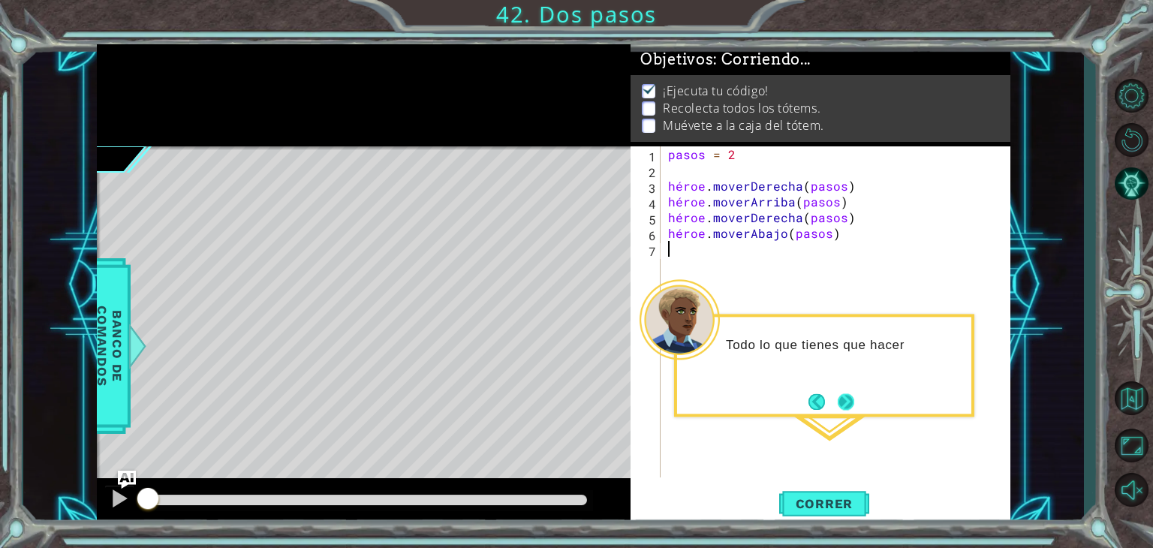
click at [842, 406] on button "Próximo" at bounding box center [846, 401] width 28 height 28
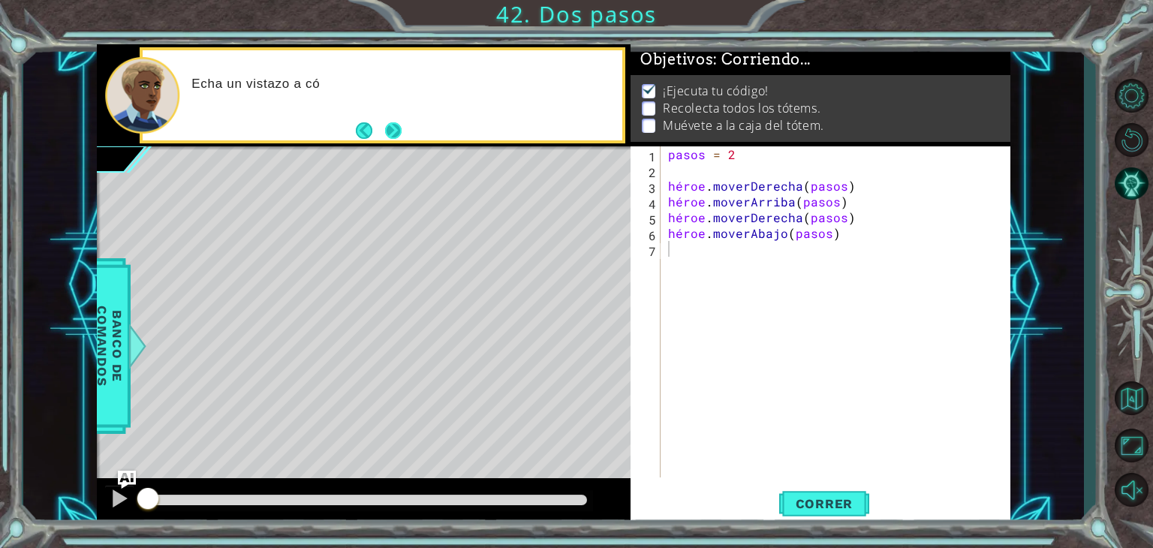
click at [396, 133] on button "Próximo" at bounding box center [394, 130] width 28 height 28
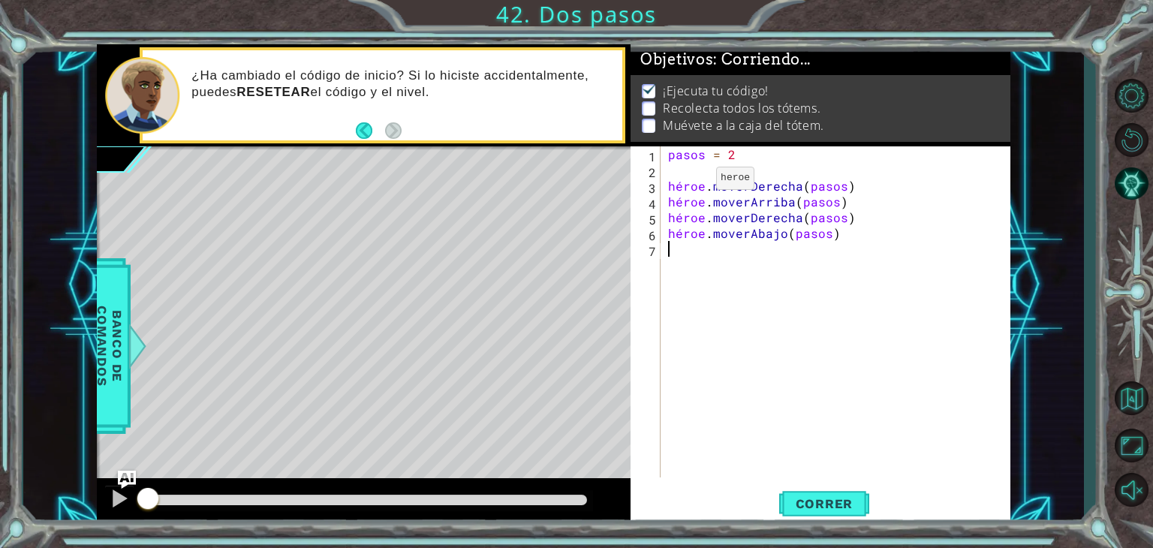
click at [692, 180] on div "pasos = 2 héroe . moverDerecha ( pasos ) héroe . moverArriba ( pasos ) héroe . …" at bounding box center [839, 327] width 349 height 363
type textarea "hero.moveRight(steps)"
